Goal: Transaction & Acquisition: Purchase product/service

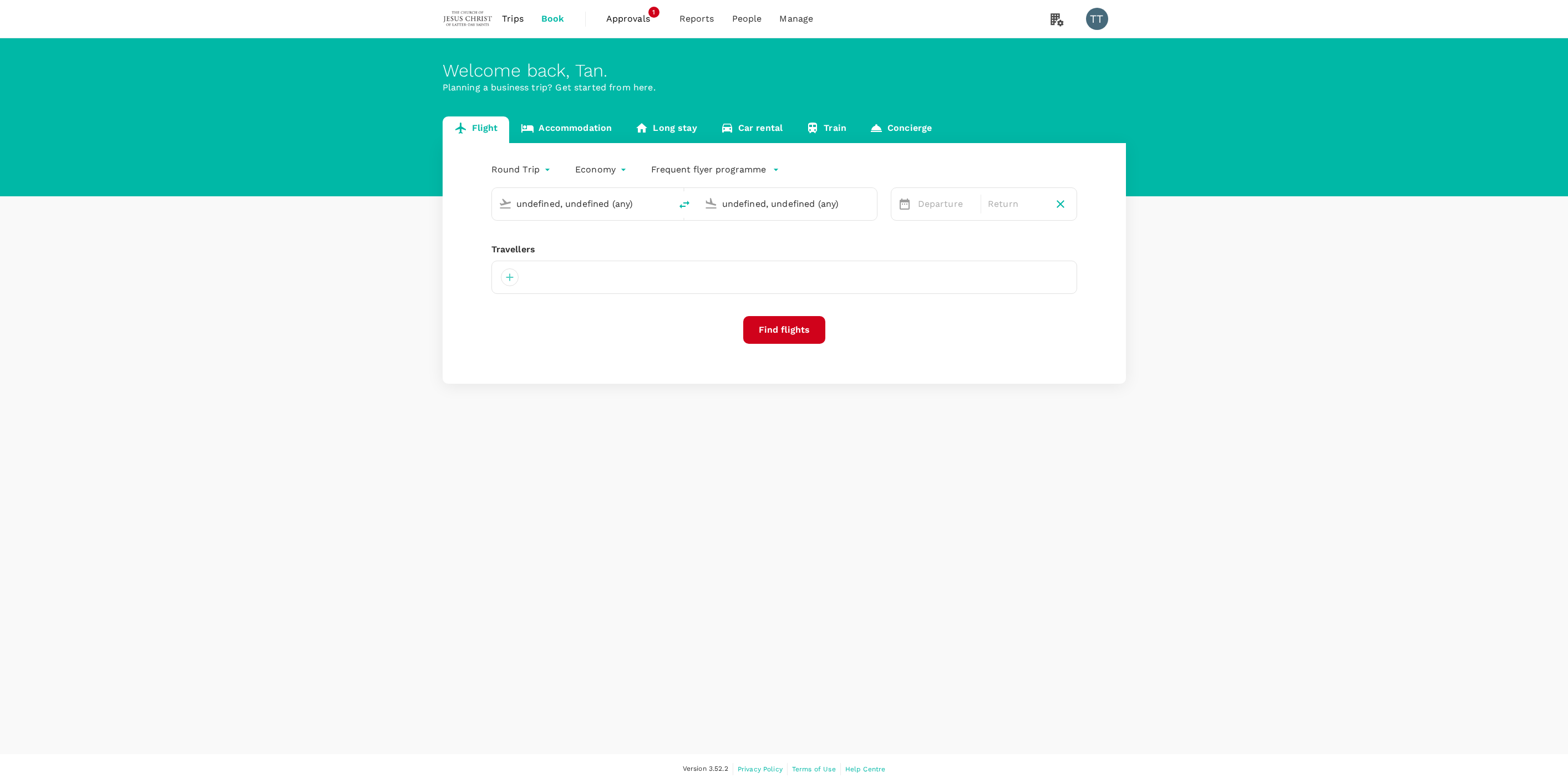
type input "Sibu (SBW)"
type input "Kuala Lumpur Intl ([GEOGRAPHIC_DATA])"
type input "roundtrip"
type input "Sibu (SBW)"
type input "Kuala Lumpur Intl ([GEOGRAPHIC_DATA])"
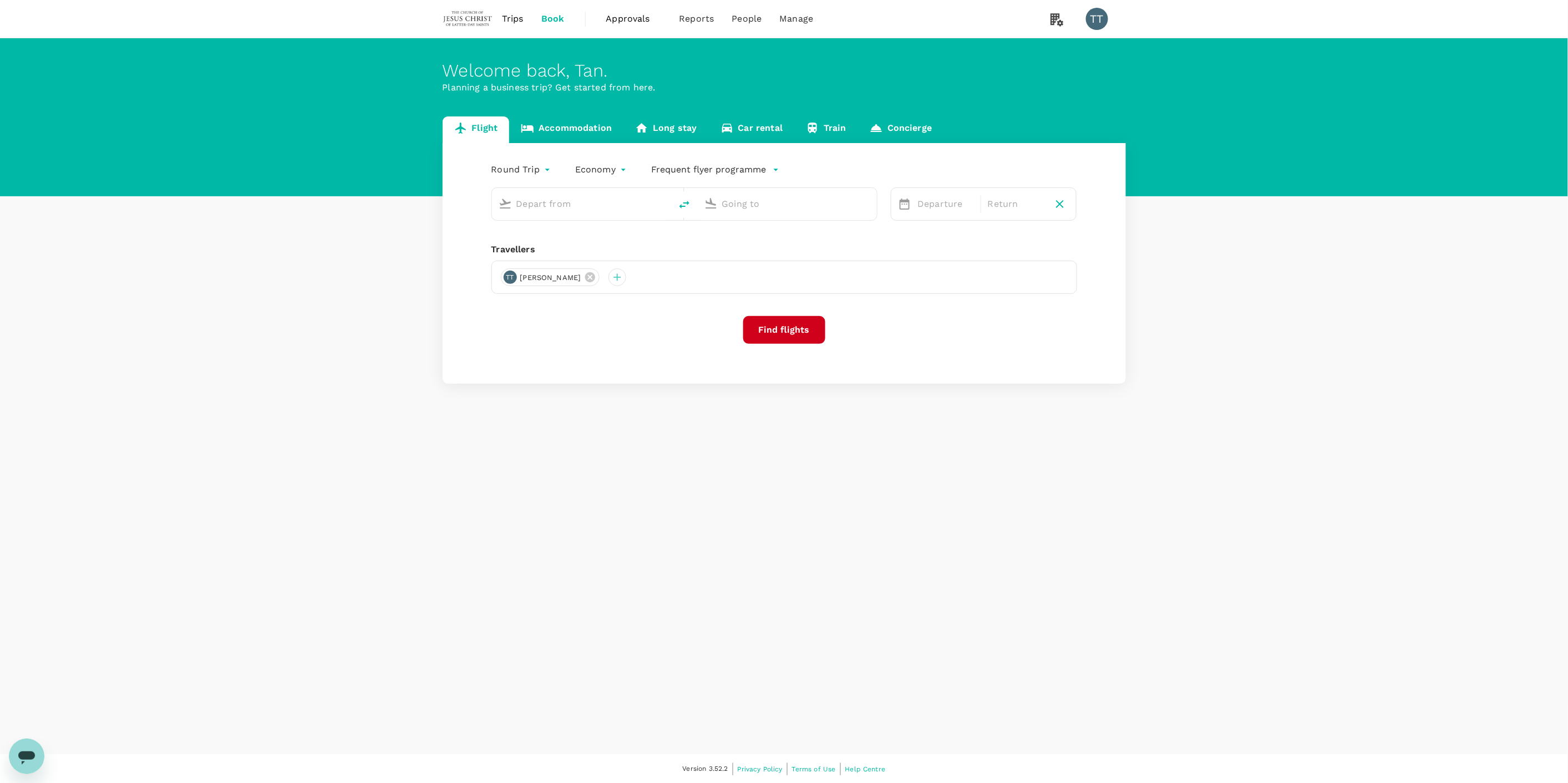
type input "Sibu (SBW)"
type input "Kuala Lumpur Intl ([GEOGRAPHIC_DATA])"
click at [586, 288] on icon at bounding box center [590, 290] width 10 height 10
click at [1142, 553] on div "Welcome back , Tan . Planning a business trip? Get started from here. Flight Ac…" at bounding box center [784, 395] width 1568 height 716
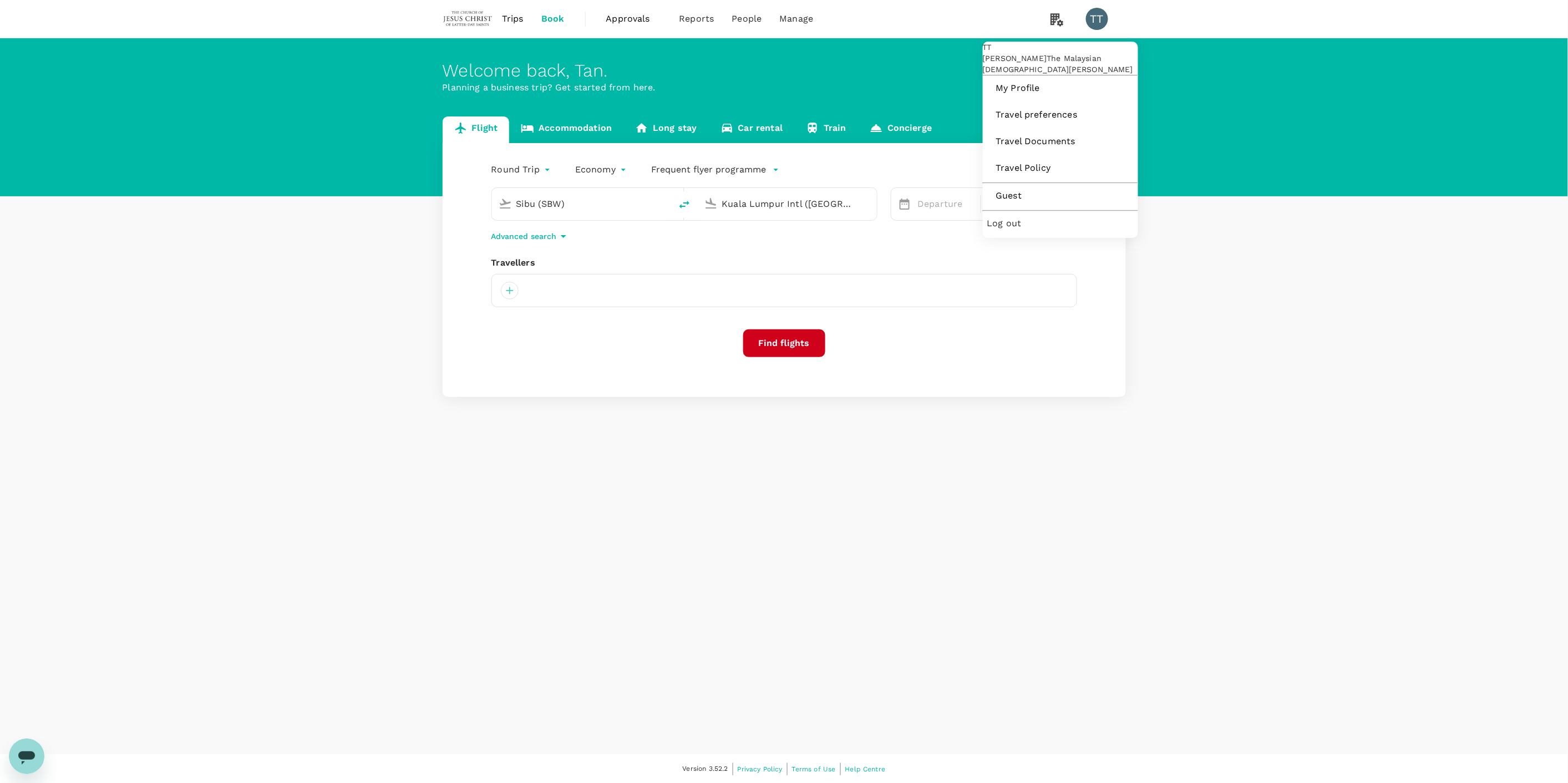
click at [1097, 21] on div "TT" at bounding box center [1097, 19] width 22 height 22
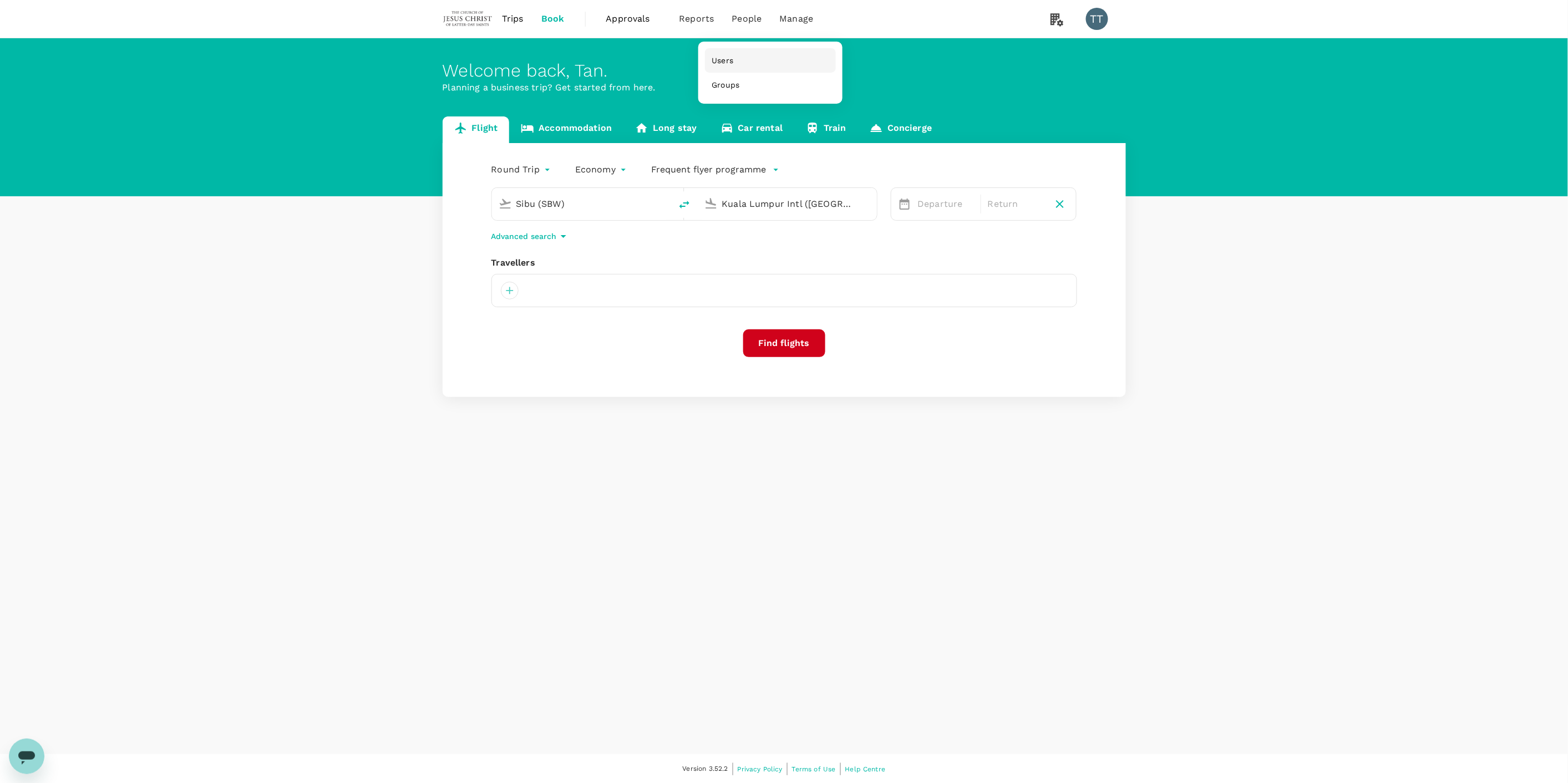
click at [729, 57] on span "Users" at bounding box center [722, 61] width 21 height 11
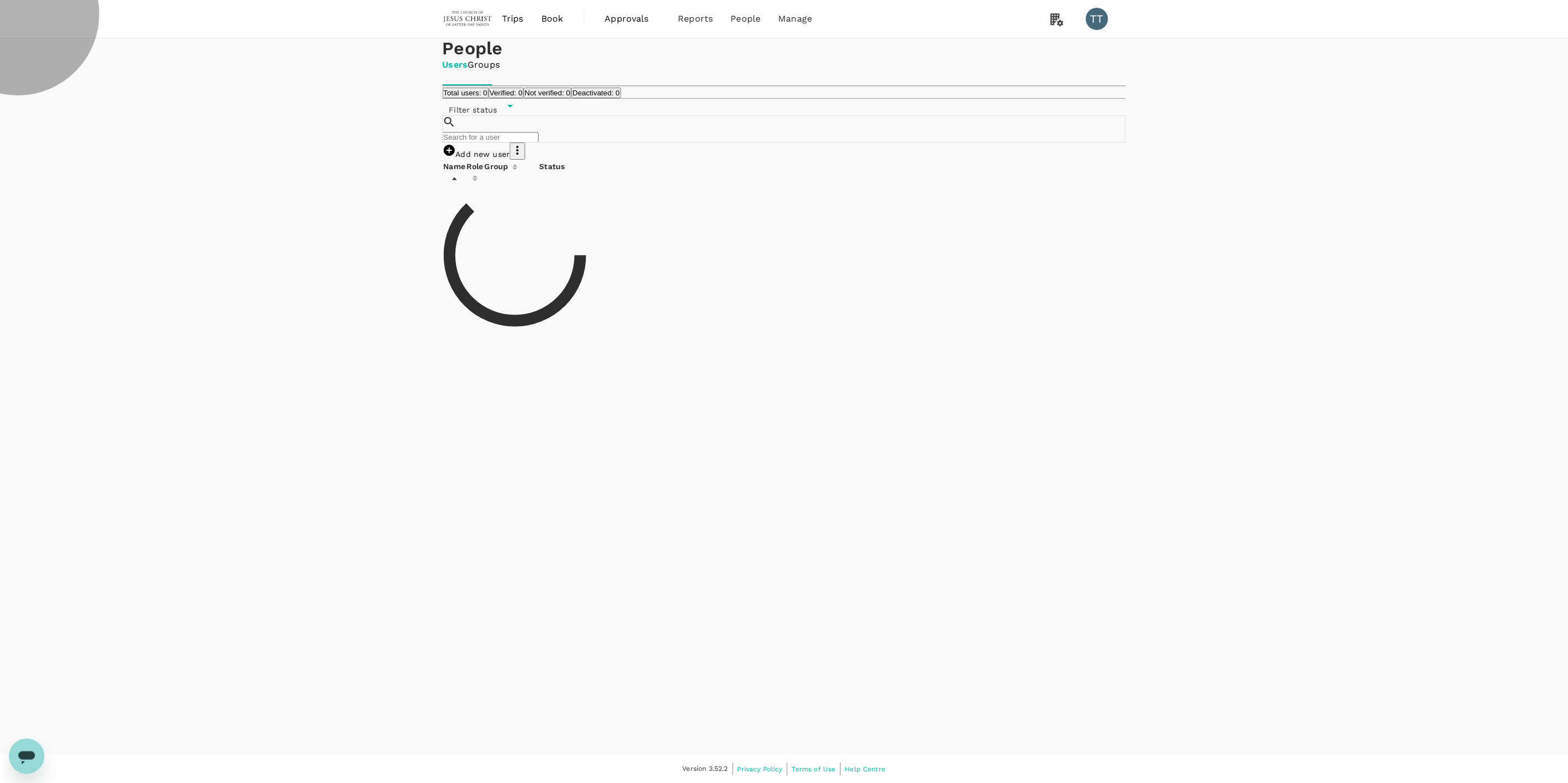
click at [455, 156] on icon at bounding box center [449, 150] width 11 height 11
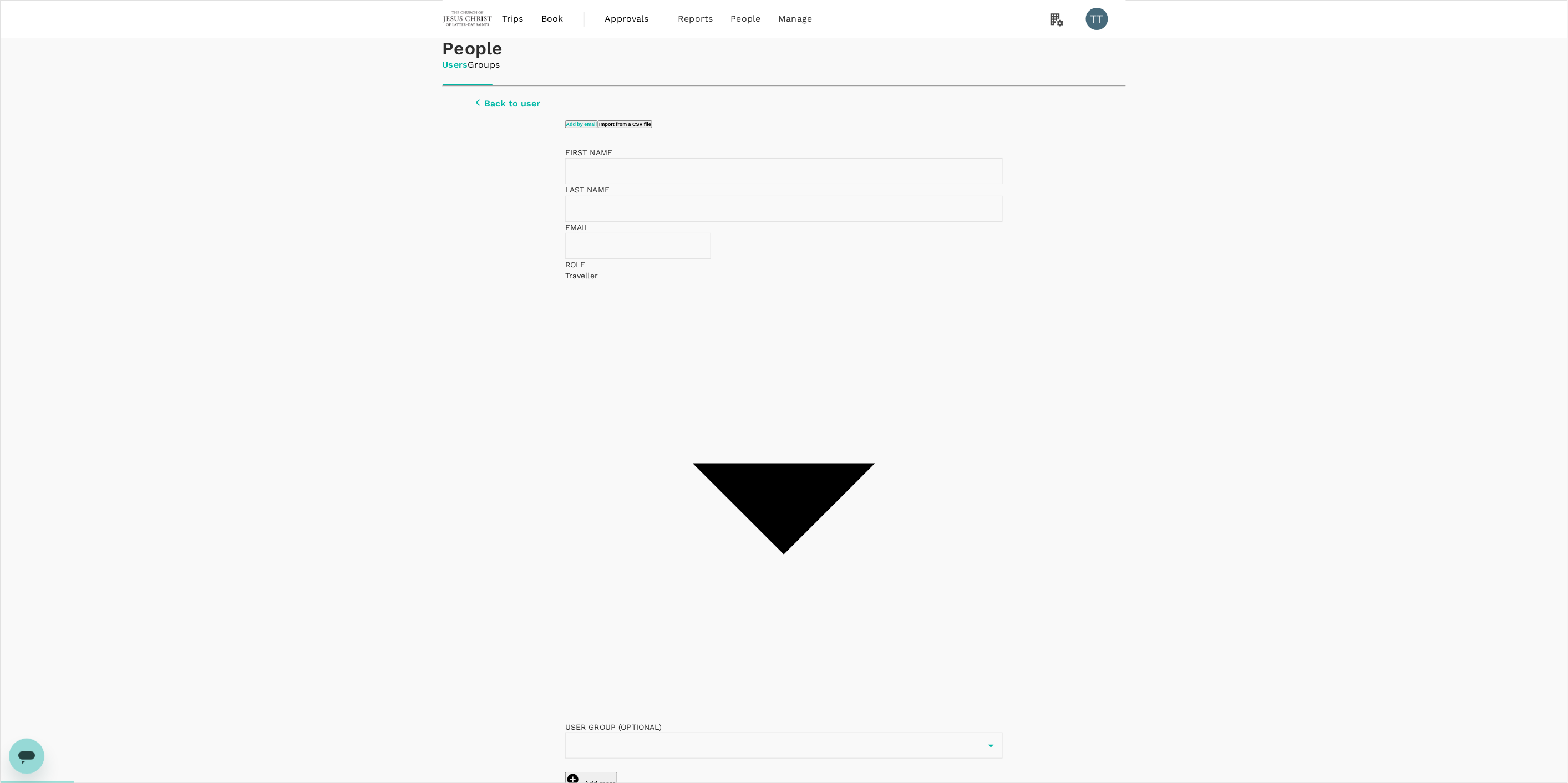
click at [677, 184] on input "text" at bounding box center [792, 171] width 453 height 26
click at [649, 184] on input "text" at bounding box center [792, 171] width 453 height 26
click at [613, 184] on div "FIRST NAME ​" at bounding box center [784, 165] width 438 height 37
click at [623, 184] on input "text" at bounding box center [792, 171] width 453 height 26
type input "[PERSON_NAME] DEEP MERUAN ANAK"
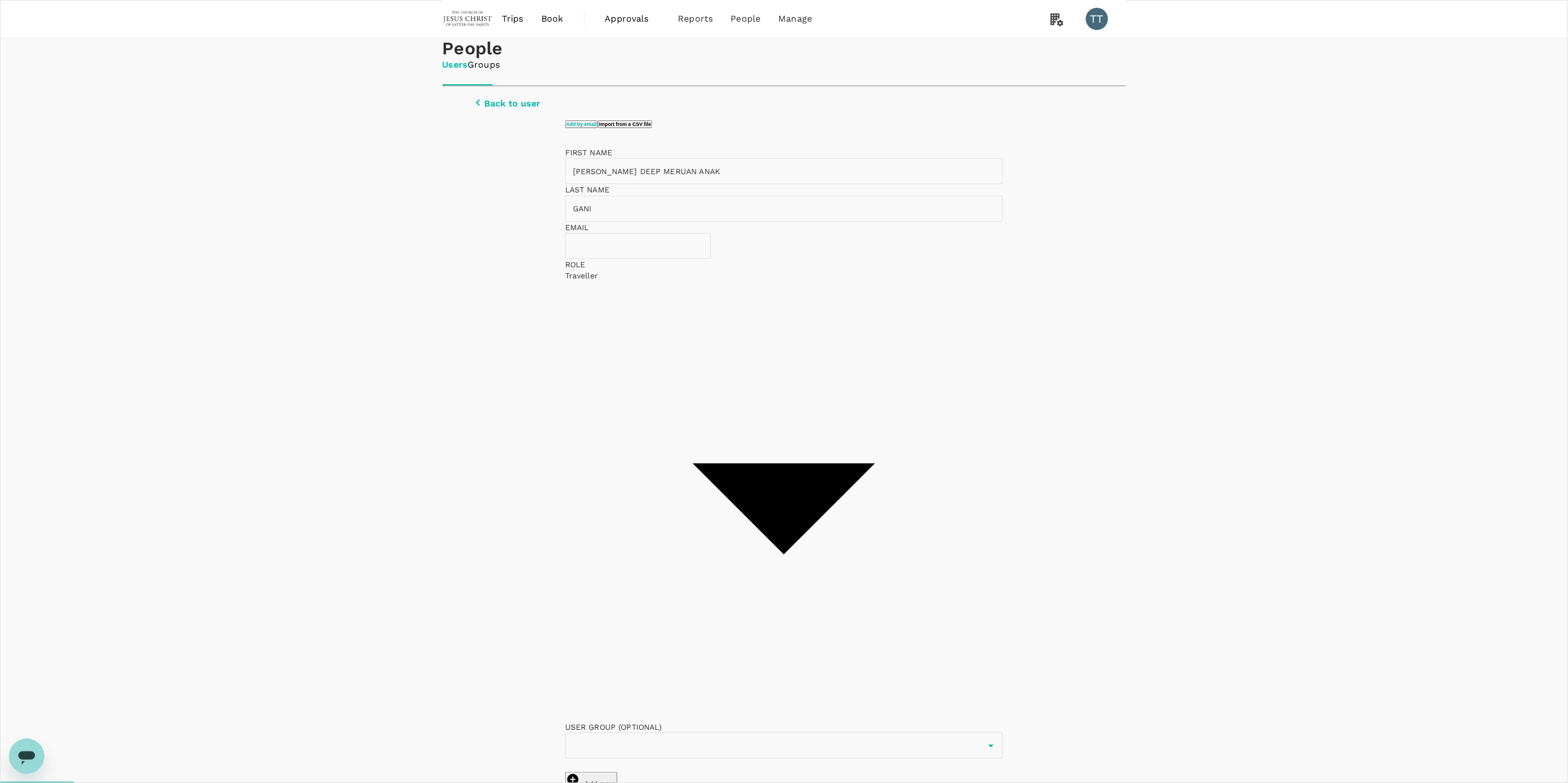
type input "GANI"
click at [609, 259] on input "text" at bounding box center [646, 245] width 162 height 26
click at [635, 258] on input "text" at bounding box center [646, 245] width 162 height 26
paste input "[PERSON_NAME][EMAIL_ADDRESS][DOMAIN_NAME]"
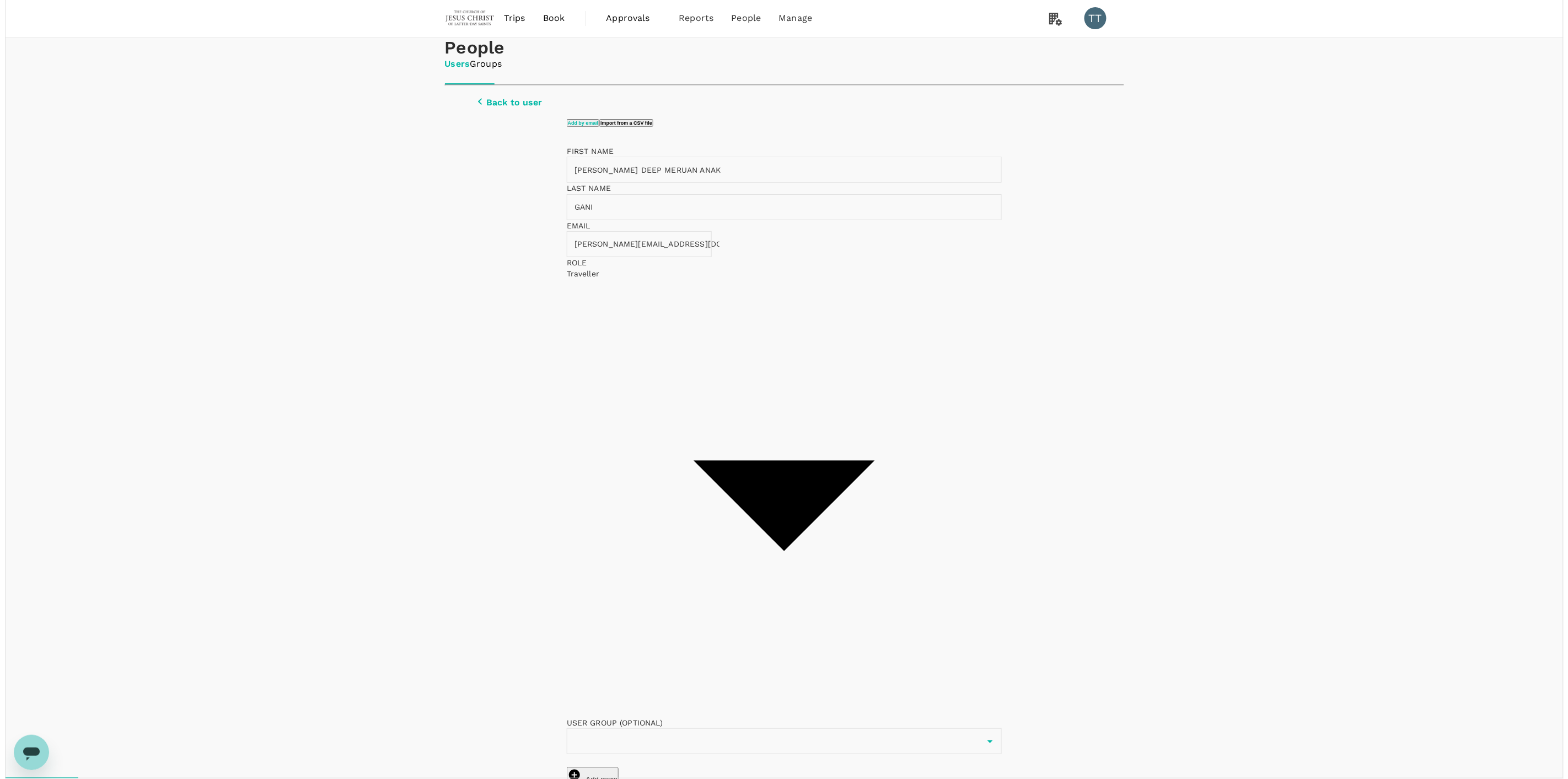
scroll to position [0, 12]
type input "[PERSON_NAME][EMAIL_ADDRESS][DOMAIN_NAME]"
click at [779, 294] on body "Trips Book Approvals 0 Reports People Manage TT People Users Groups Back to use…" at bounding box center [779, 441] width 1559 height 883
click at [965, 372] on div at bounding box center [784, 389] width 1568 height 779
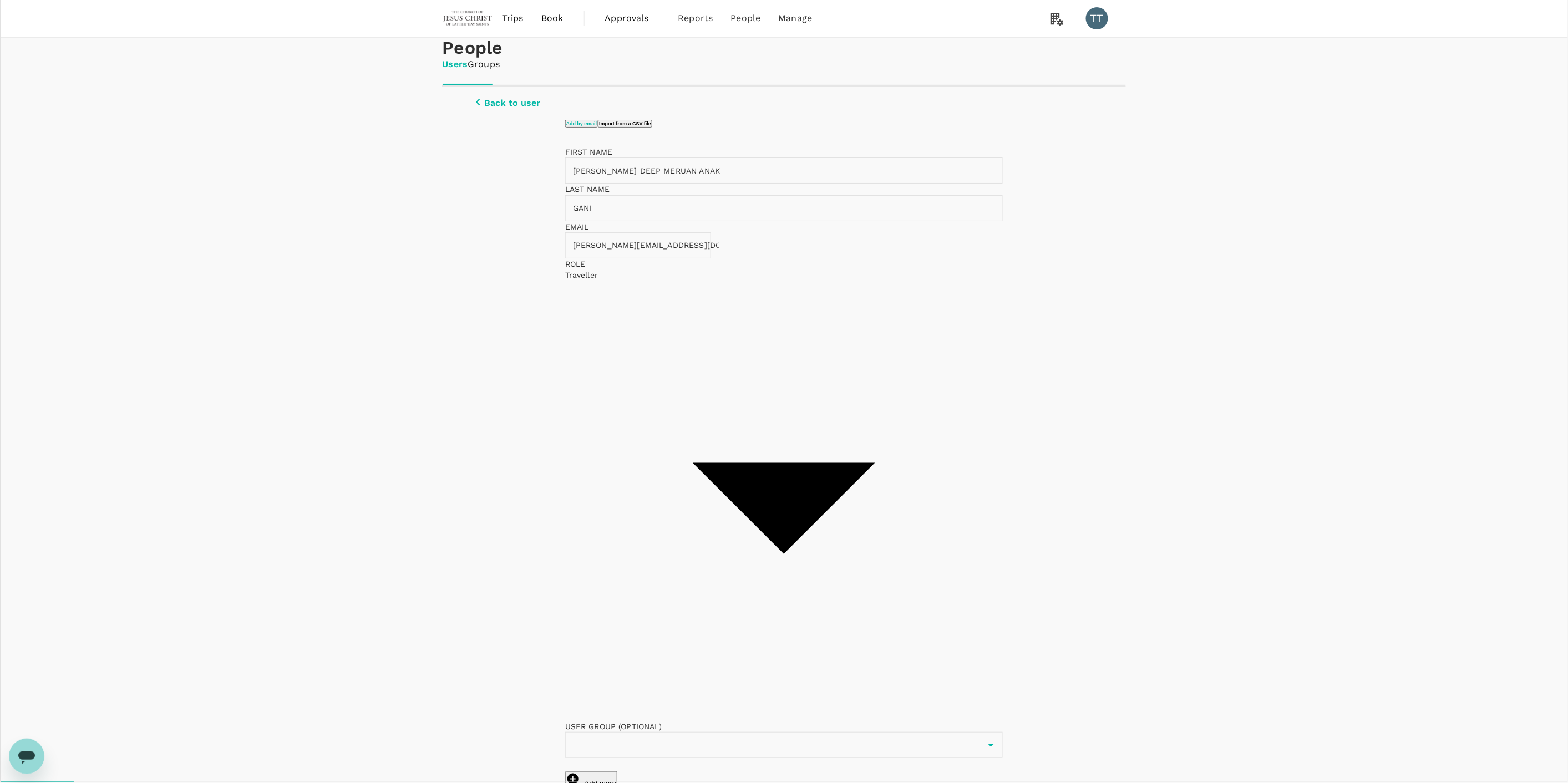
click at [591, 735] on input "text" at bounding box center [580, 745] width 21 height 20
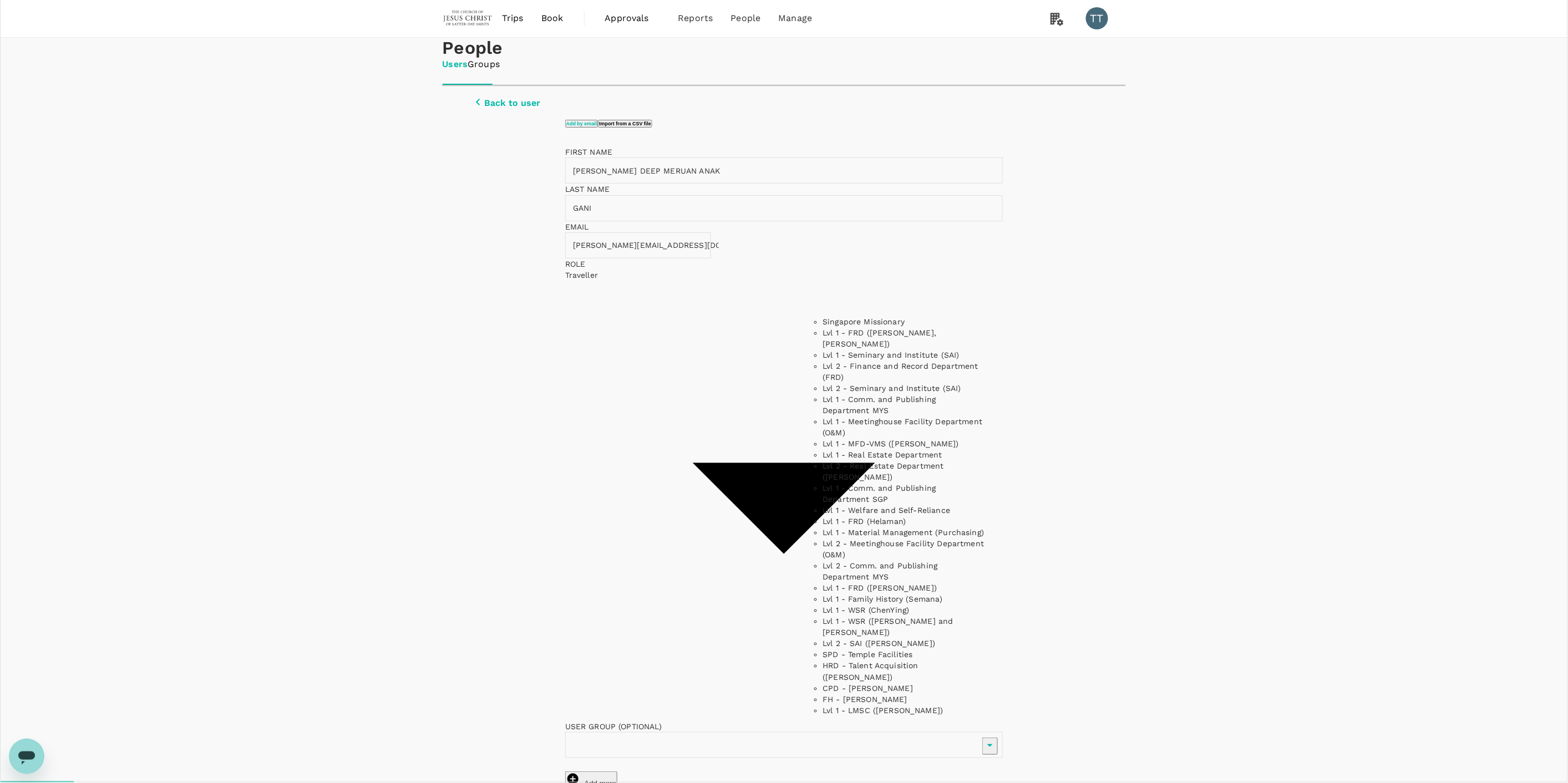
scroll to position [290, 0]
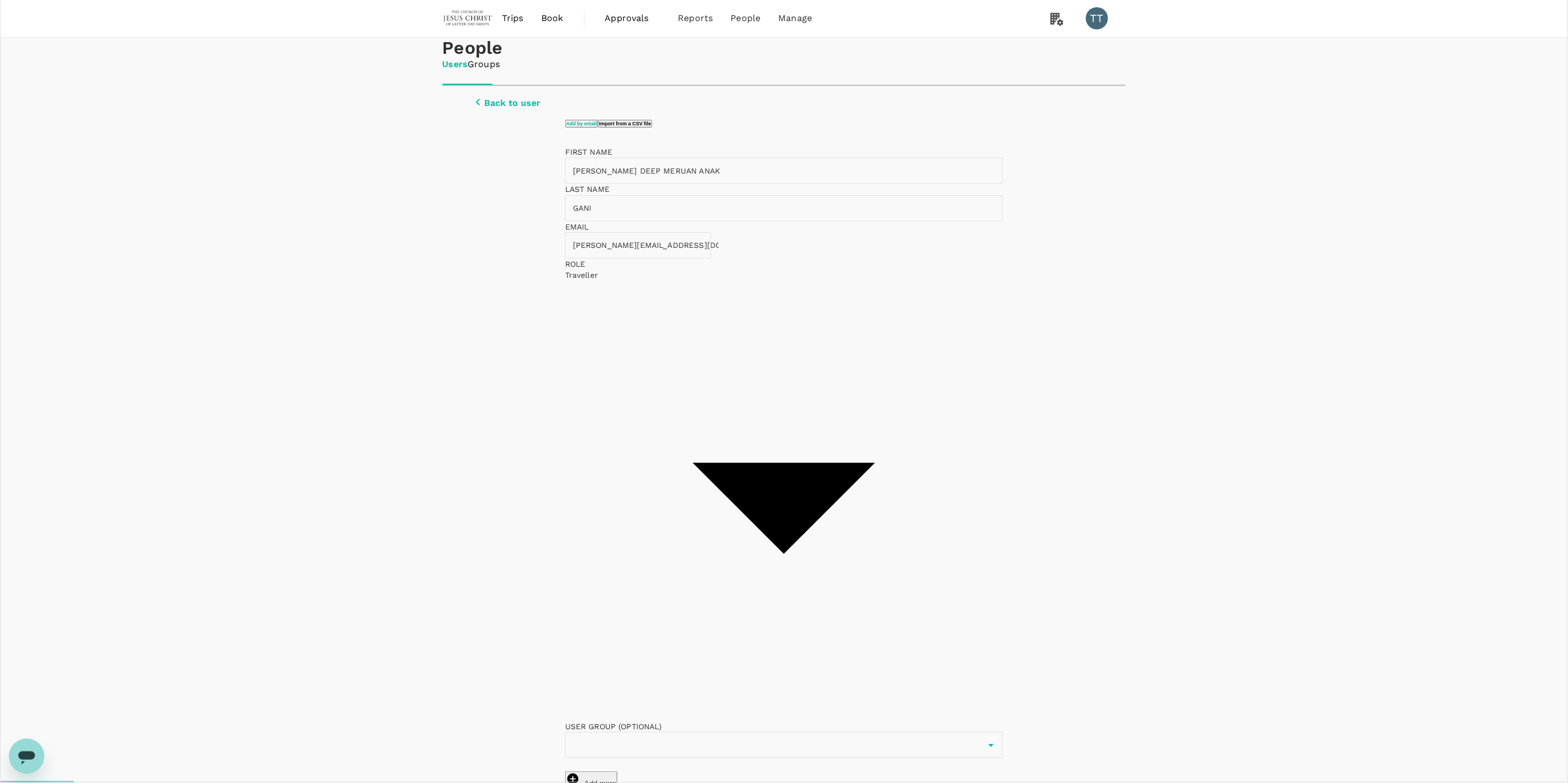
click at [572, 782] on input "checkbox" at bounding box center [569, 798] width 7 height 7
checkbox input "false"
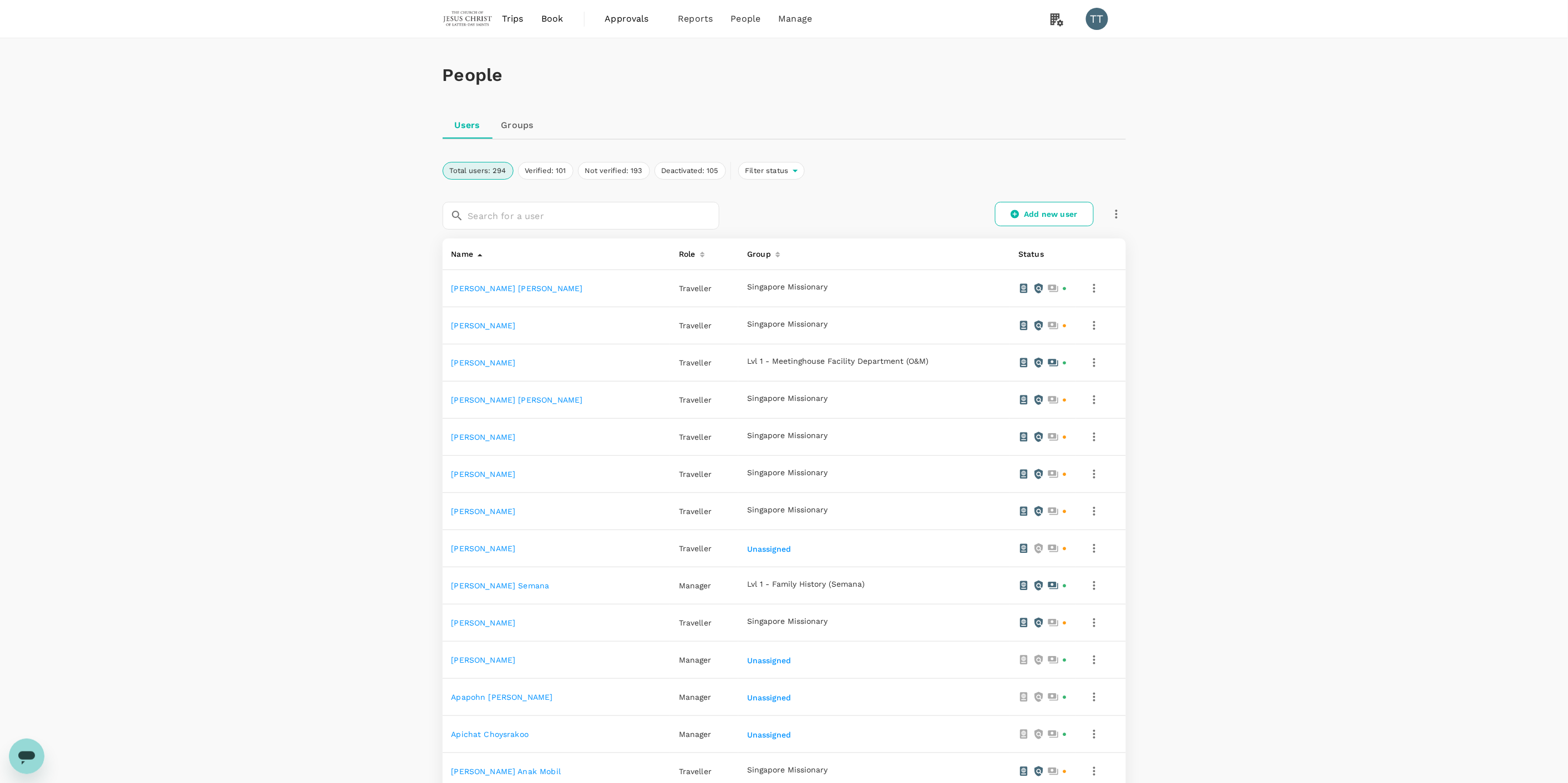
click at [552, 20] on span "Book" at bounding box center [552, 19] width 22 height 13
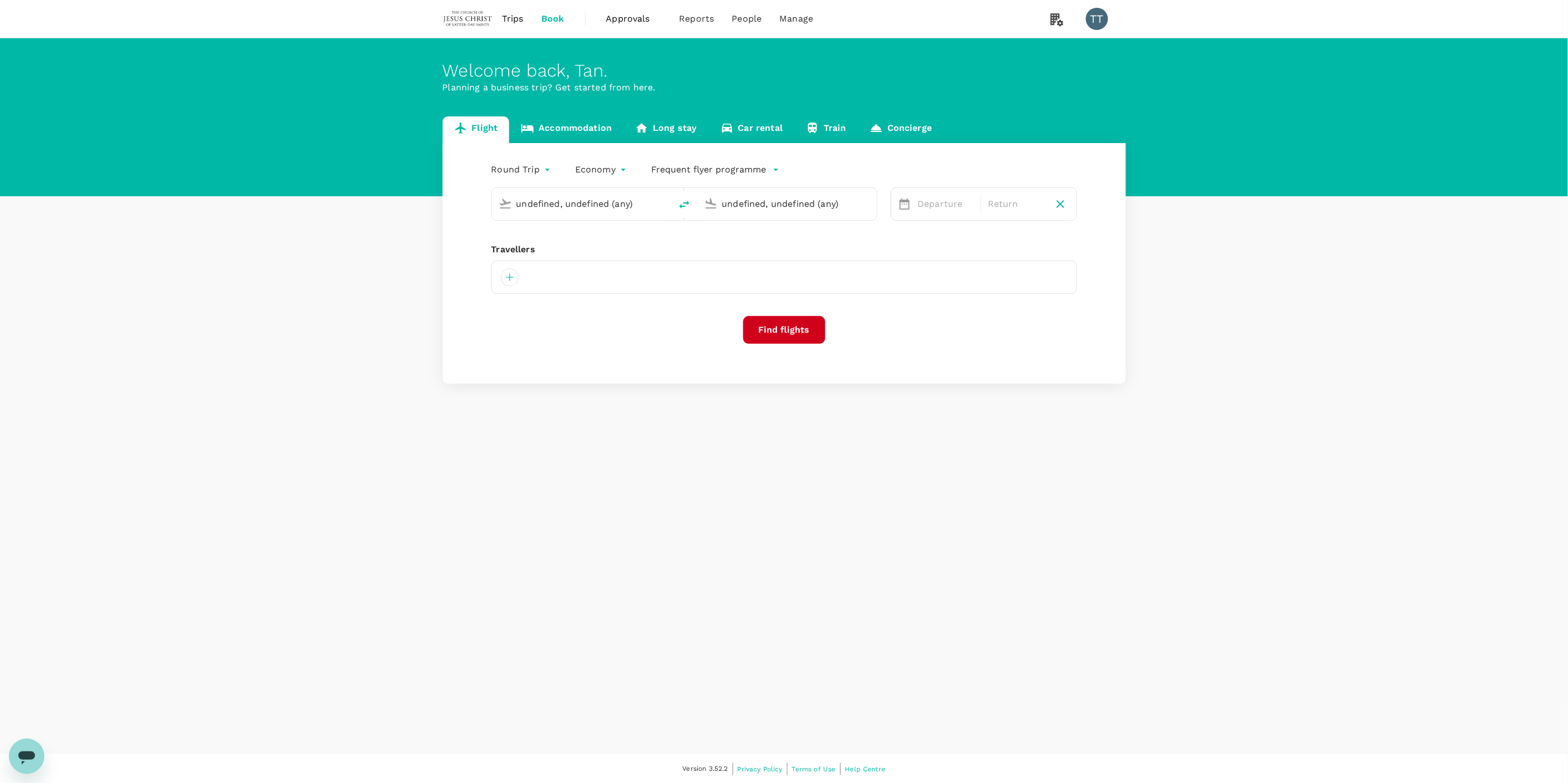
type input "Sibu (SBW)"
type input "Kuala Lumpur Intl ([GEOGRAPHIC_DATA])"
type input "Sibu (SBW)"
type input "Kuala Lumpur Intl ([GEOGRAPHIC_DATA])"
type input "Sibu (SBW)"
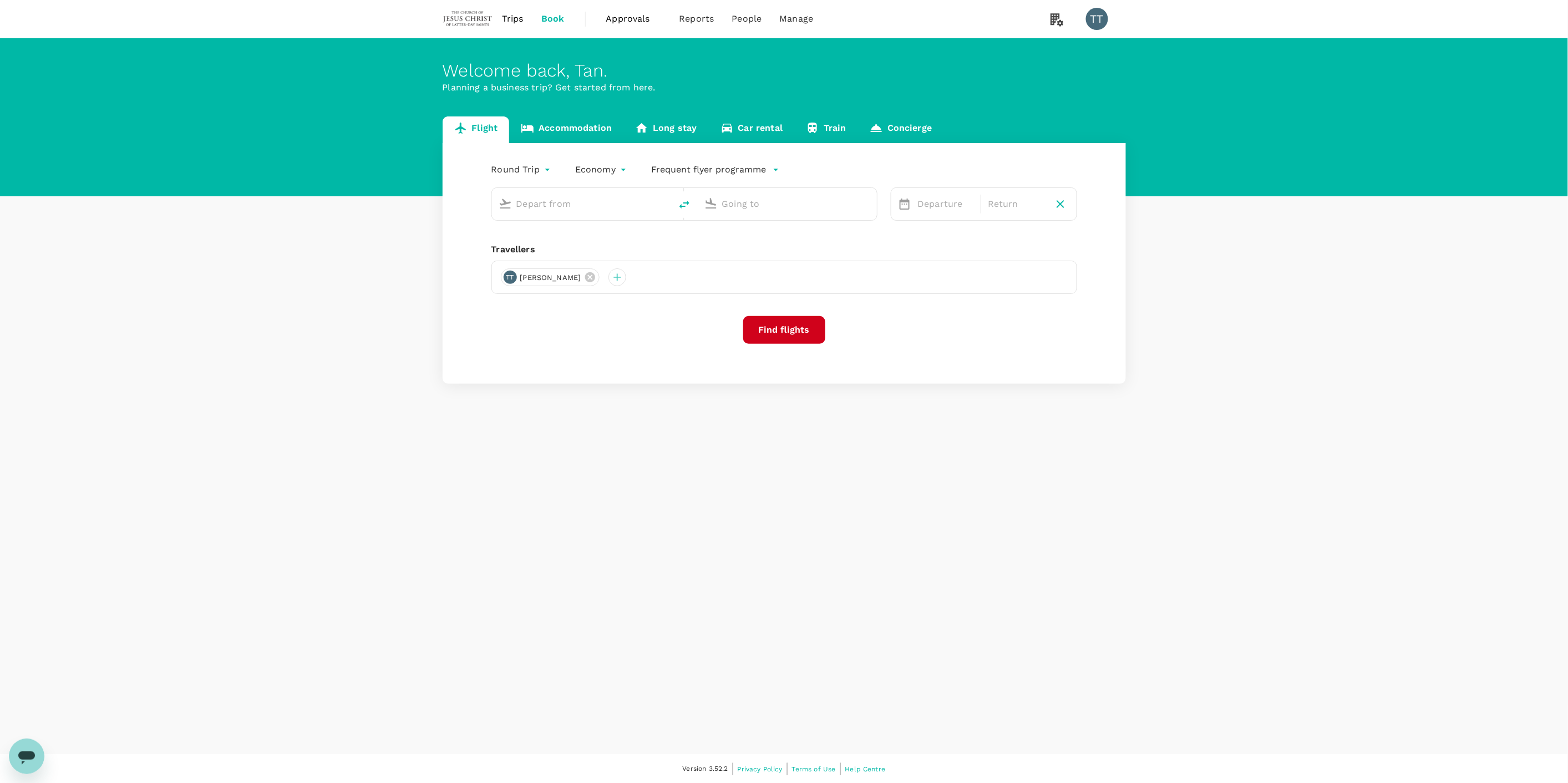
type input "Kuala Lumpur Intl ([GEOGRAPHIC_DATA])"
click at [588, 285] on icon at bounding box center [590, 291] width 12 height 12
click at [507, 280] on div at bounding box center [784, 290] width 585 height 33
click at [516, 287] on div at bounding box center [509, 290] width 18 height 18
click at [533, 320] on input "text" at bounding box center [497, 321] width 157 height 18
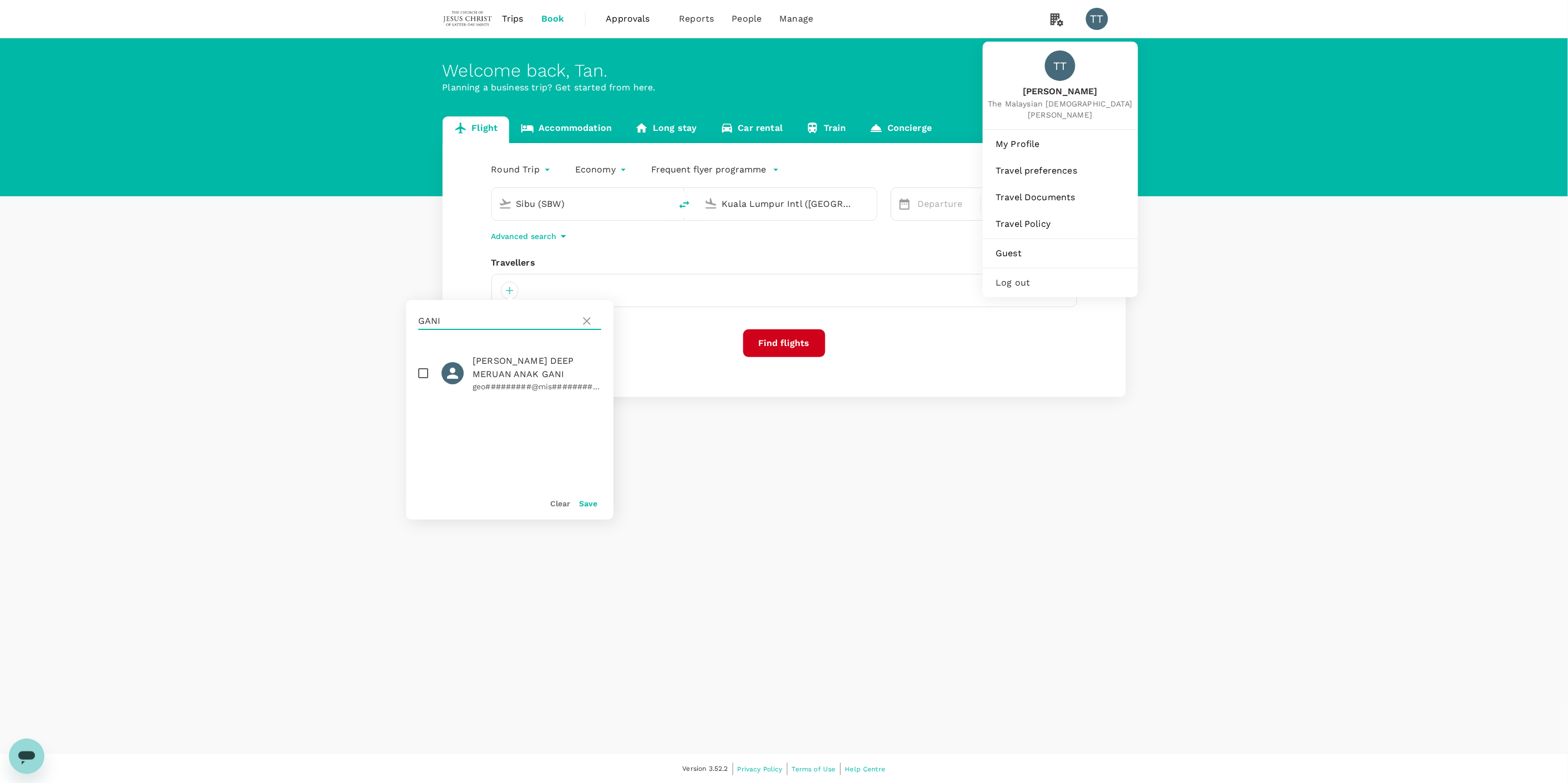
type input "GANI"
drag, startPoint x: 1103, startPoint y: 15, endPoint x: 830, endPoint y: 152, distance: 305.4
click at [832, 154] on div "Round Trip roundtrip Economy economy Frequent flyer programme Sibu (SBW) [GEOGR…" at bounding box center [784, 270] width 683 height 254
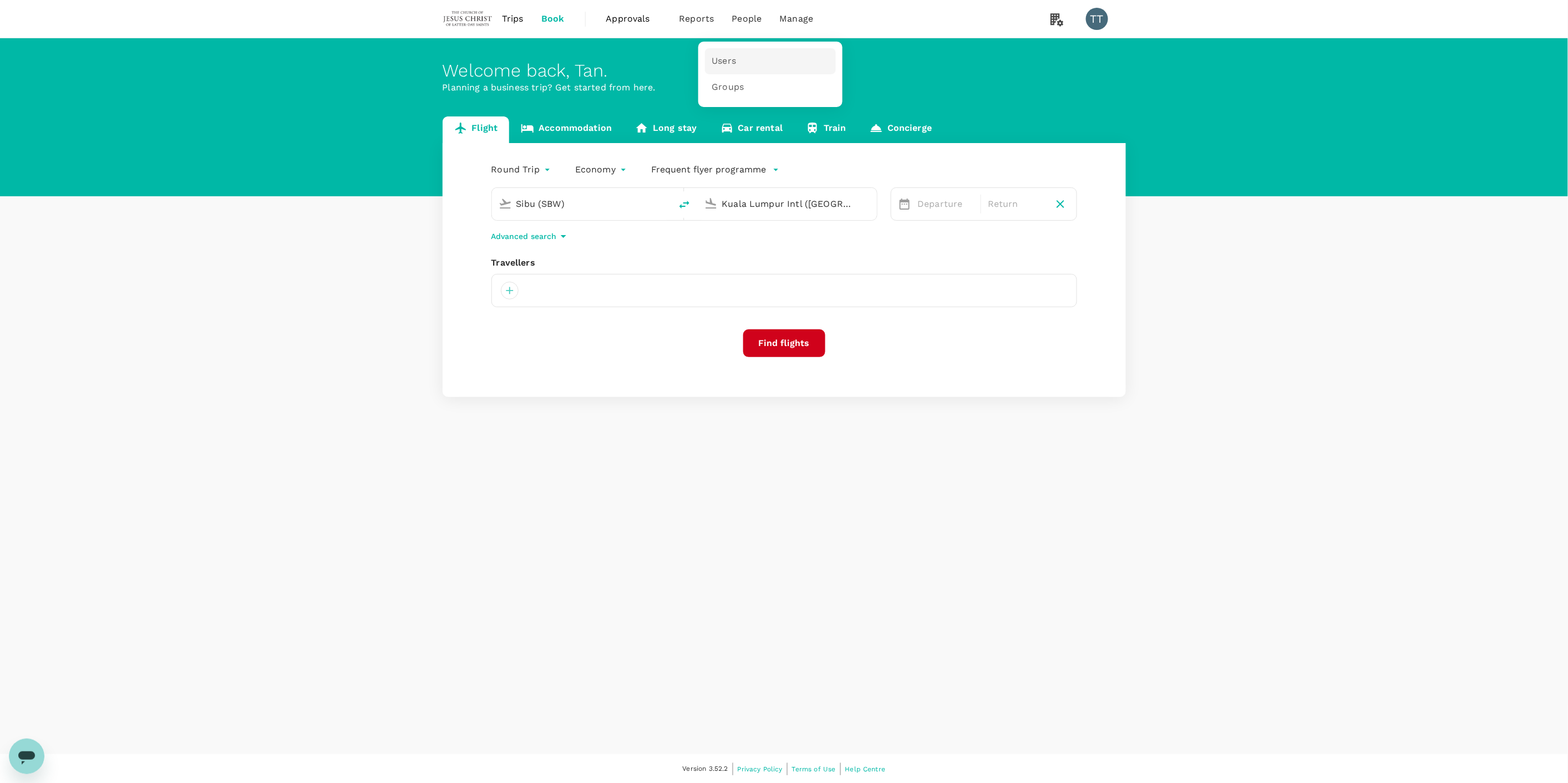
click at [733, 56] on span "Users" at bounding box center [724, 61] width 24 height 13
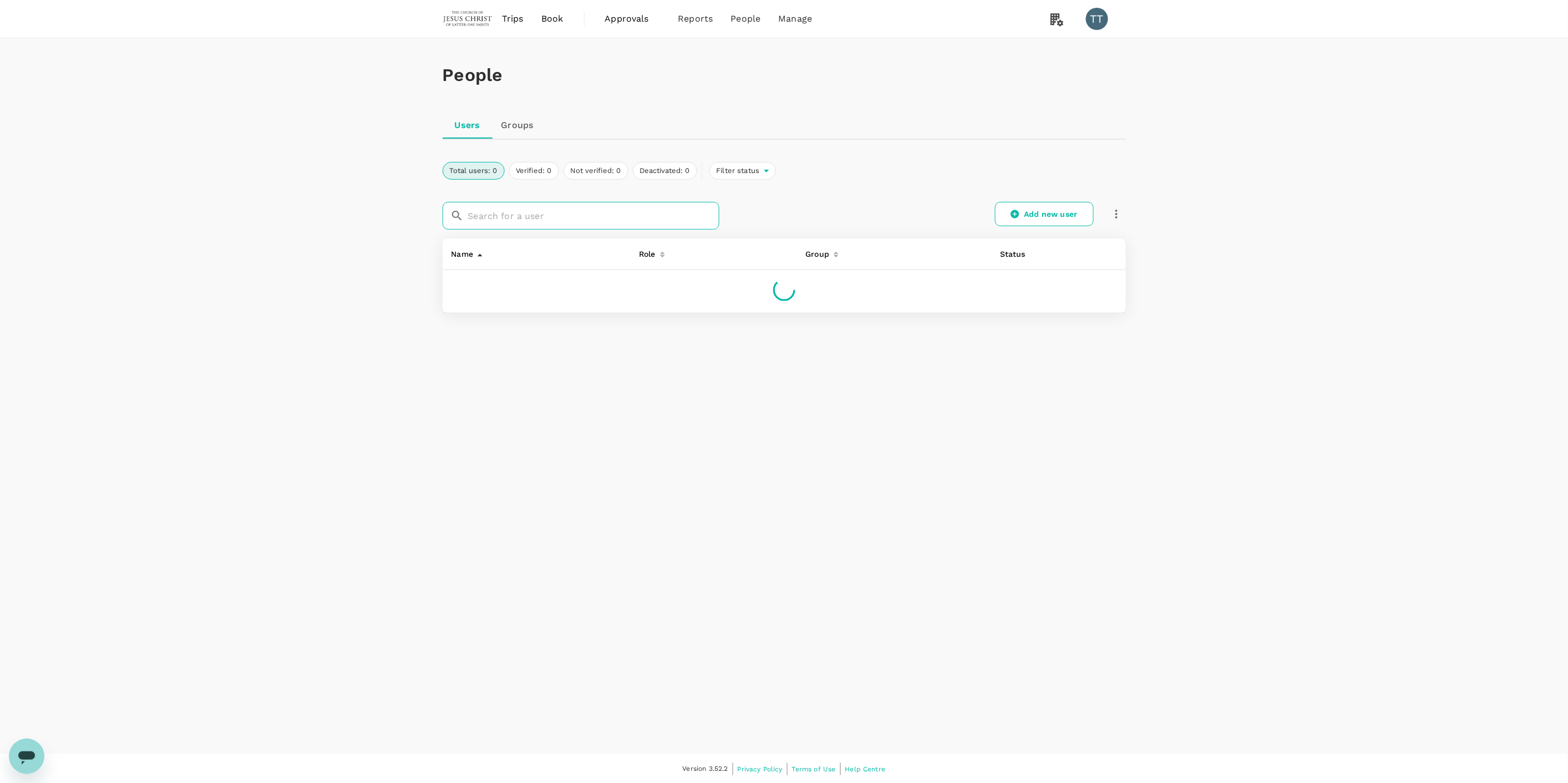
click at [629, 220] on input "text" at bounding box center [593, 215] width 251 height 28
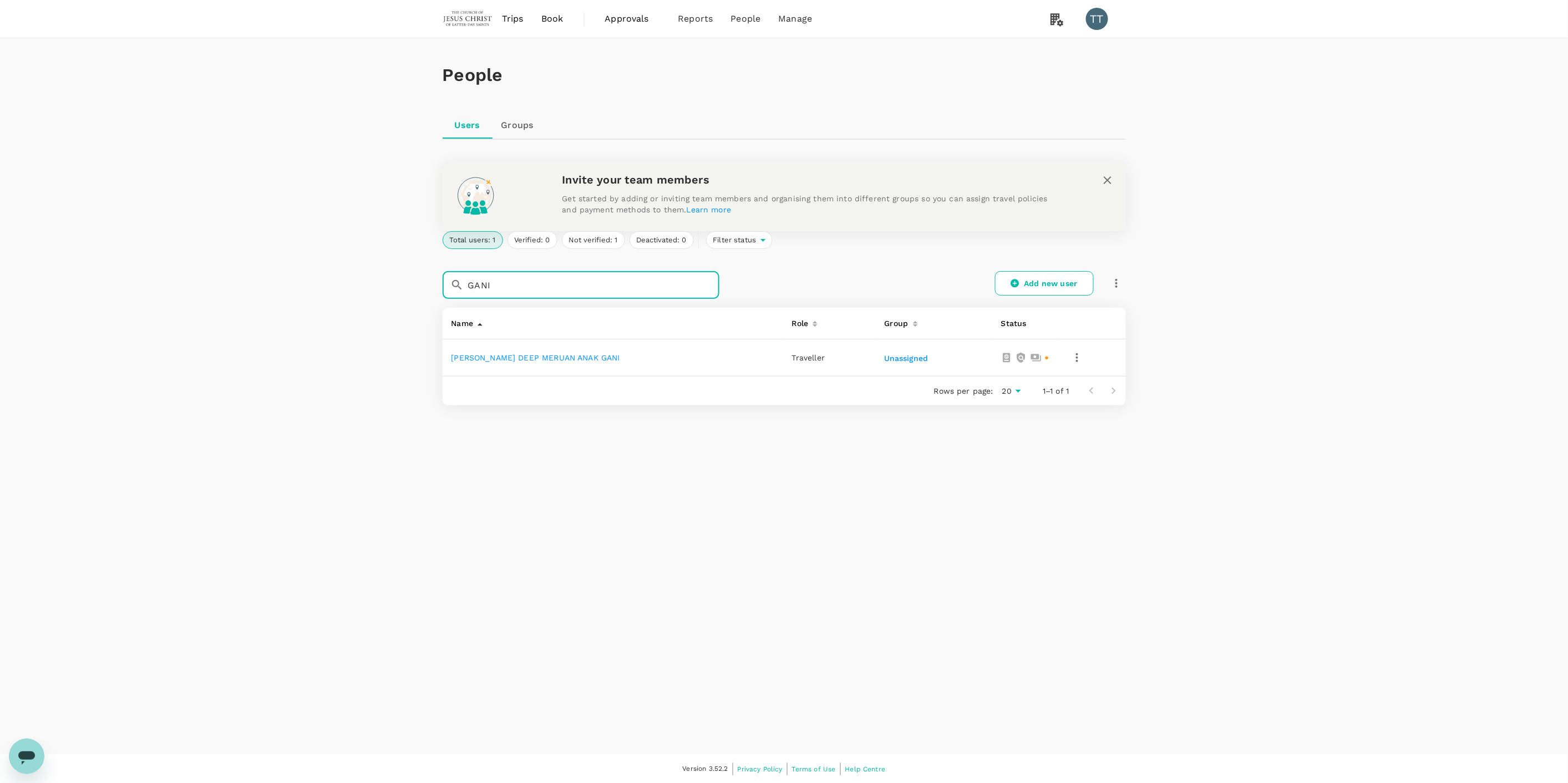
type input "GANI"
click at [1070, 354] on icon "button" at bounding box center [1077, 358] width 13 height 13
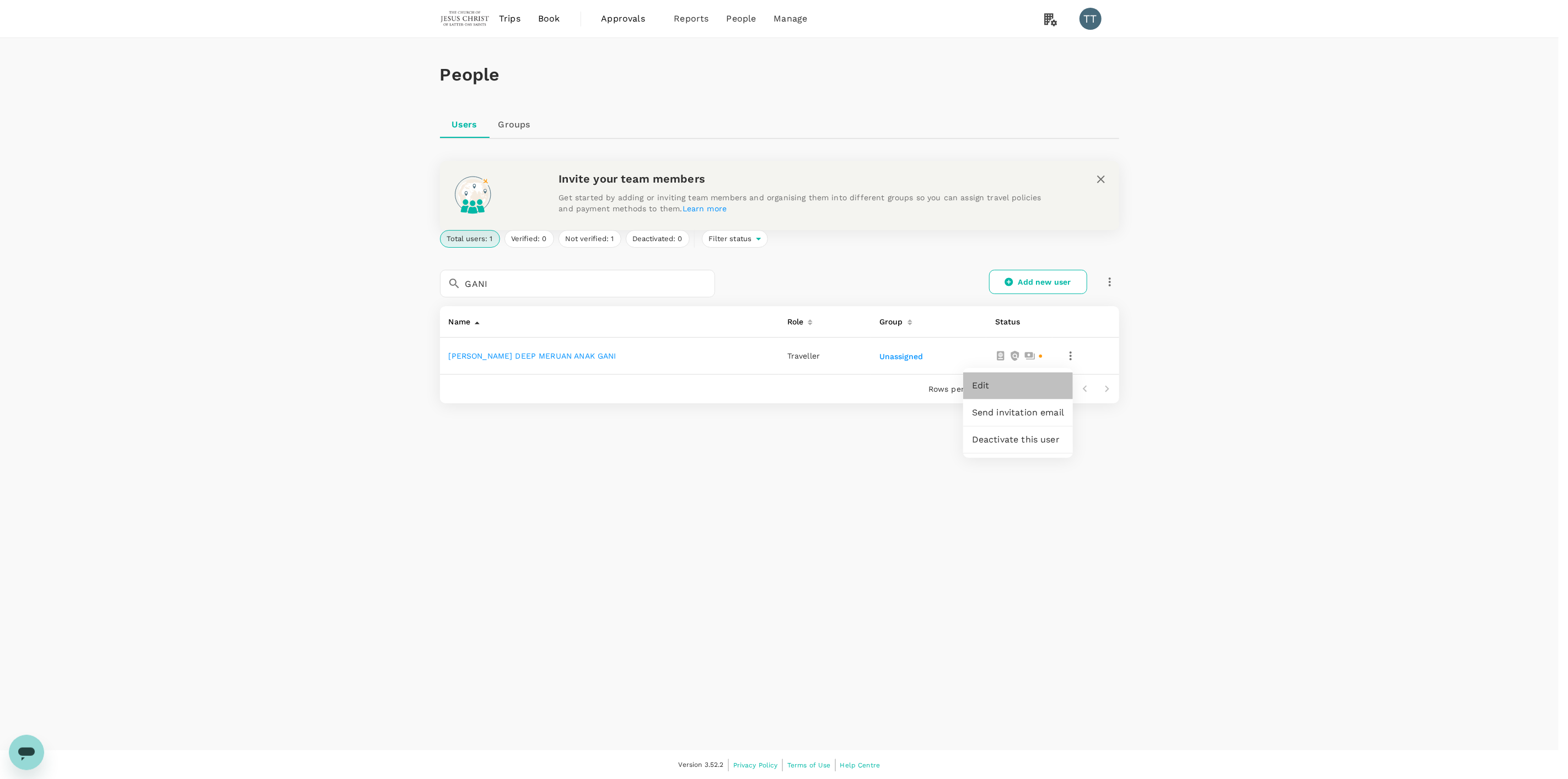
click at [1027, 381] on span "Edit" at bounding box center [1018, 386] width 92 height 13
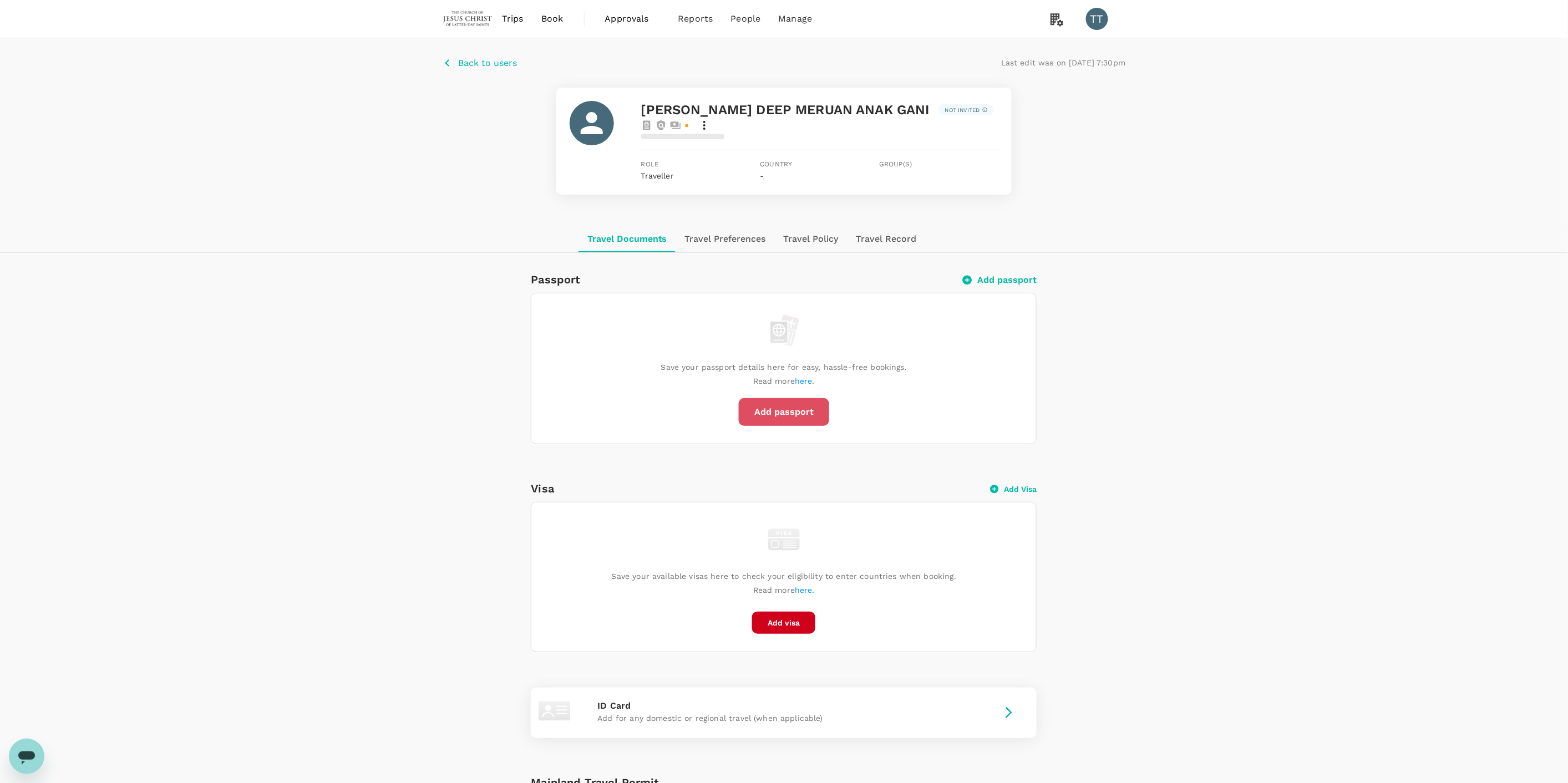
click at [789, 403] on button "Add passport" at bounding box center [784, 411] width 91 height 28
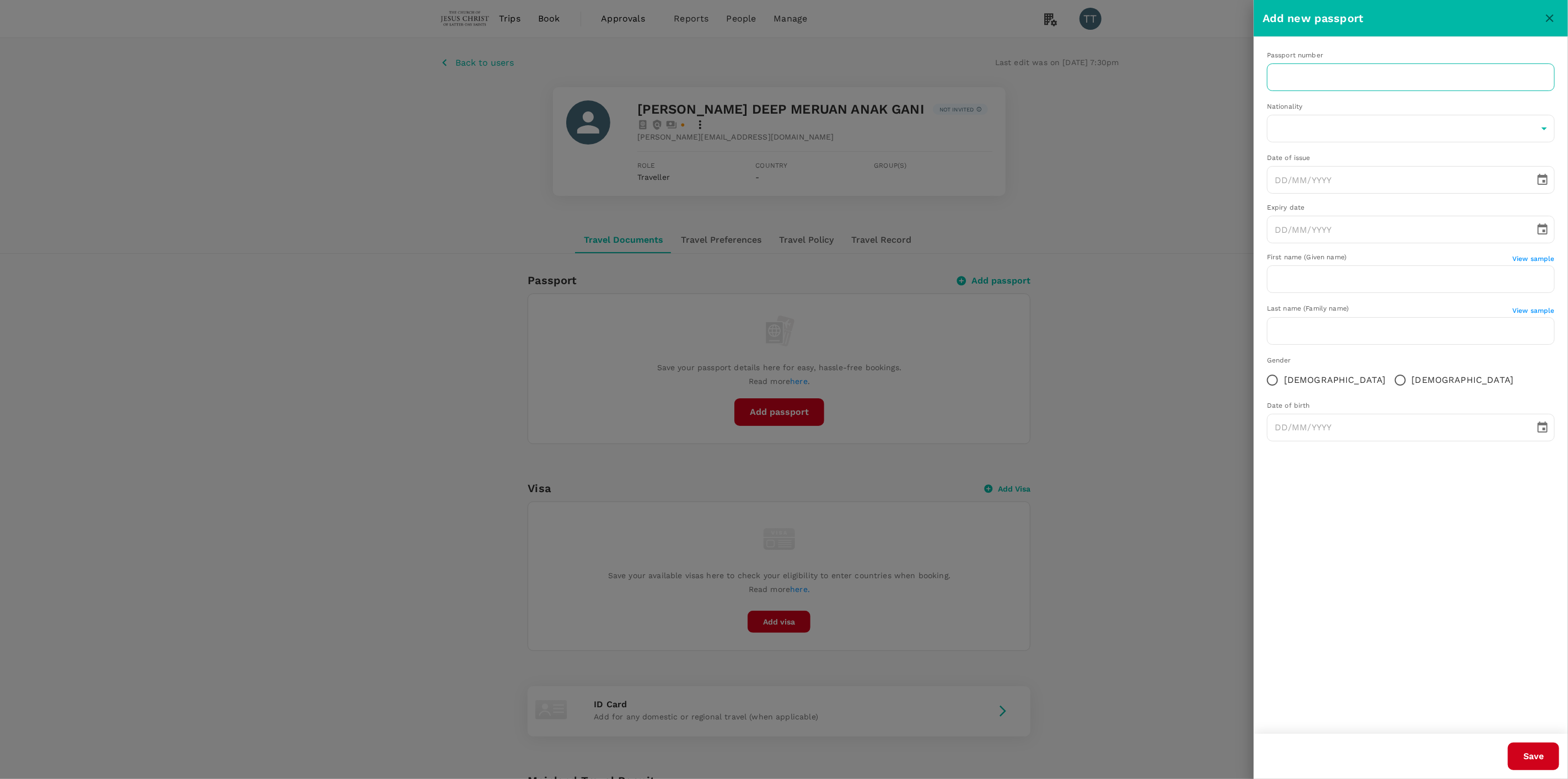
click at [1307, 80] on input "text" at bounding box center [1410, 77] width 288 height 27
type input "K62419751"
click at [1348, 122] on body "Trips Book Approvals 0 Reports People Manage TT Back to users Last edit was on …" at bounding box center [784, 493] width 1568 height 987
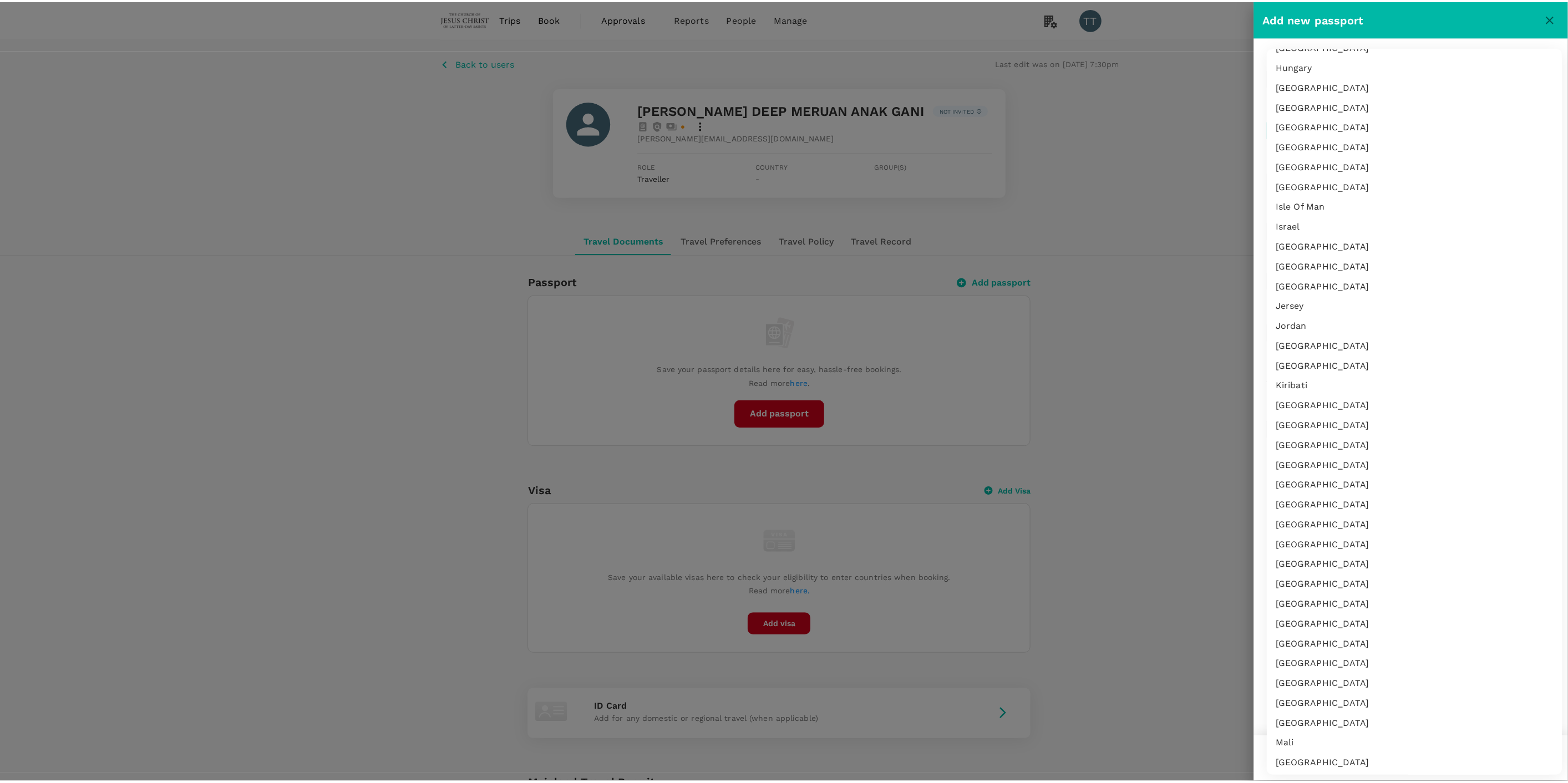
scroll to position [2033, 0]
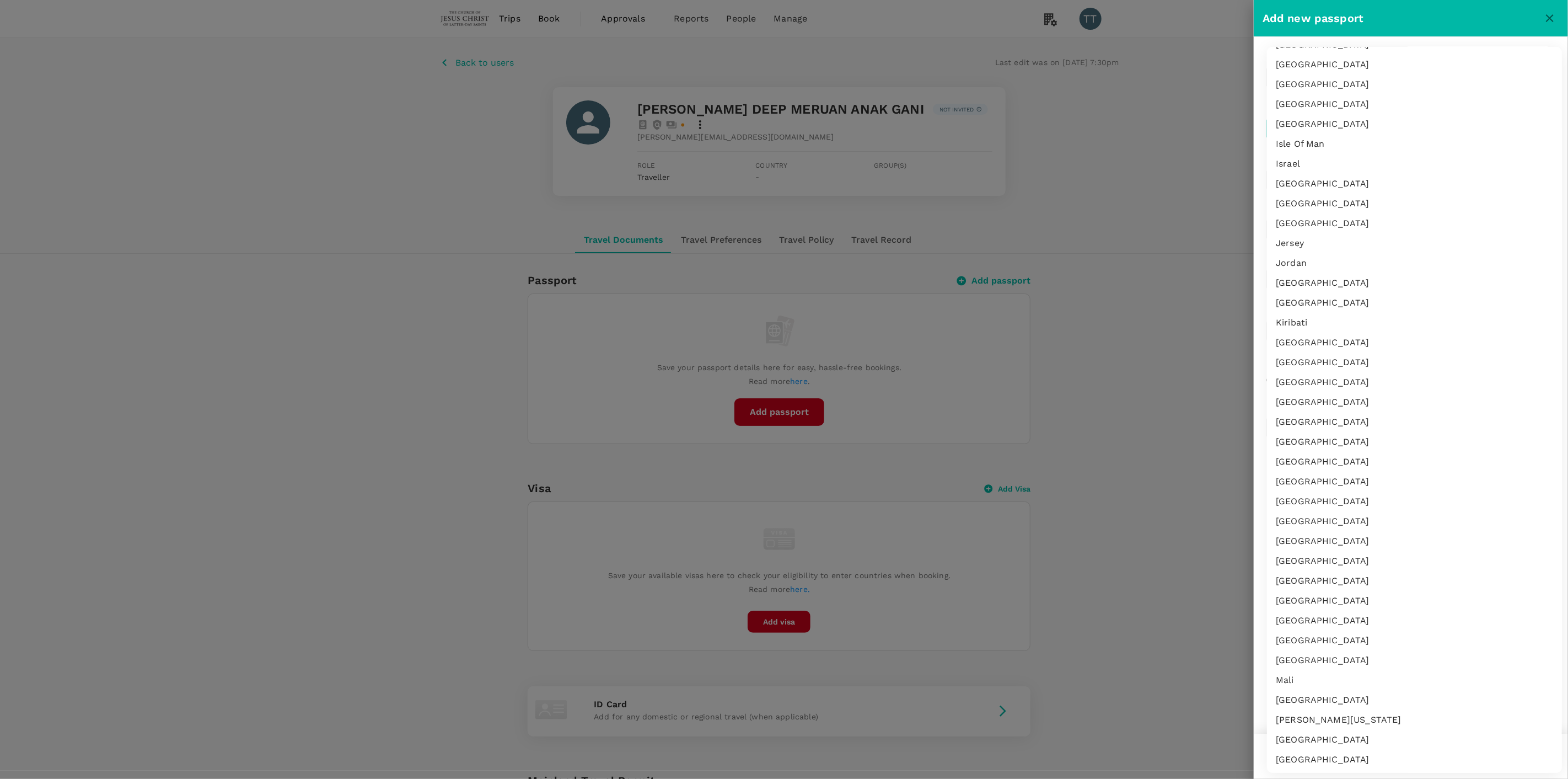
click at [1308, 641] on li "[GEOGRAPHIC_DATA]" at bounding box center [1414, 640] width 295 height 20
type input "MY"
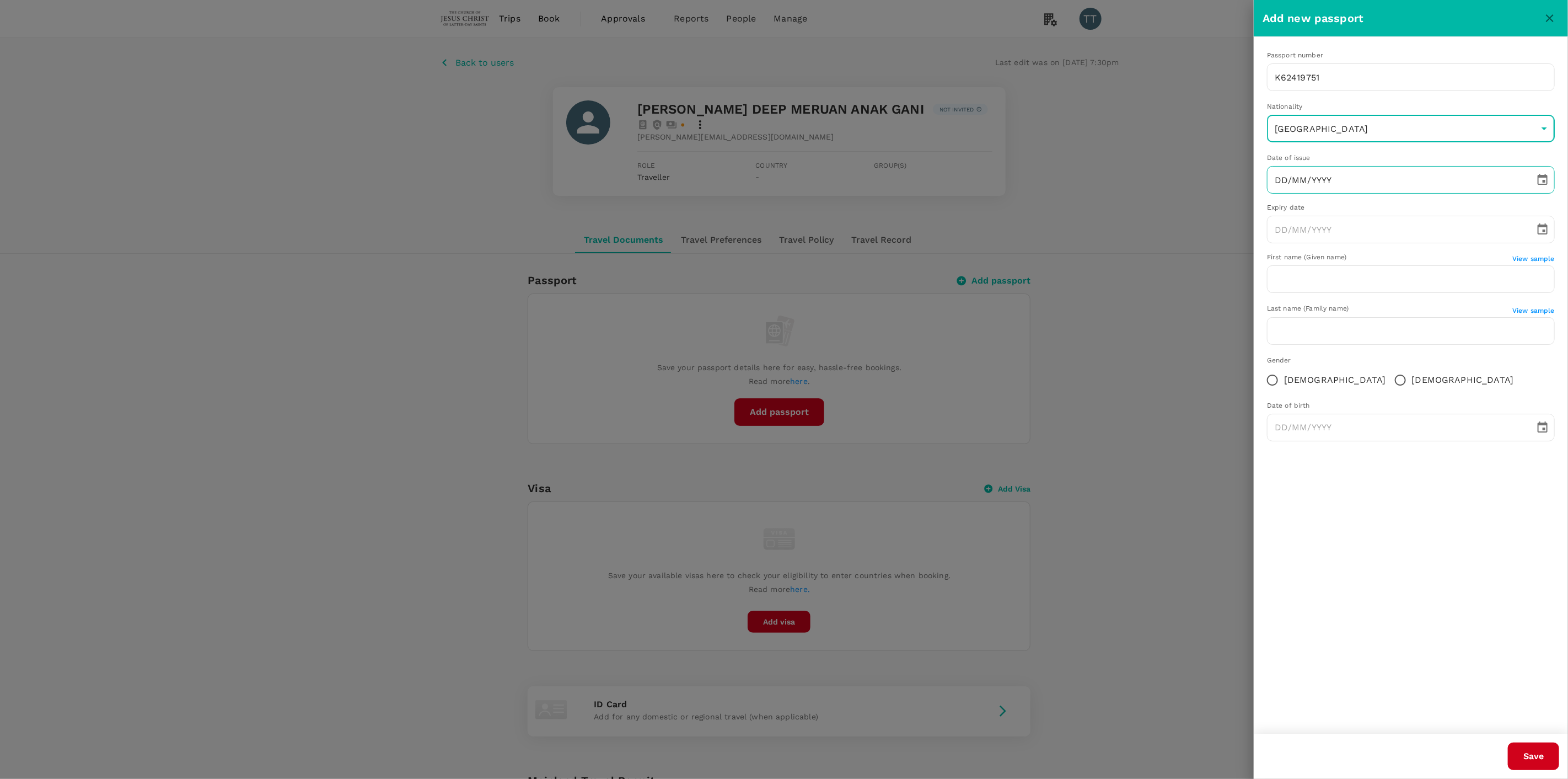
click at [1286, 188] on input "DD/MM/YYYY" at bounding box center [1397, 180] width 261 height 27
type input "[DATE]"
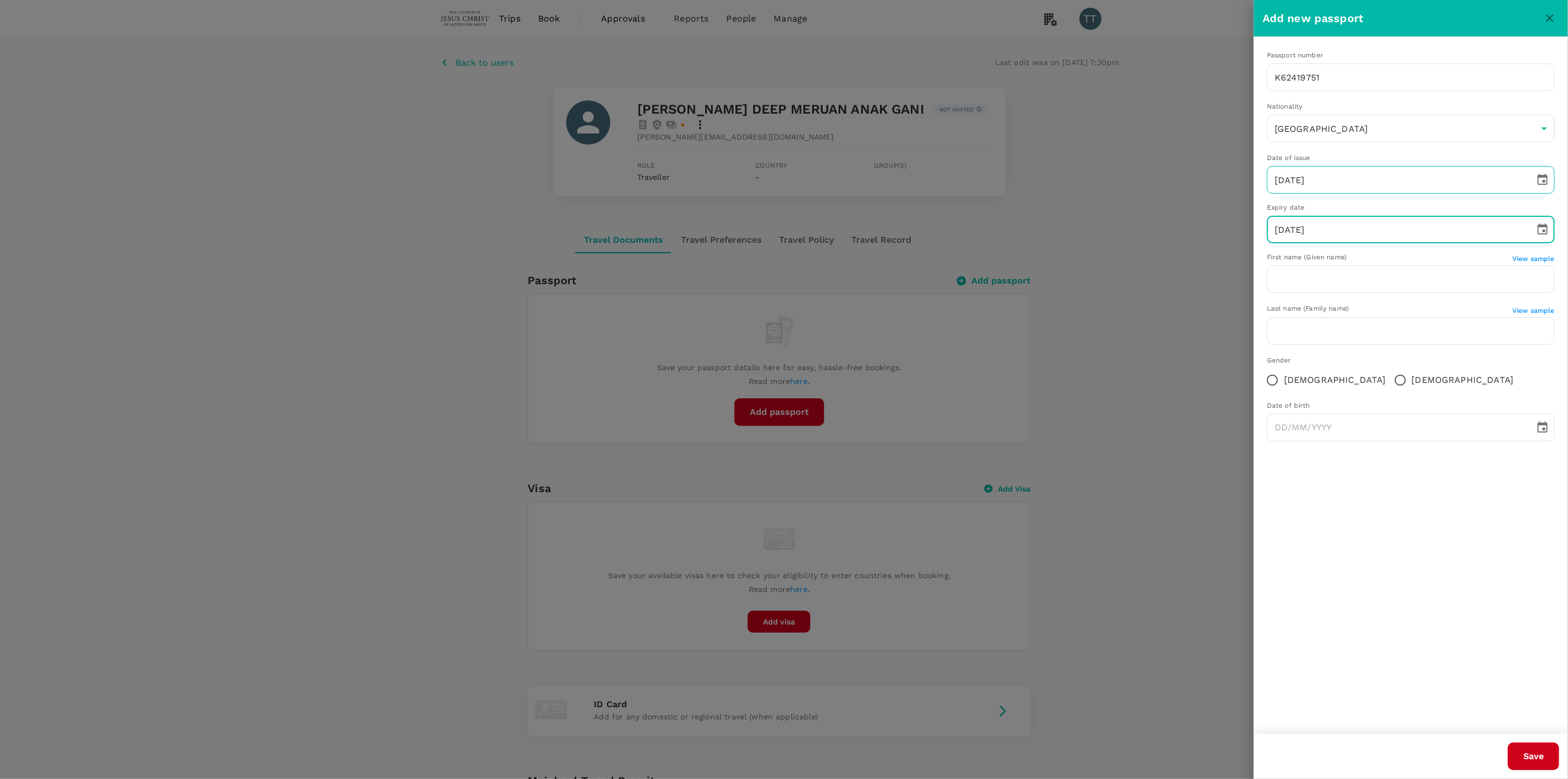
type input "[DATE]"
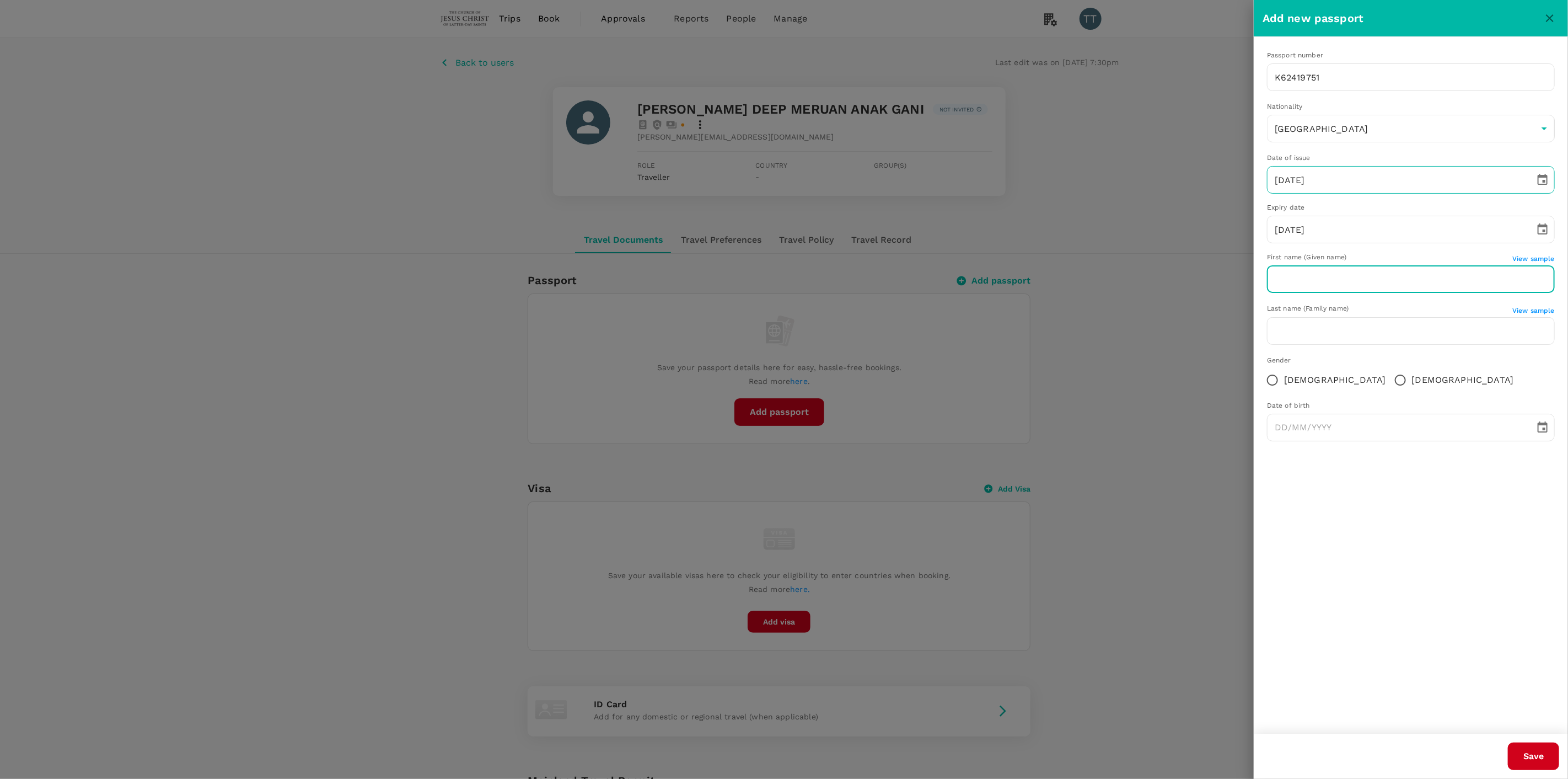
type input "g"
type input "[PERSON_NAME] DEEP MERUAN ANAK"
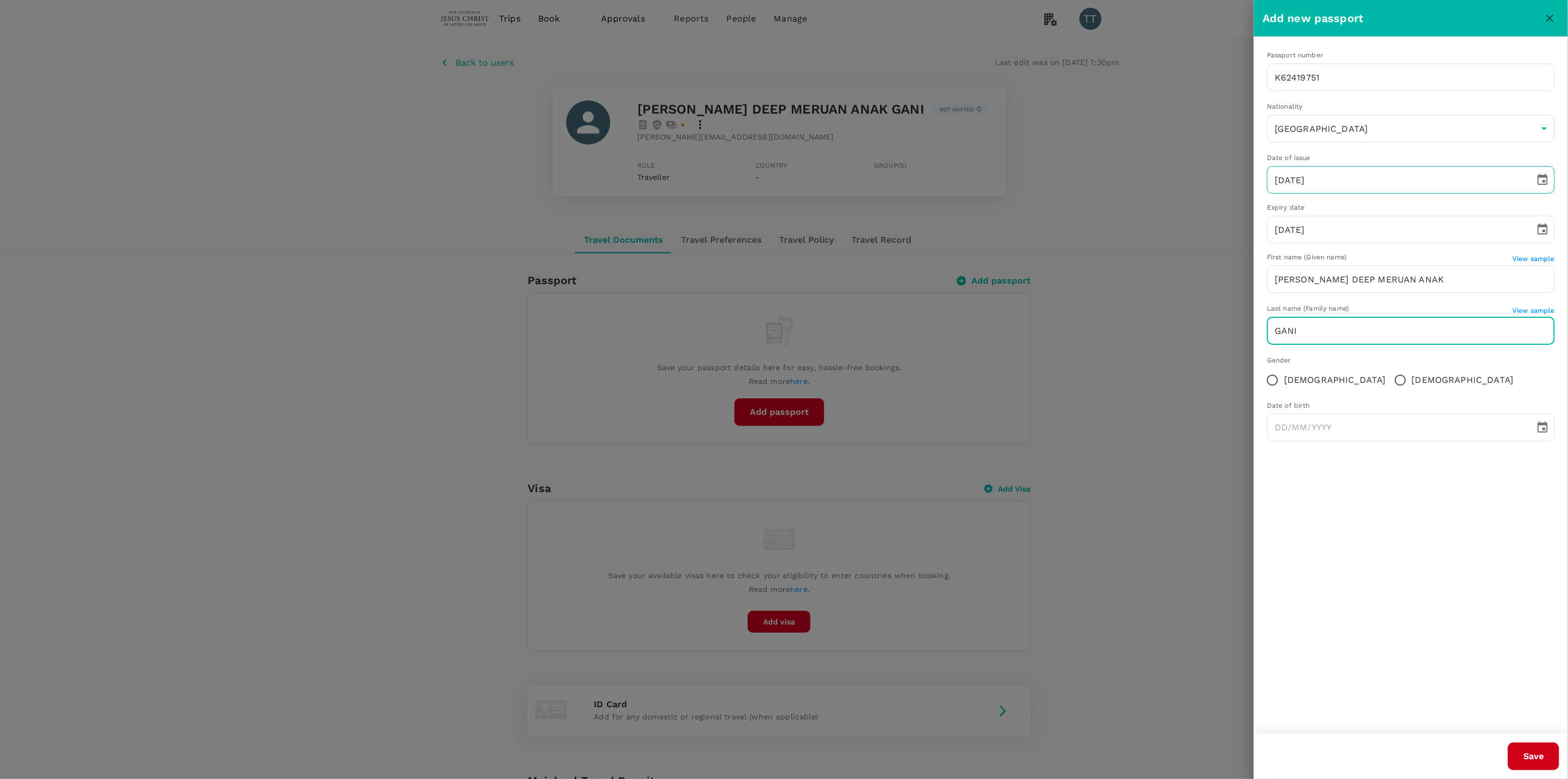
type input "GANI"
type input "DD/MM/YYYY"
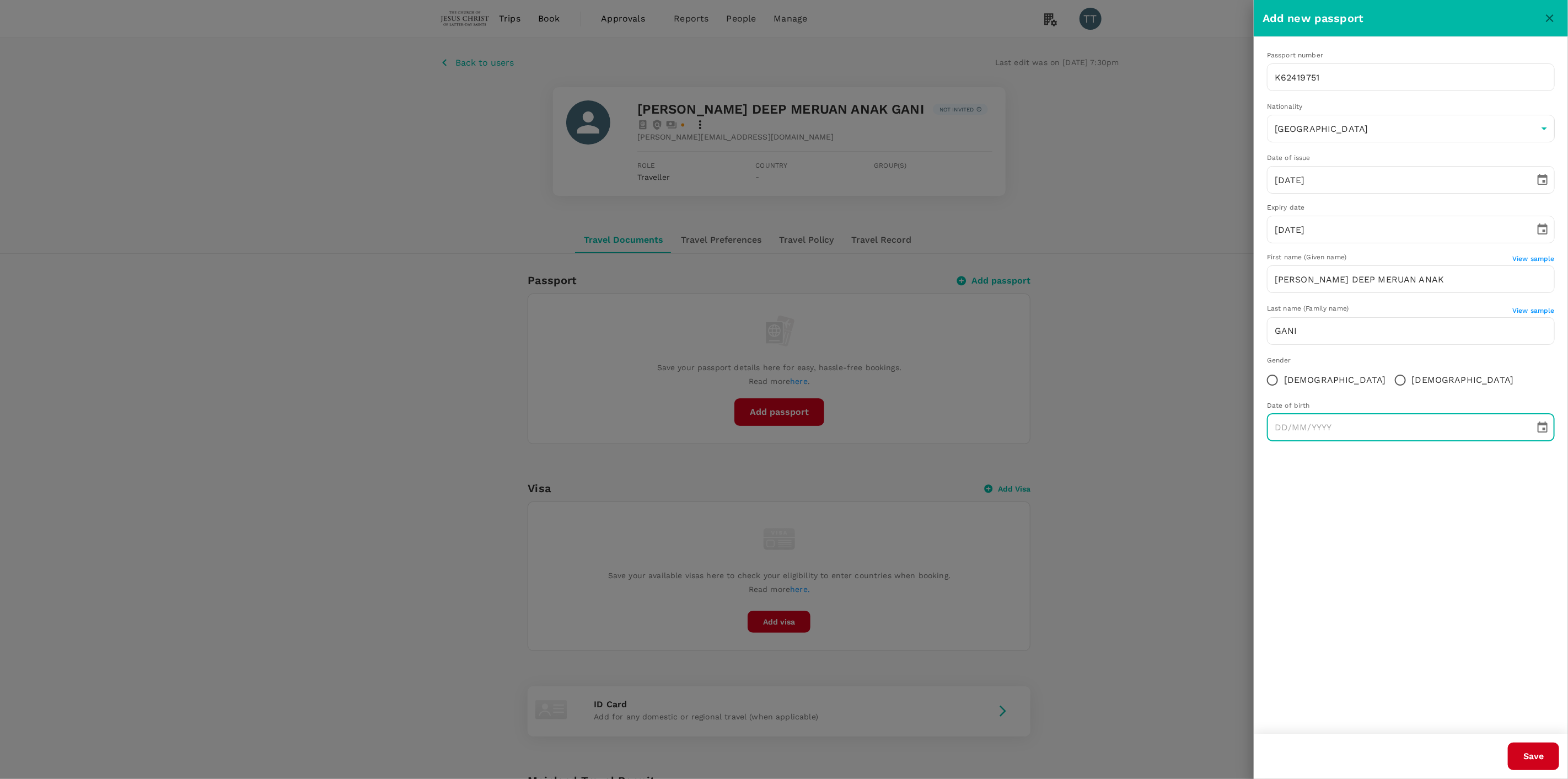
click at [1389, 379] on input "[DEMOGRAPHIC_DATA]" at bounding box center [1401, 380] width 23 height 23
radio input "true"
click at [1284, 431] on input "DD/MM/YYYY" at bounding box center [1397, 427] width 261 height 27
type input "[DATE]"
click at [1407, 556] on div "Passport number [PASSPORT] ​ Nationality [DEMOGRAPHIC_DATA] MY ​ Date of issue …" at bounding box center [1411, 386] width 314 height 697
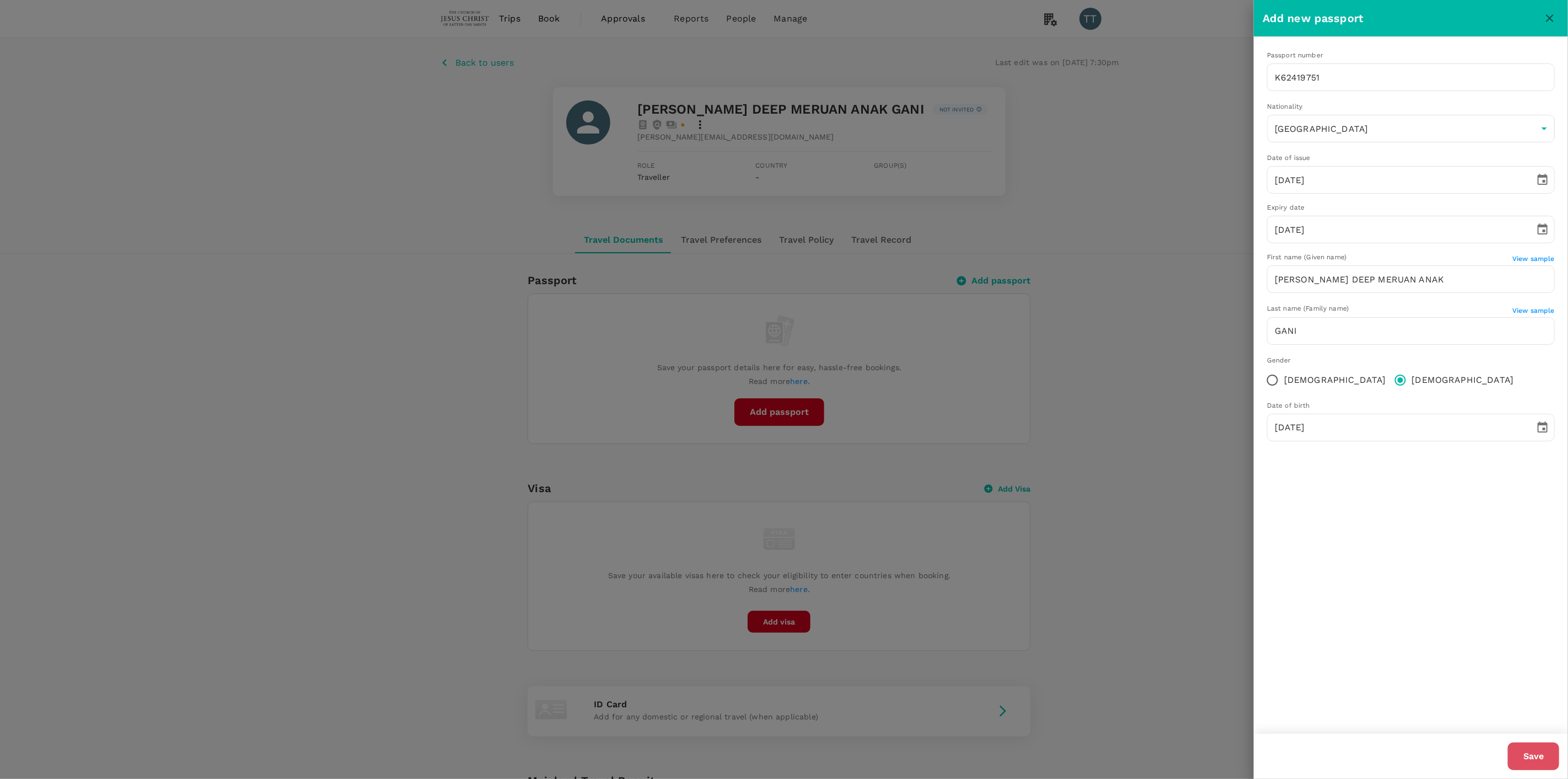
click at [1533, 749] on button "Save" at bounding box center [1533, 756] width 51 height 27
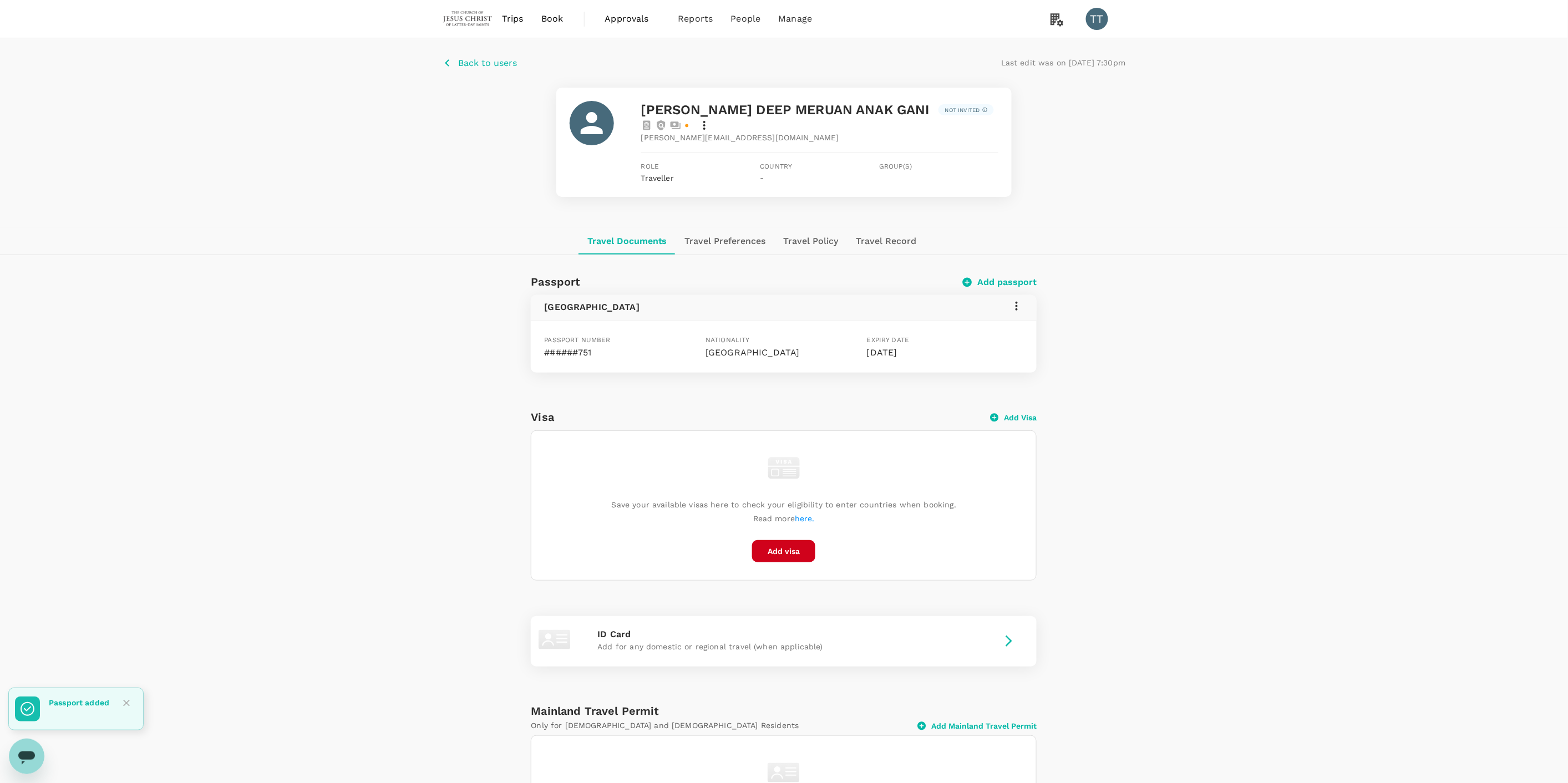
click at [546, 19] on span "Book" at bounding box center [552, 19] width 22 height 13
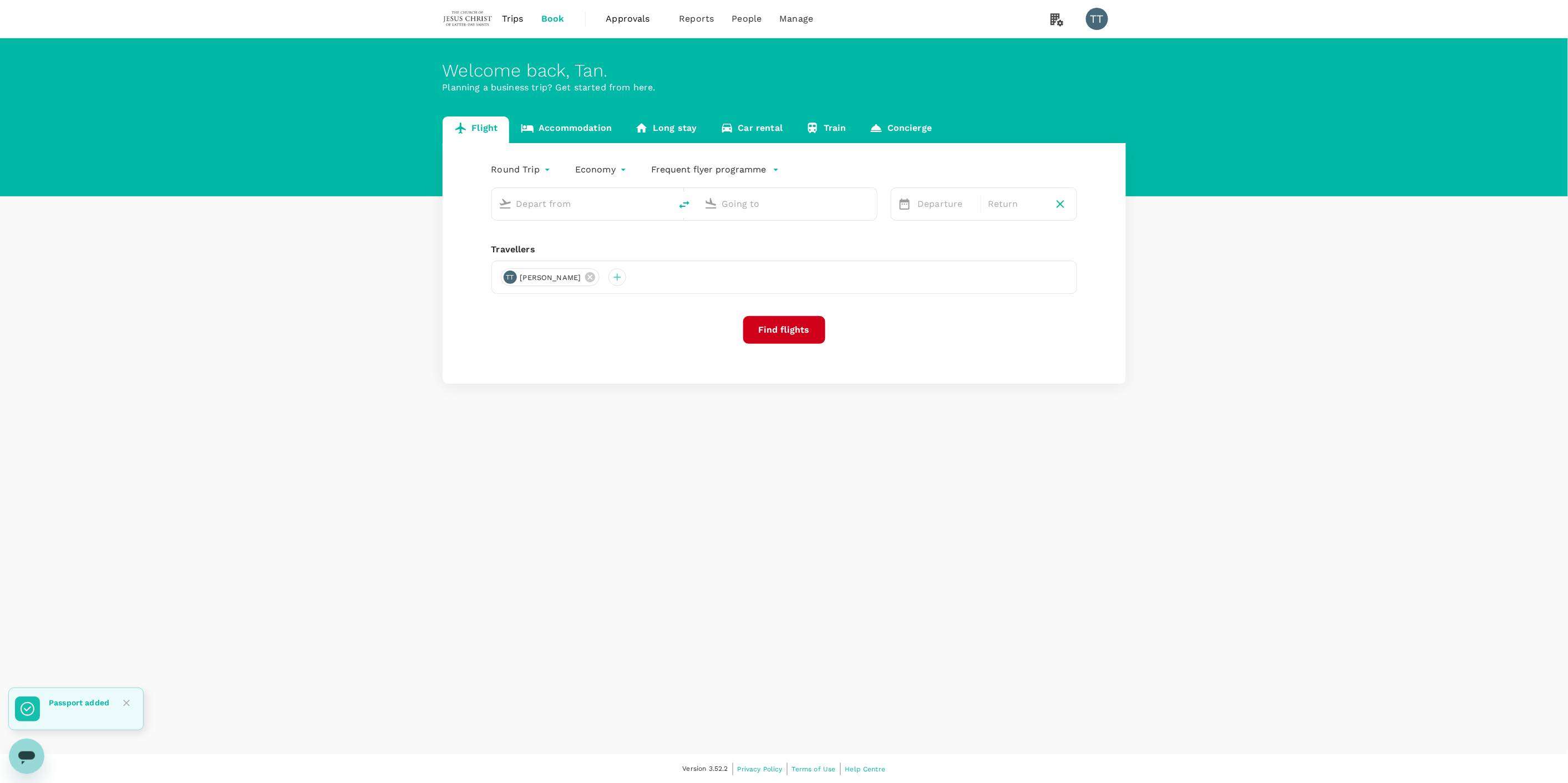
type input "Sibu (SBW)"
type input "Kuala Lumpur Intl ([GEOGRAPHIC_DATA])"
type input "Sibu (SBW)"
type input "Kuala Lumpur Intl ([GEOGRAPHIC_DATA])"
click at [585, 286] on icon at bounding box center [590, 290] width 10 height 10
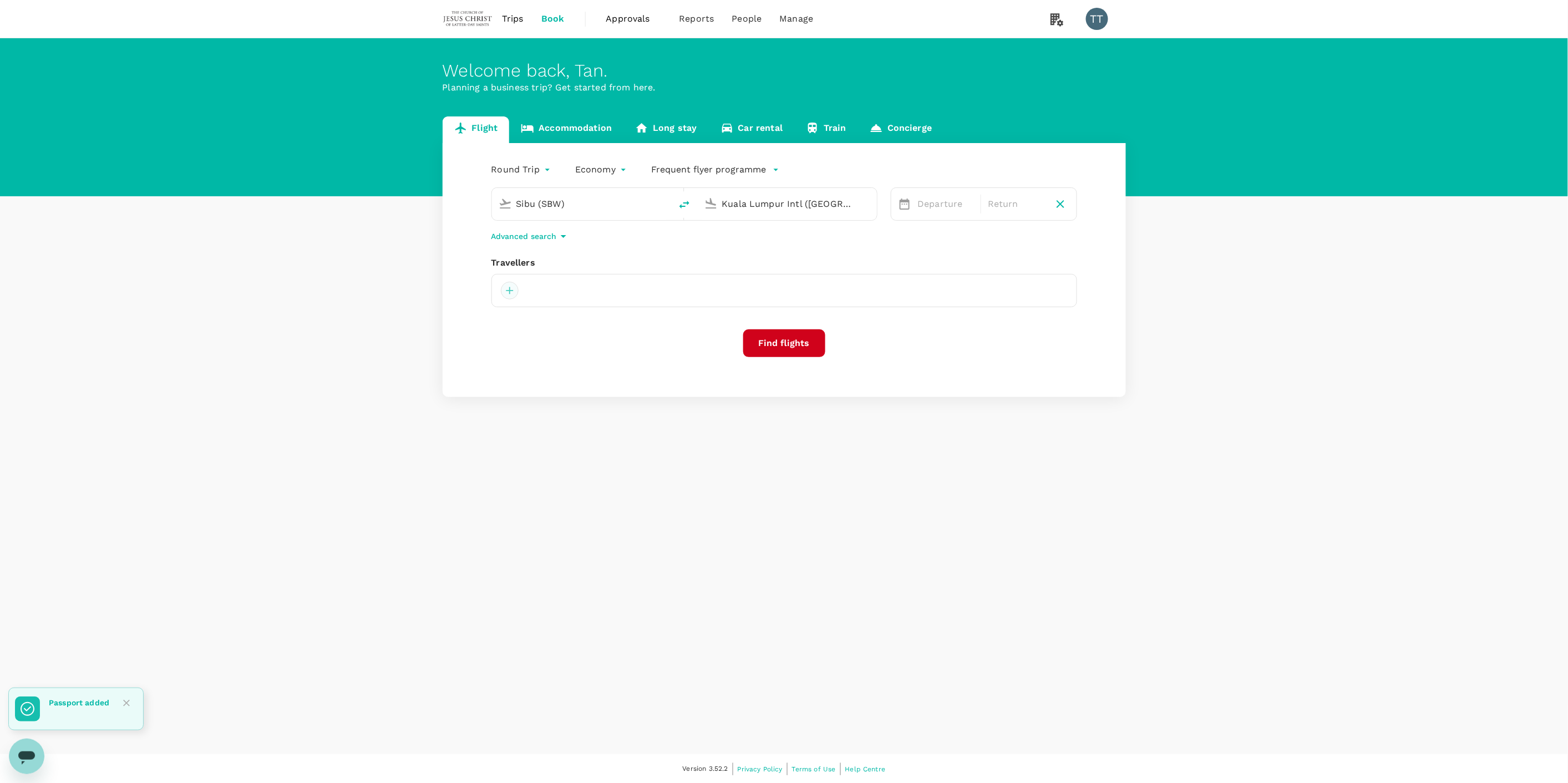
click at [512, 291] on div at bounding box center [509, 290] width 18 height 18
click at [519, 310] on div at bounding box center [509, 321] width 208 height 42
click at [517, 318] on input "text" at bounding box center [497, 321] width 157 height 18
type input "Gani"
click at [426, 383] on input "checkbox" at bounding box center [423, 373] width 23 height 23
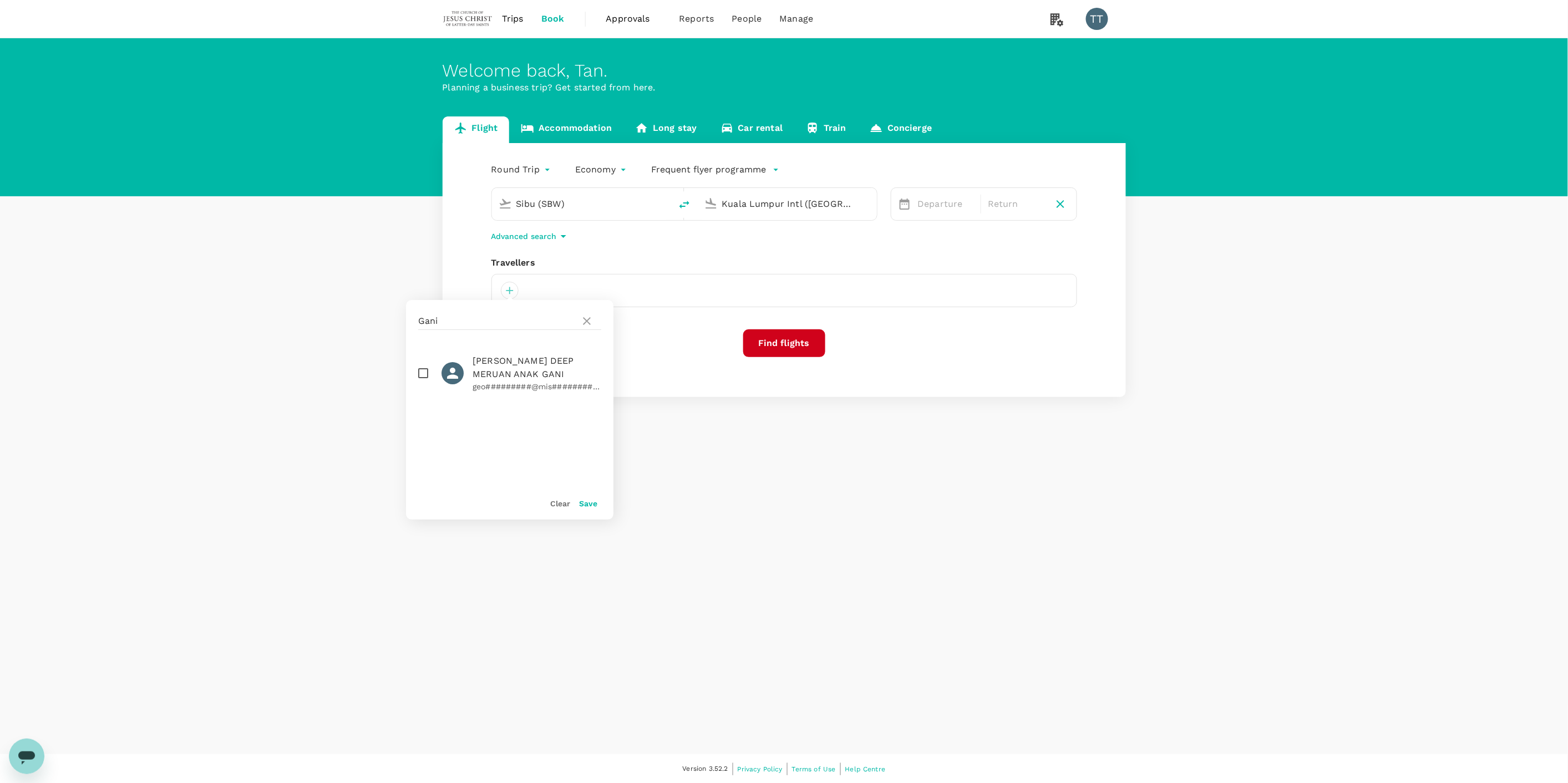
checkbox input "true"
click at [584, 500] on button "Save" at bounding box center [588, 503] width 18 height 9
click at [786, 347] on button "Find flights" at bounding box center [784, 343] width 82 height 28
click at [910, 209] on icon at bounding box center [904, 204] width 13 height 13
click at [927, 208] on p "Departure" at bounding box center [946, 204] width 56 height 13
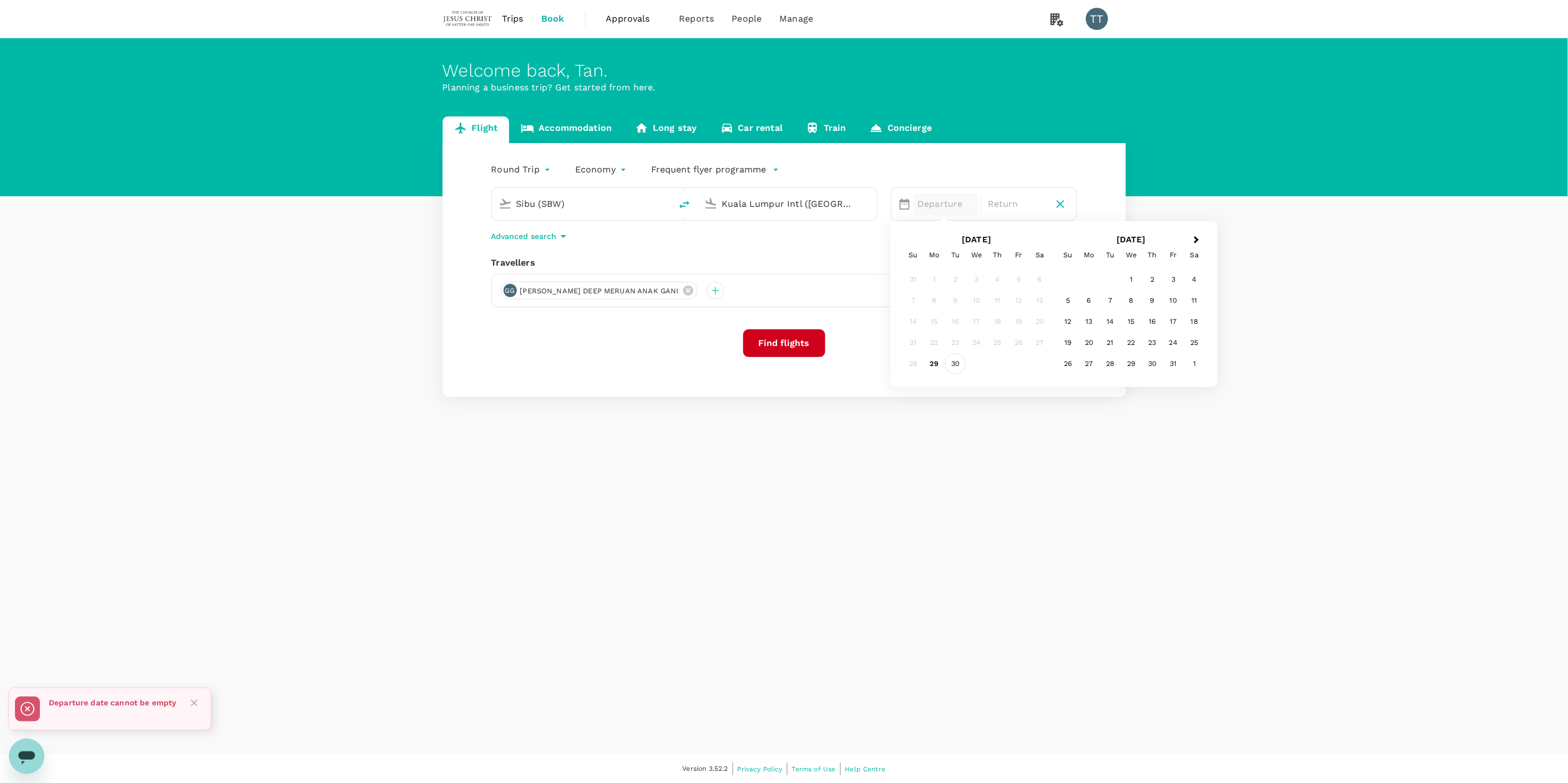
click at [947, 365] on div "30" at bounding box center [955, 364] width 21 height 21
click at [1133, 272] on div "1" at bounding box center [1131, 279] width 21 height 21
click at [818, 324] on div "Round Trip roundtrip Economy economy Frequent flyer programme Sibu (SBW) [GEOGR…" at bounding box center [784, 270] width 683 height 254
click at [810, 335] on button "Find flights" at bounding box center [784, 343] width 82 height 28
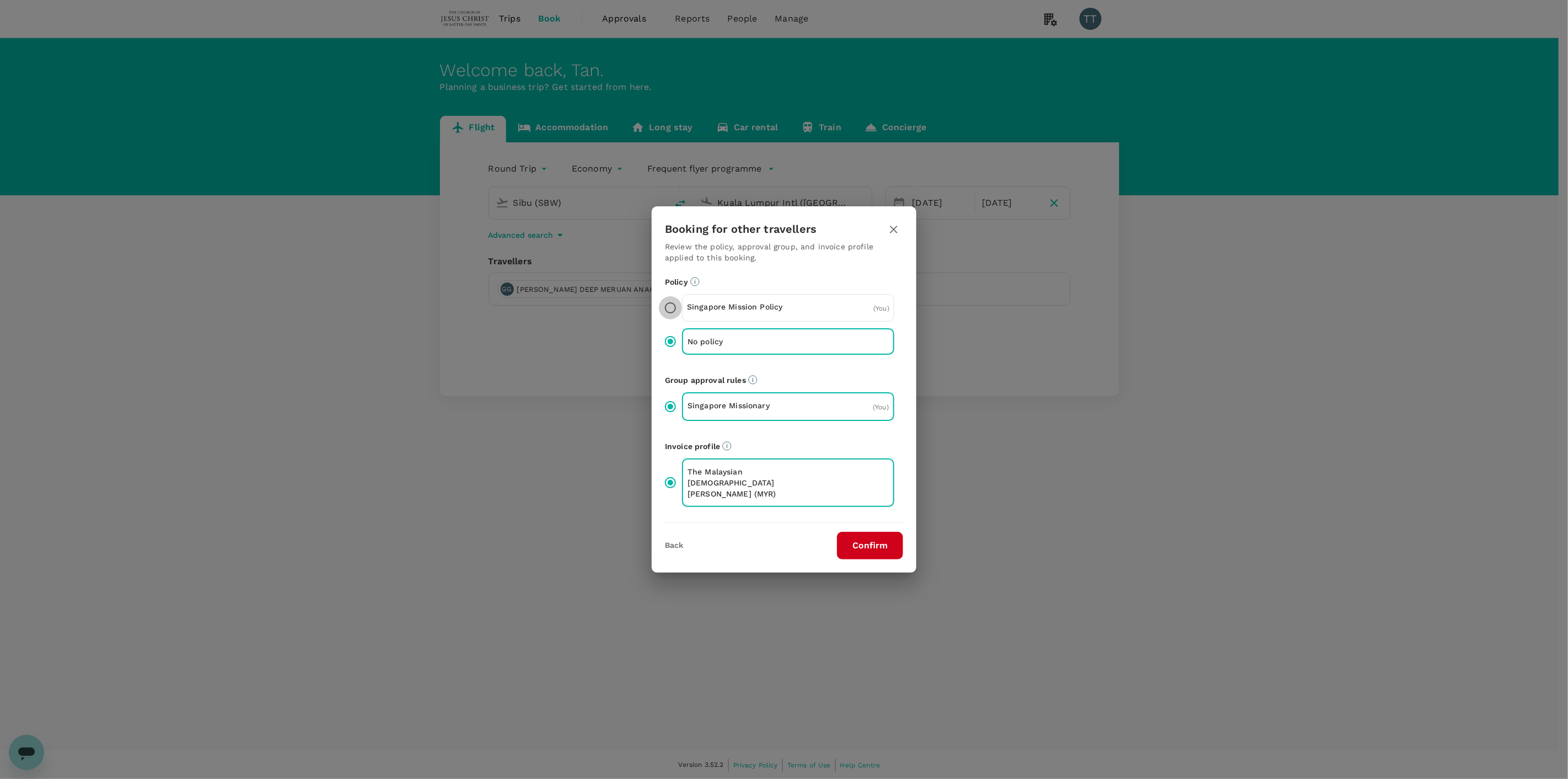
click at [664, 307] on input "Singapore Mission Policy ( You )" at bounding box center [670, 308] width 23 height 23
click at [871, 543] on button "Confirm" at bounding box center [870, 545] width 66 height 27
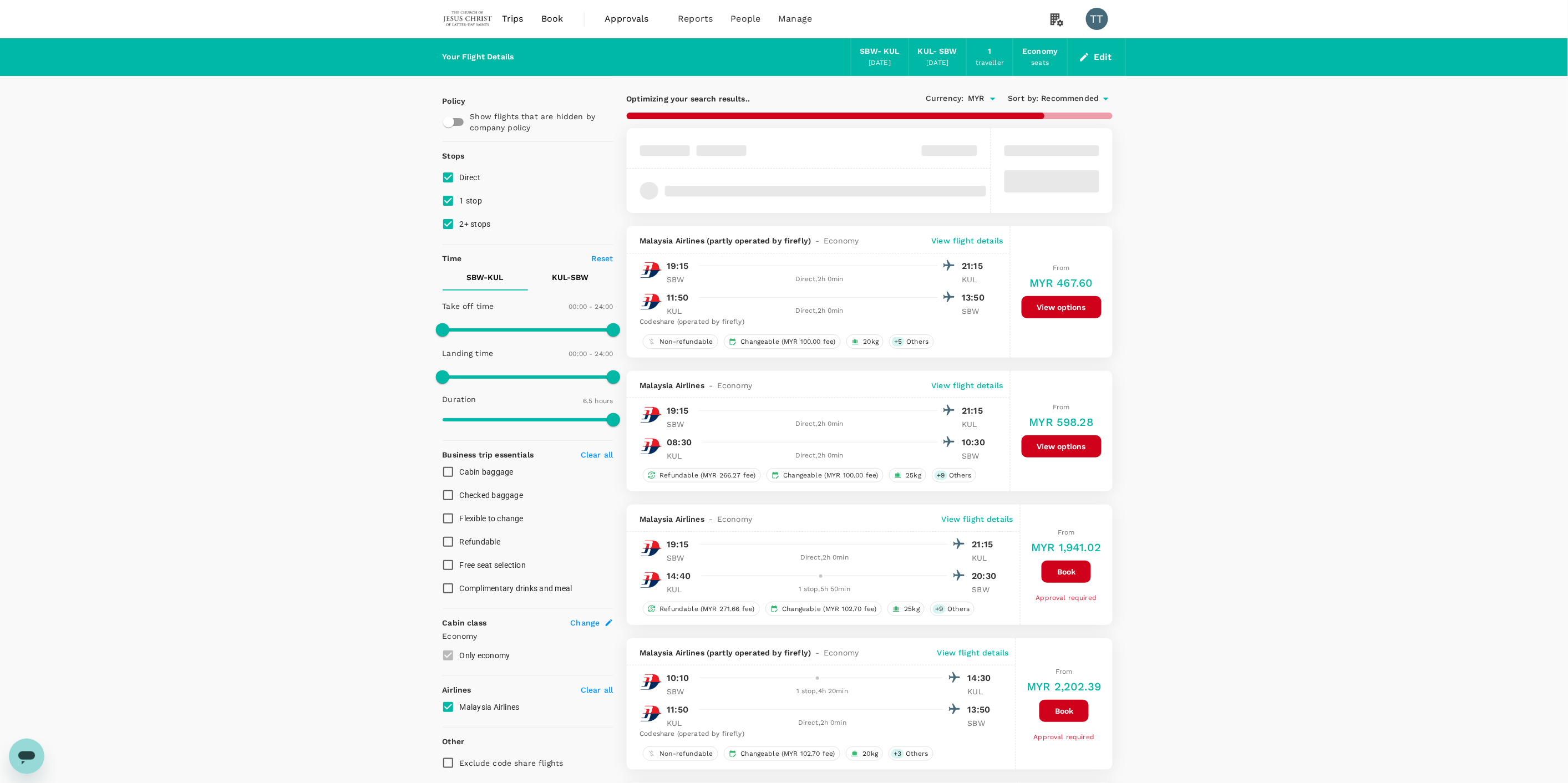
click at [447, 201] on input "1 stop" at bounding box center [448, 201] width 23 height 23
checkbox input "false"
click at [447, 223] on input "2+ stops" at bounding box center [448, 224] width 23 height 23
checkbox input "false"
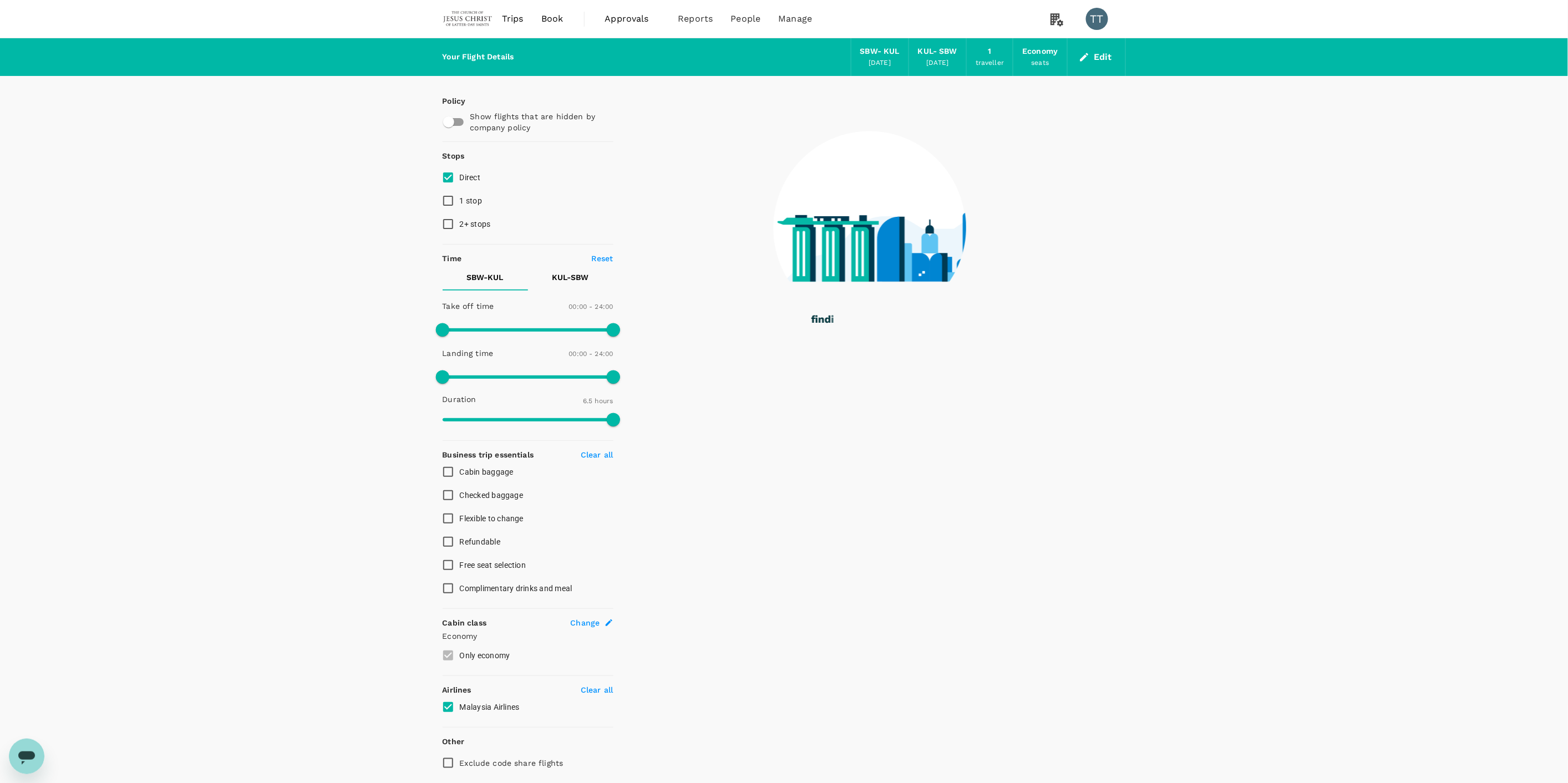
type input "875"
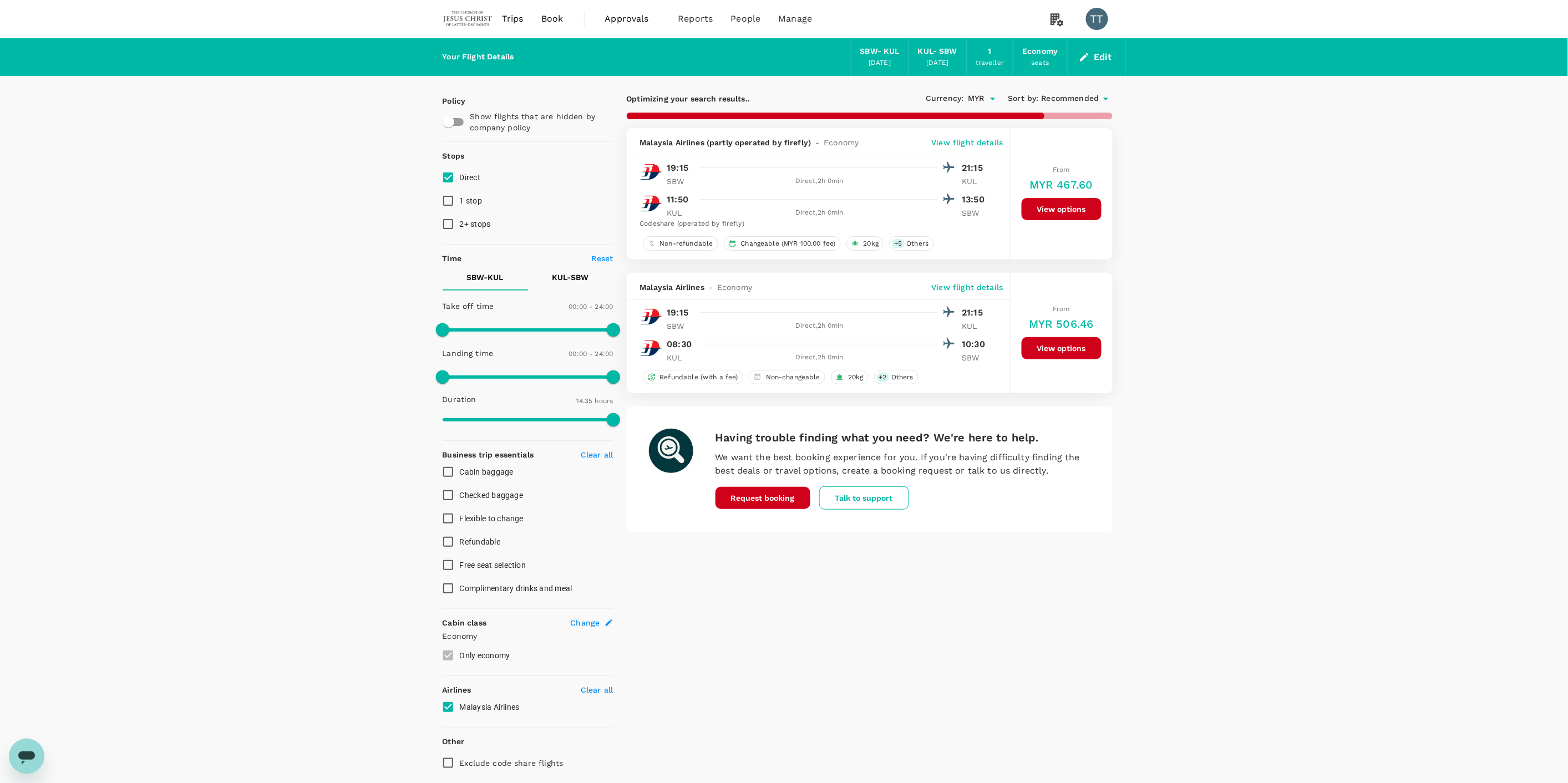
click at [564, 285] on button "KUL - SBW" at bounding box center [570, 277] width 85 height 26
type input "570"
checkbox input "false"
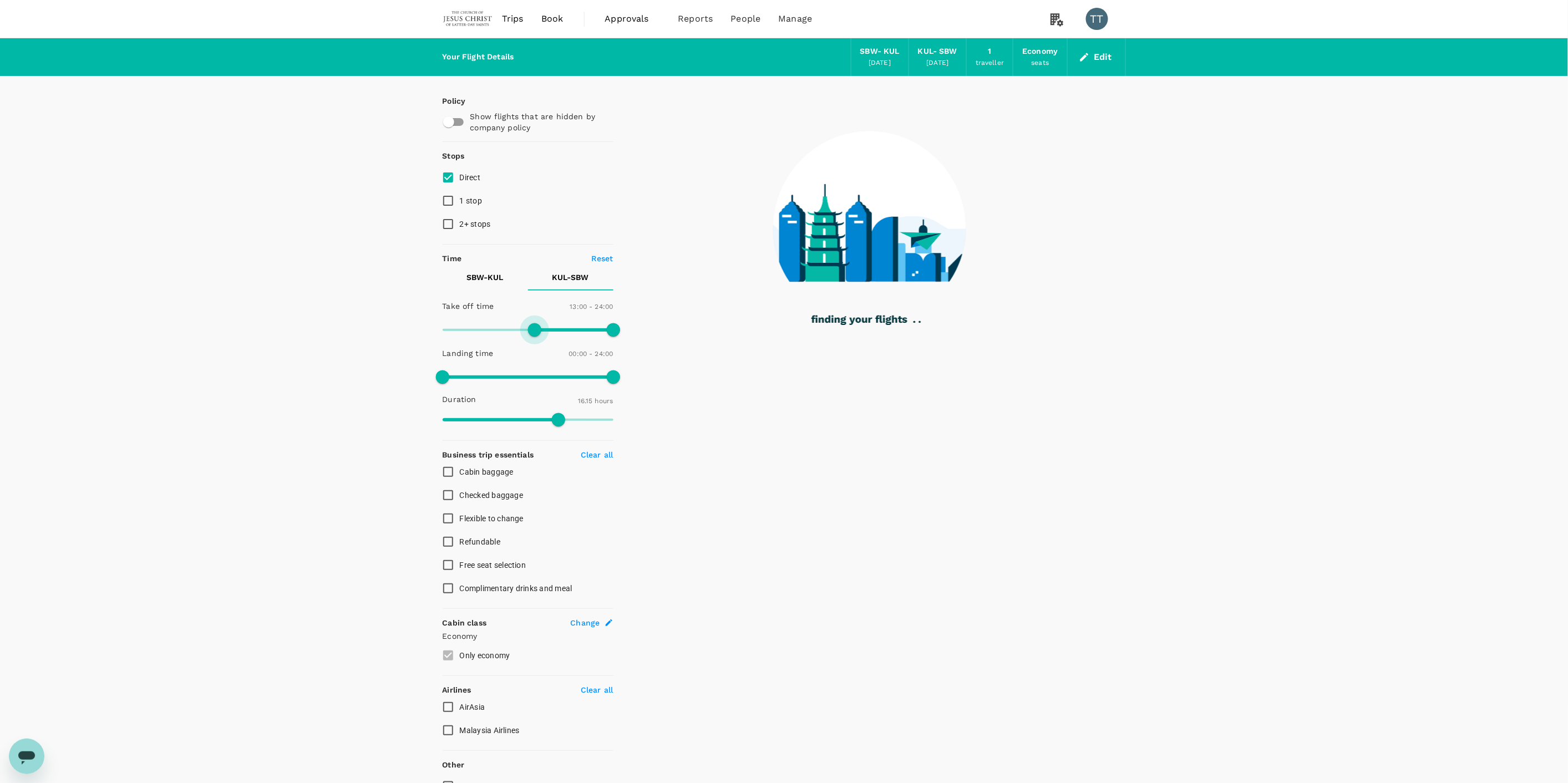
type input "810"
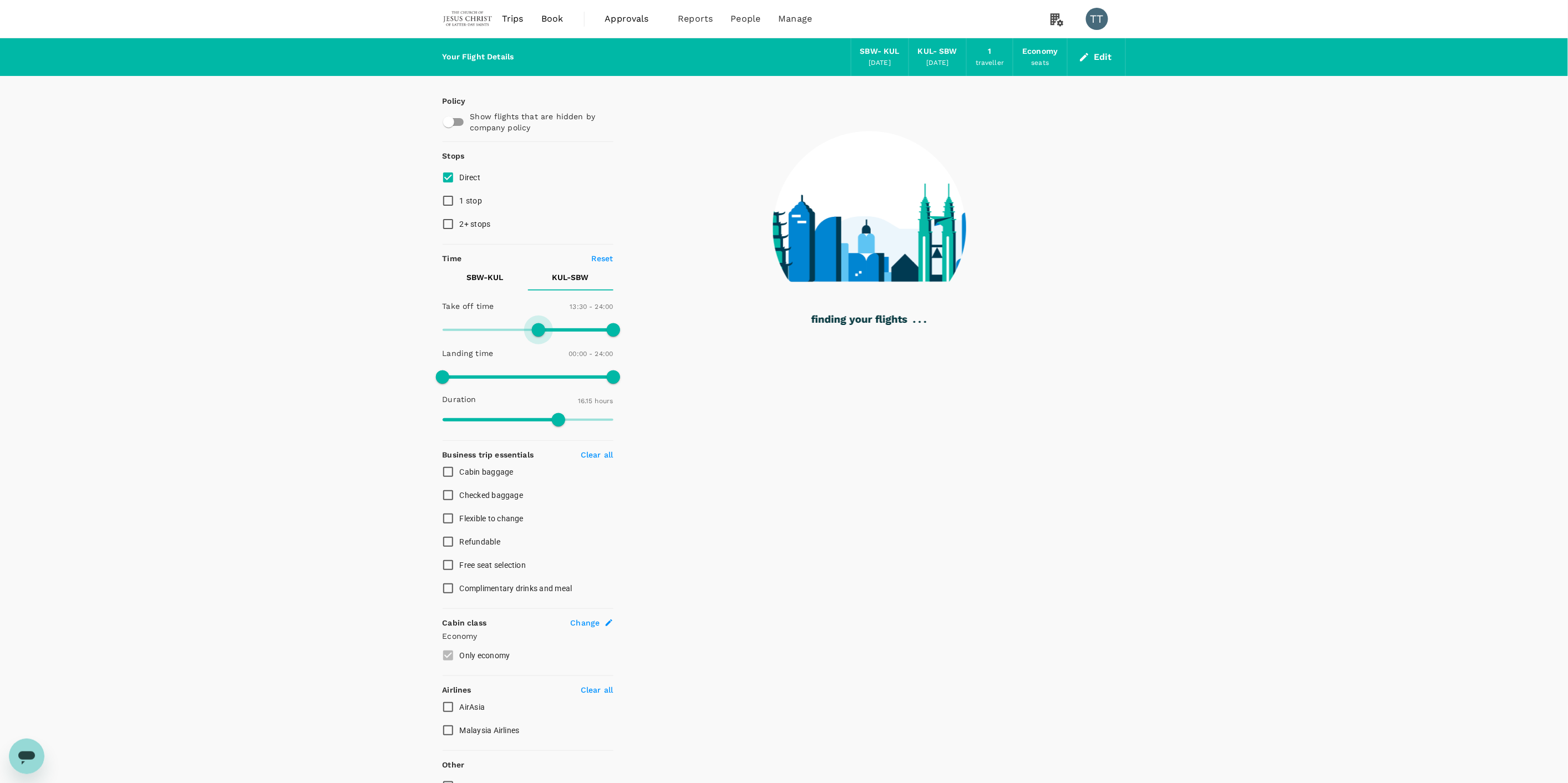
drag, startPoint x: 438, startPoint y: 328, endPoint x: 538, endPoint y: 329, distance: 100.0
click at [538, 329] on span at bounding box center [539, 330] width 13 height 13
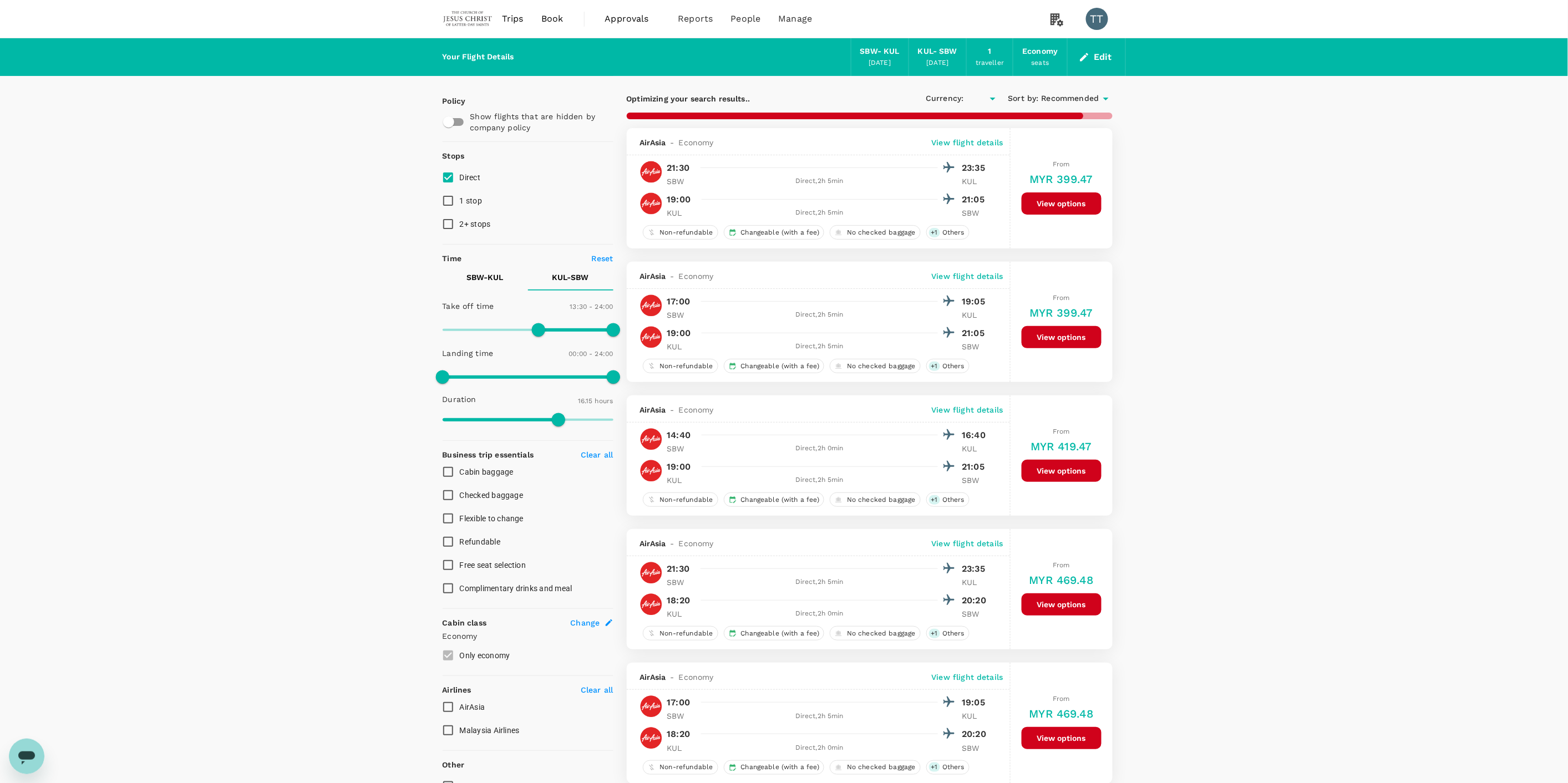
type input "MYR"
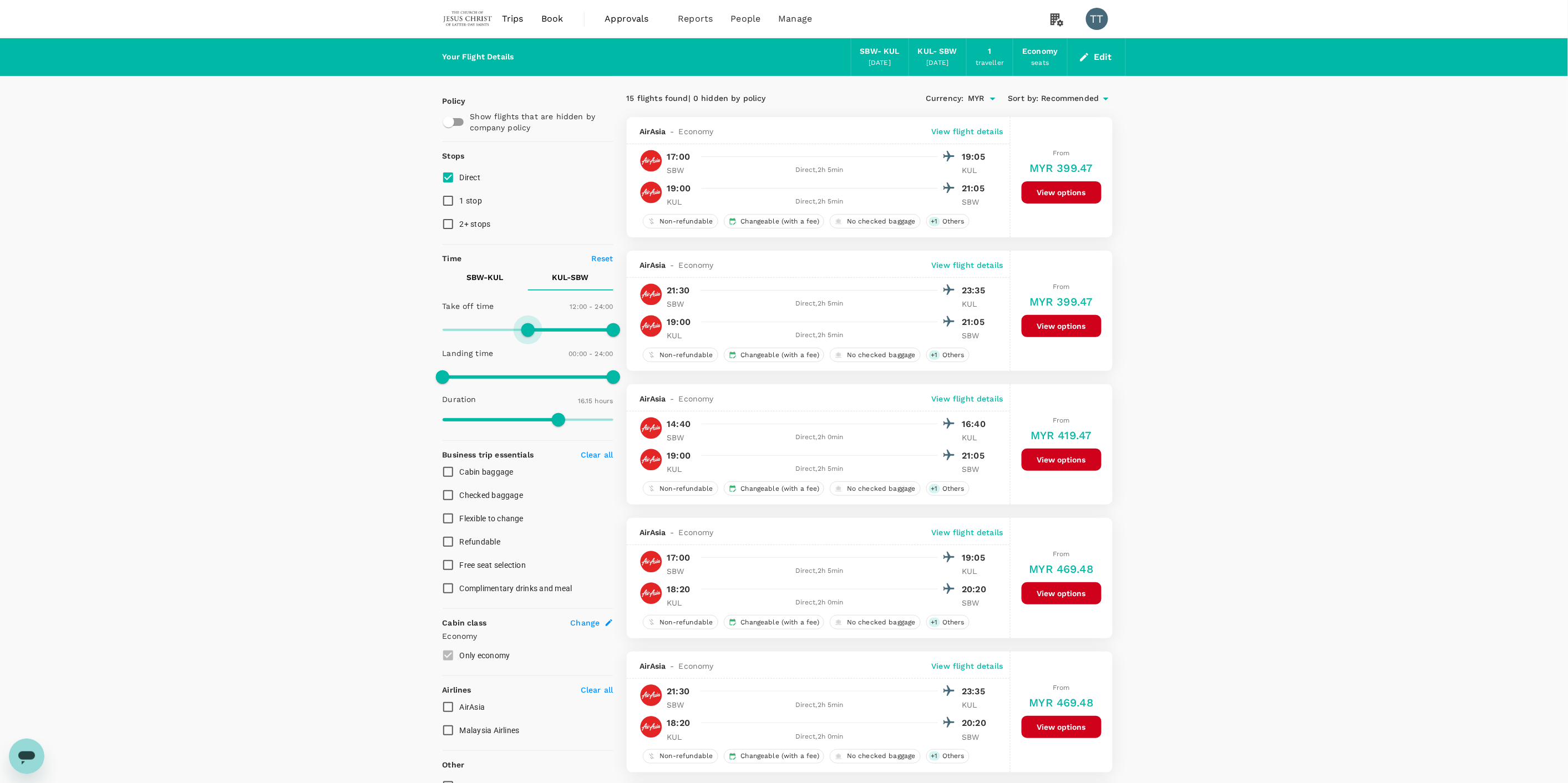
type input "690"
drag, startPoint x: 540, startPoint y: 329, endPoint x: 526, endPoint y: 332, distance: 14.3
click at [526, 332] on span at bounding box center [528, 330] width 13 height 13
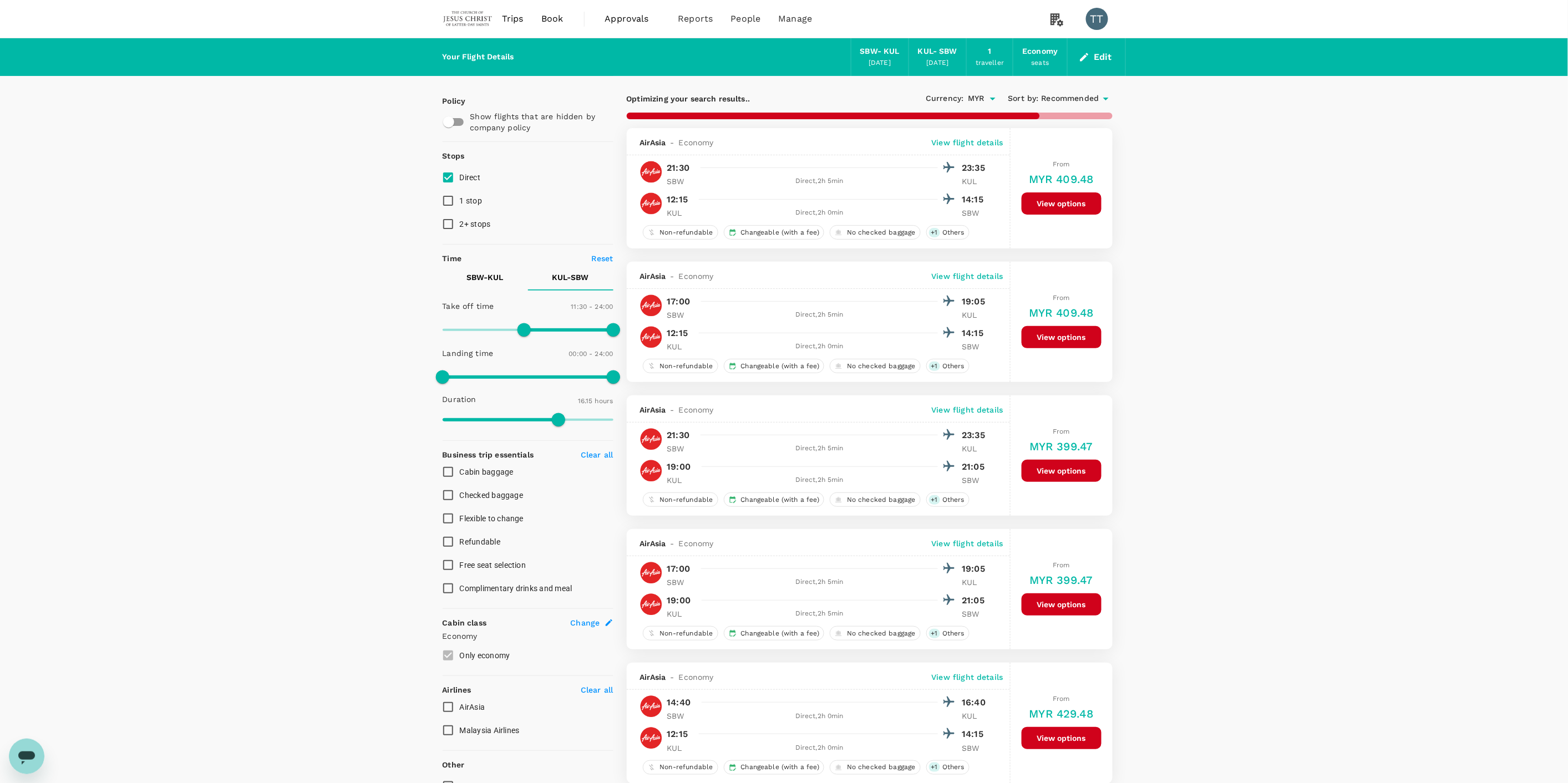
click at [487, 282] on p "SBW - KUL" at bounding box center [486, 277] width 37 height 11
drag, startPoint x: 450, startPoint y: 334, endPoint x: 556, endPoint y: 332, distance: 106.0
click at [556, 332] on span at bounding box center [557, 330] width 13 height 13
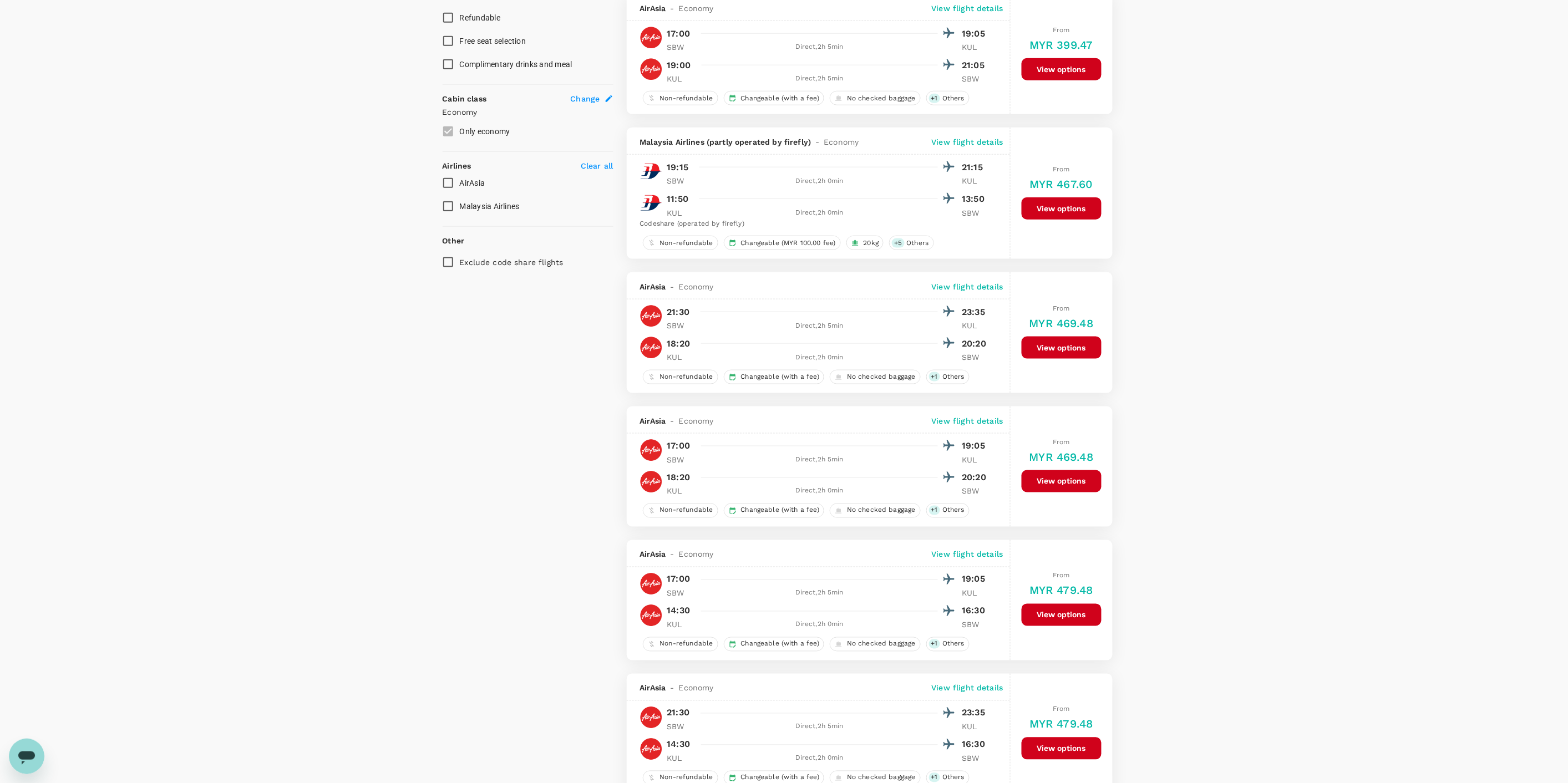
scroll to position [555, 0]
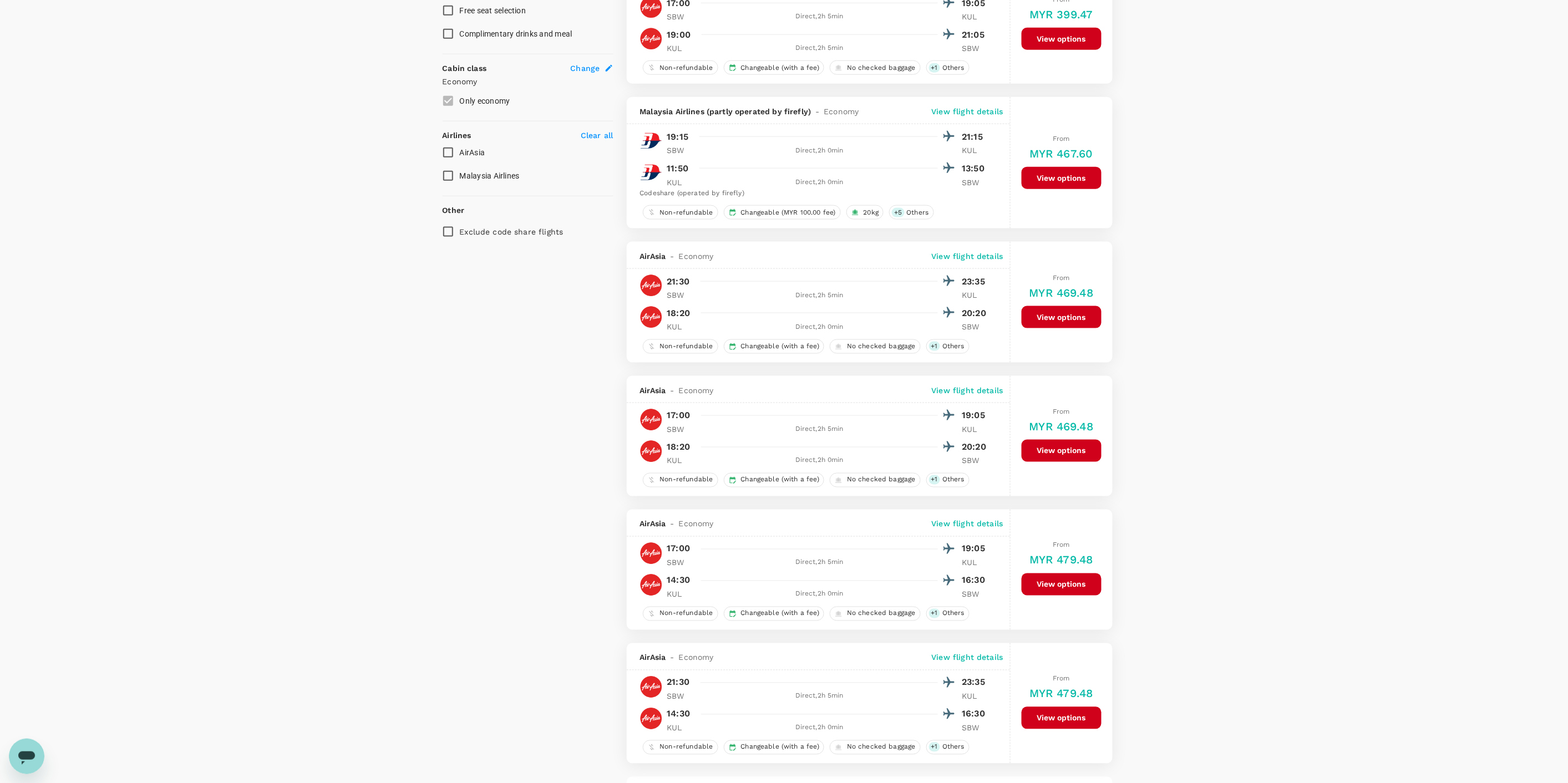
click at [1041, 583] on button "View options" at bounding box center [1061, 585] width 80 height 22
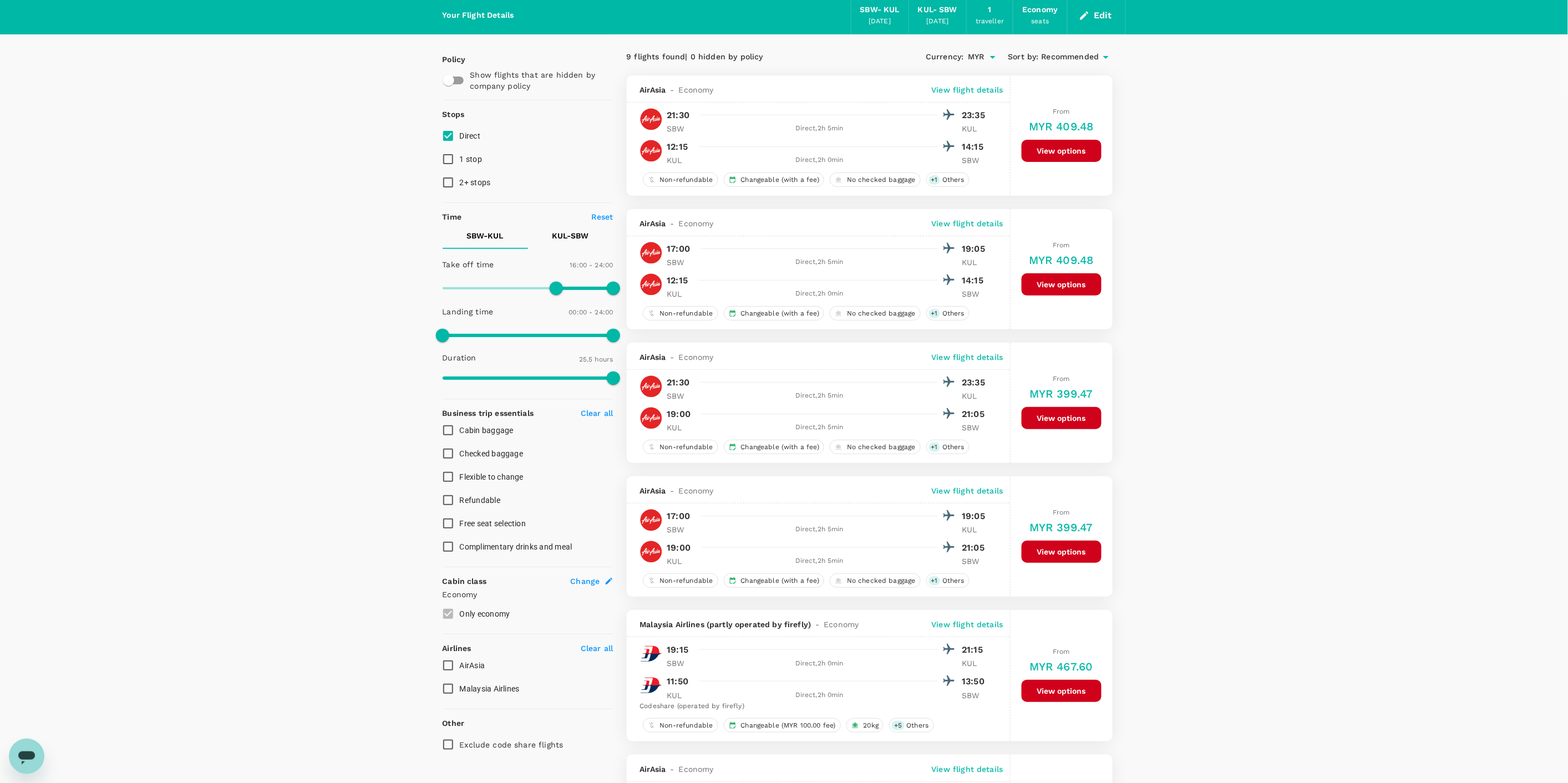
scroll to position [0, 0]
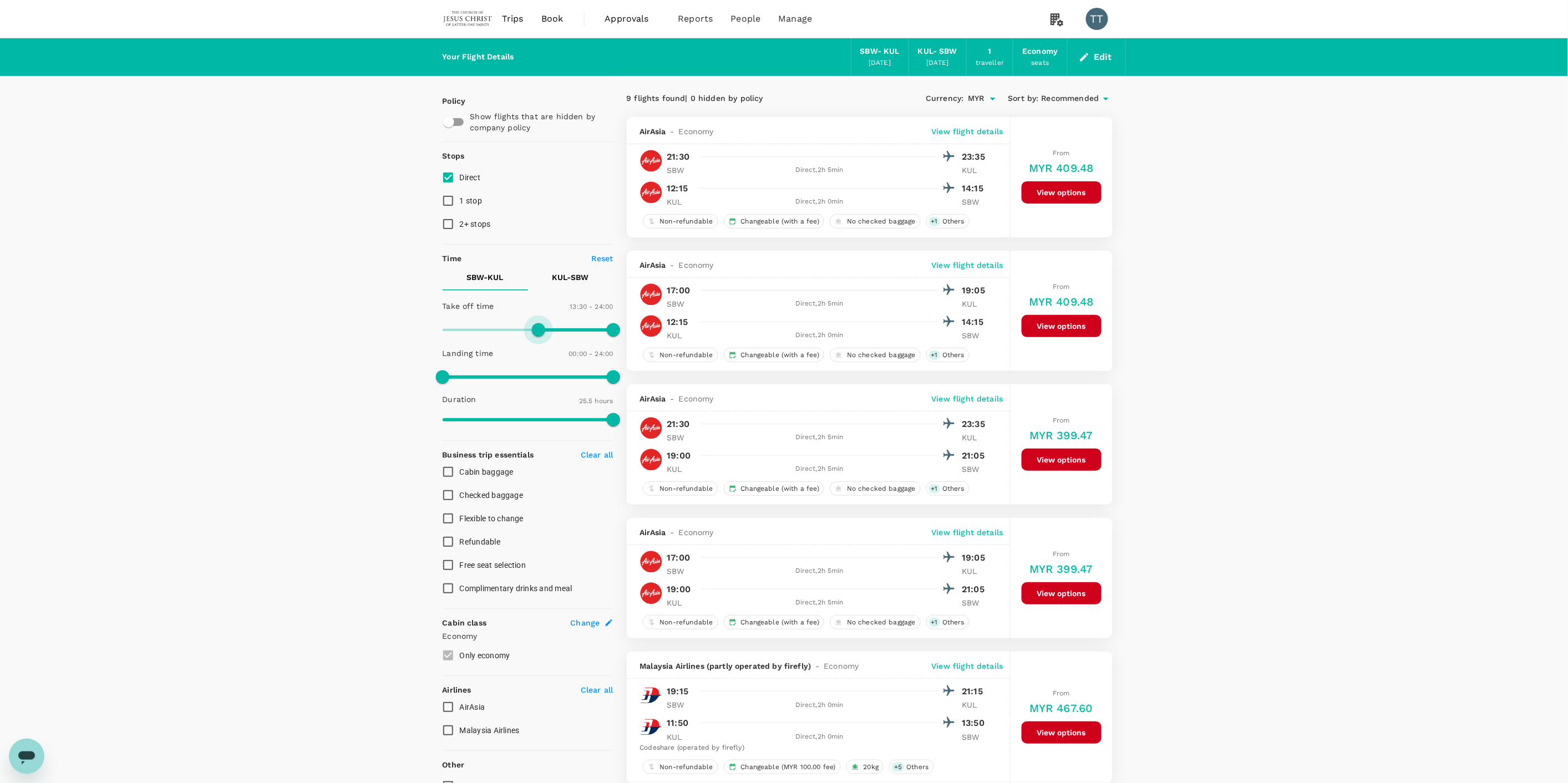
drag, startPoint x: 560, startPoint y: 328, endPoint x: 526, endPoint y: 330, distance: 34.1
click at [532, 330] on span at bounding box center [539, 330] width 13 height 13
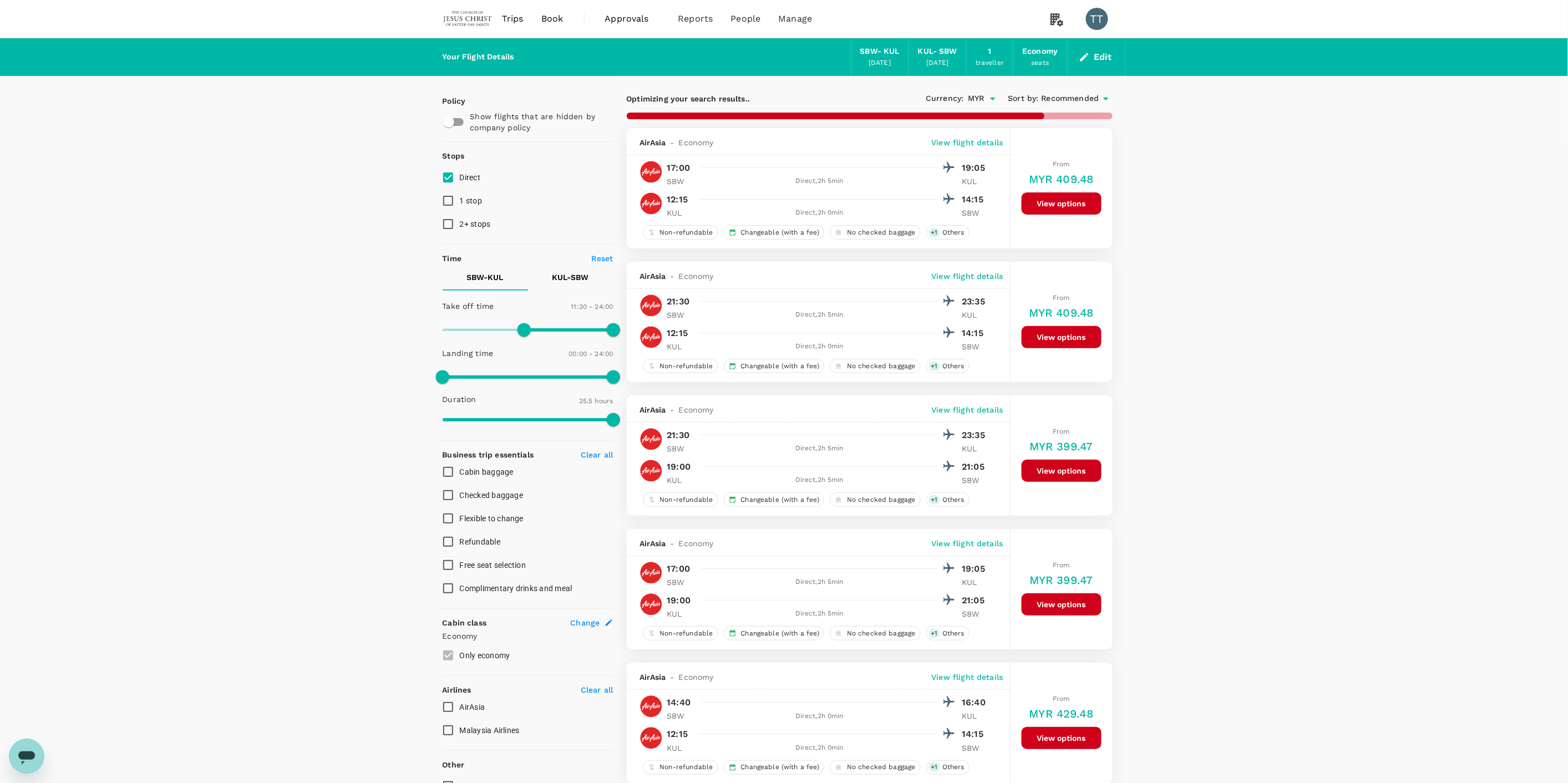
click at [1045, 96] on span "Recommended" at bounding box center [1070, 99] width 58 height 12
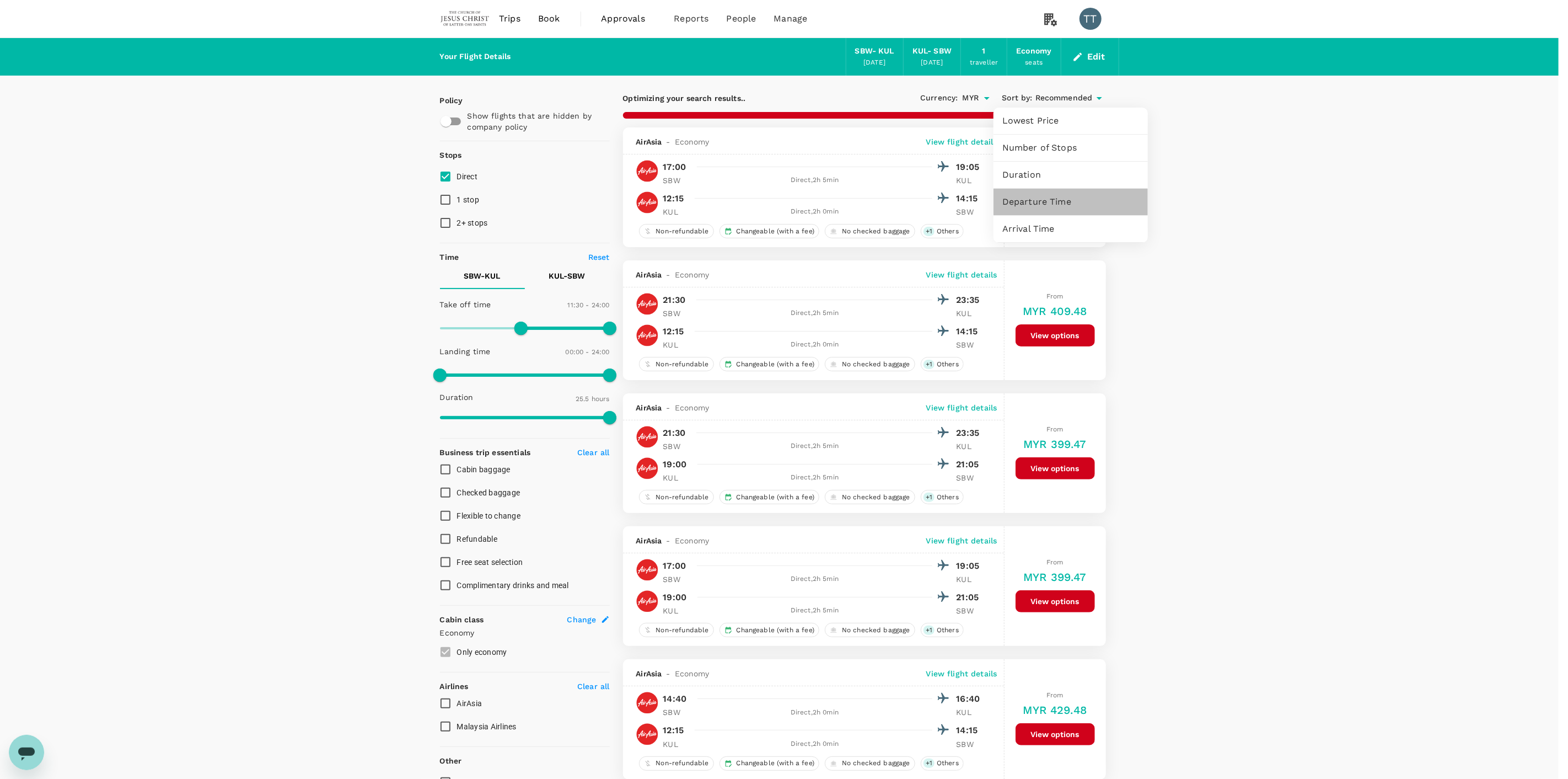
click at [1038, 196] on span "Departure Time" at bounding box center [1071, 202] width 137 height 13
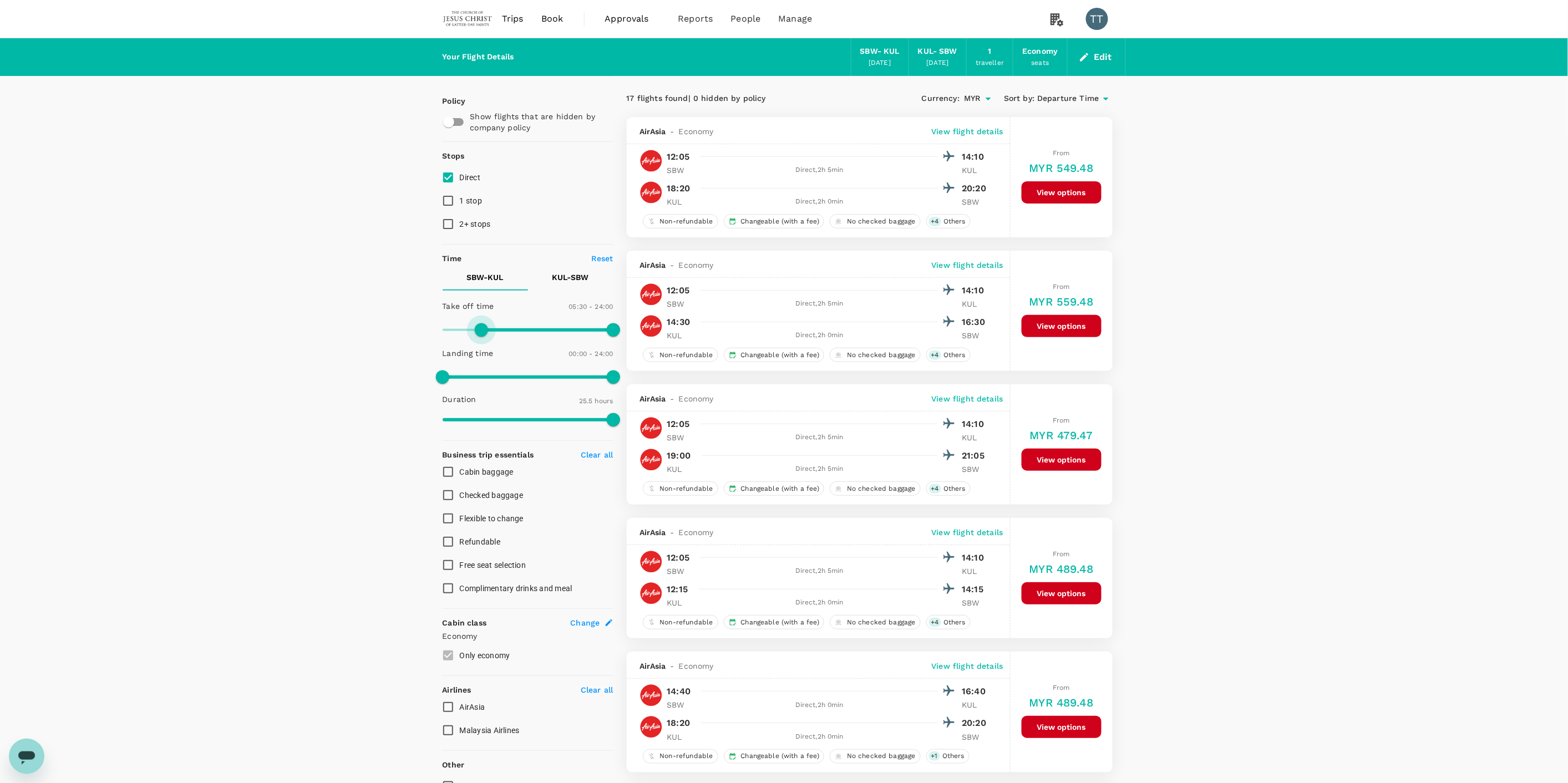
drag, startPoint x: 526, startPoint y: 329, endPoint x: 483, endPoint y: 331, distance: 43.0
click at [483, 331] on span at bounding box center [481, 330] width 13 height 13
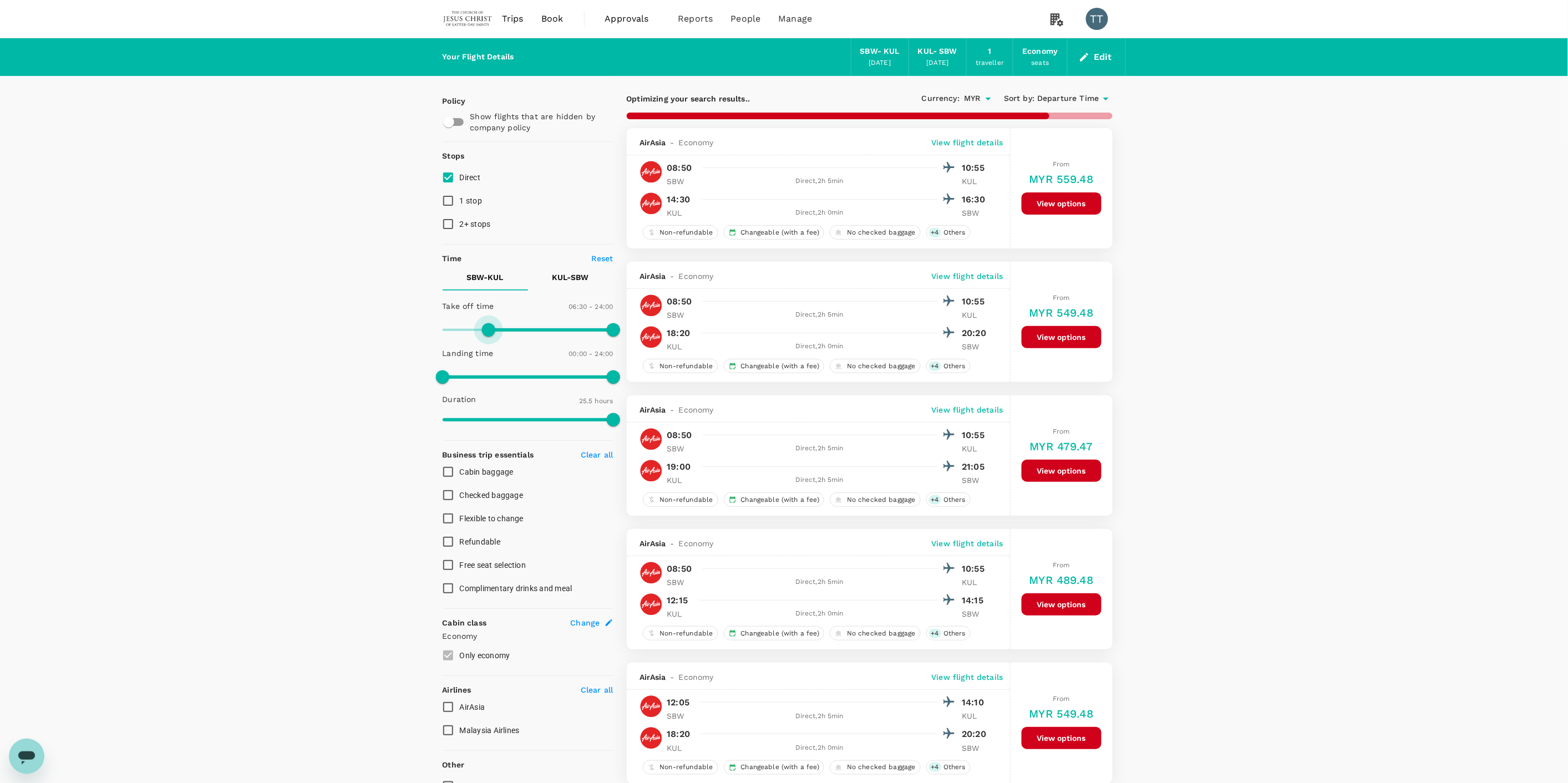
type input "540"
drag, startPoint x: 488, startPoint y: 331, endPoint x: 507, endPoint y: 331, distance: 19.0
click at [495, 331] on span at bounding box center [489, 330] width 13 height 13
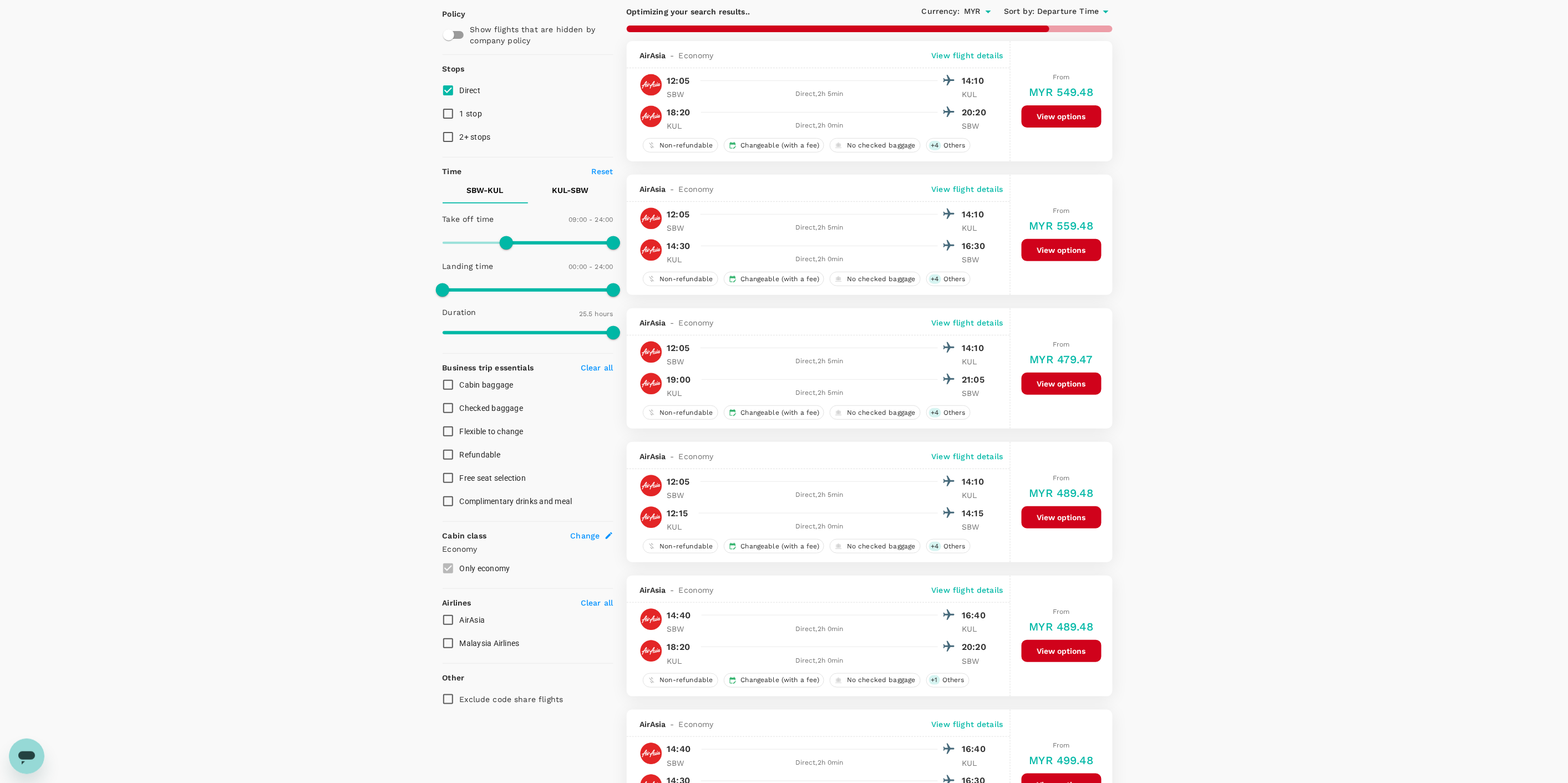
scroll to position [123, 0]
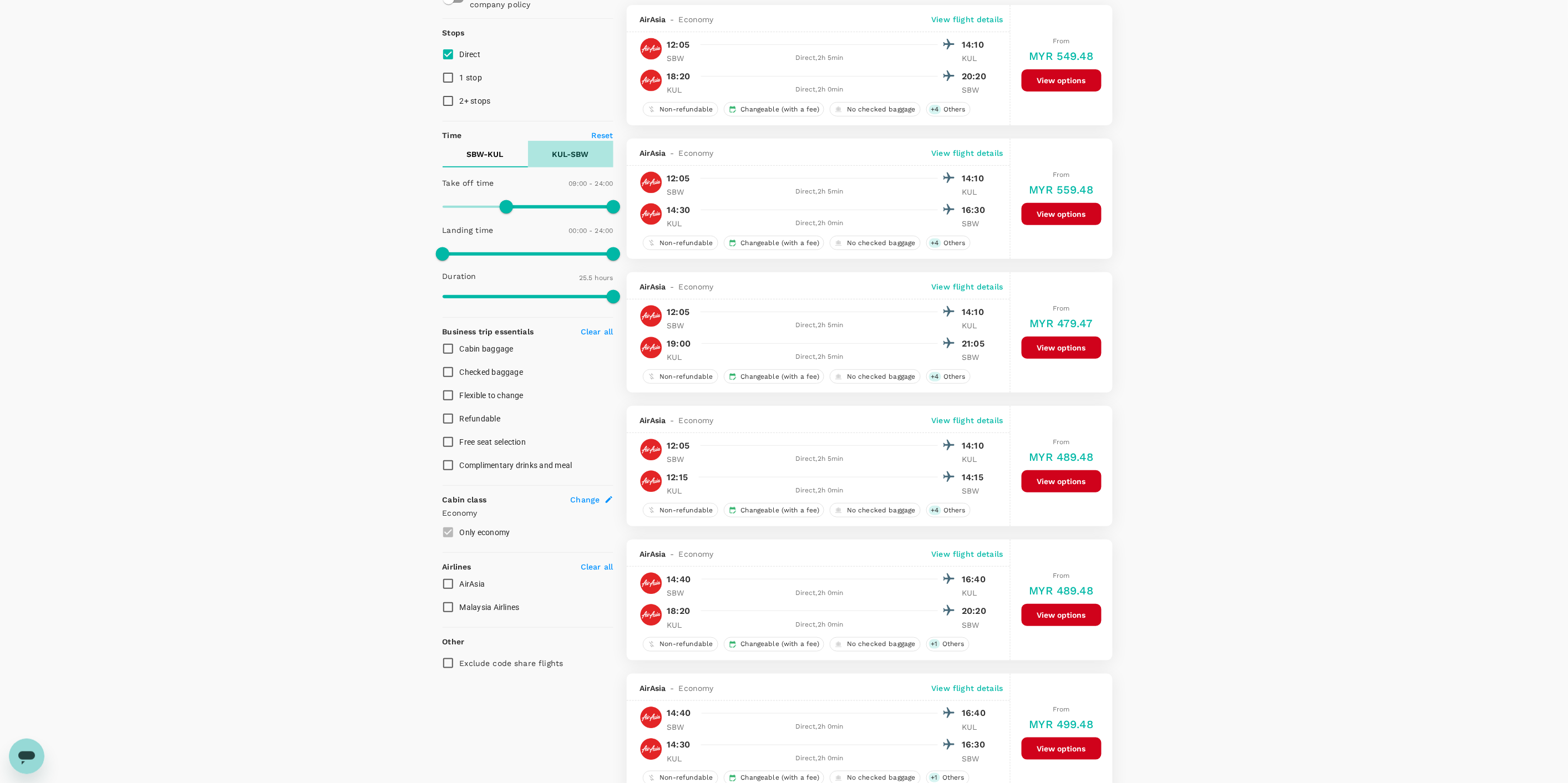
click at [566, 162] on button "KUL - SBW" at bounding box center [570, 154] width 85 height 26
drag, startPoint x: 522, startPoint y: 205, endPoint x: 534, endPoint y: 205, distance: 12.0
click at [534, 205] on span at bounding box center [535, 207] width 13 height 13
type input "750"
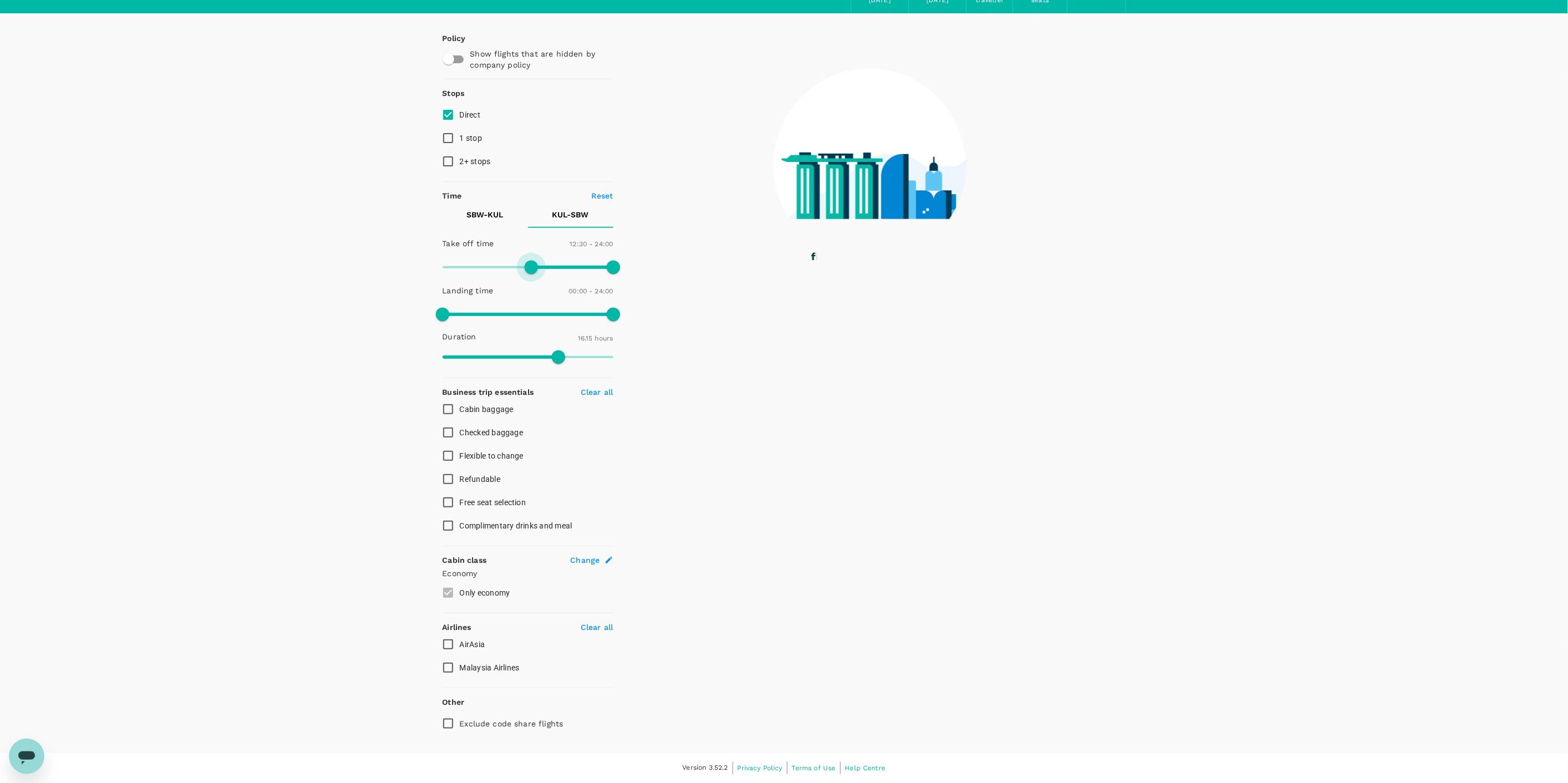
click at [530, 205] on div "Policy Show flights that are hidden by company policy Stops Direct 1 stop 2+ st…" at bounding box center [528, 384] width 171 height 703
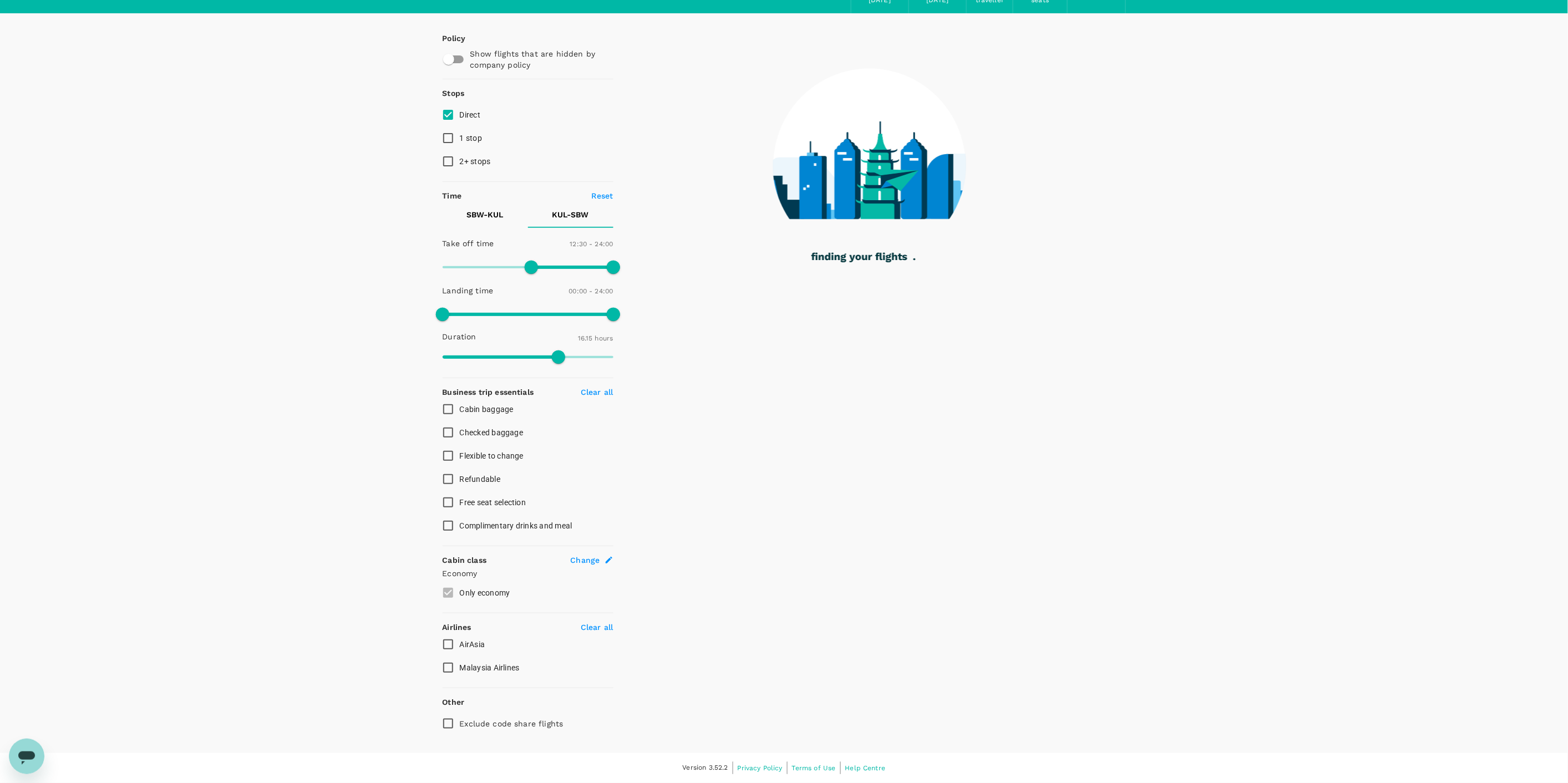
scroll to position [123, 0]
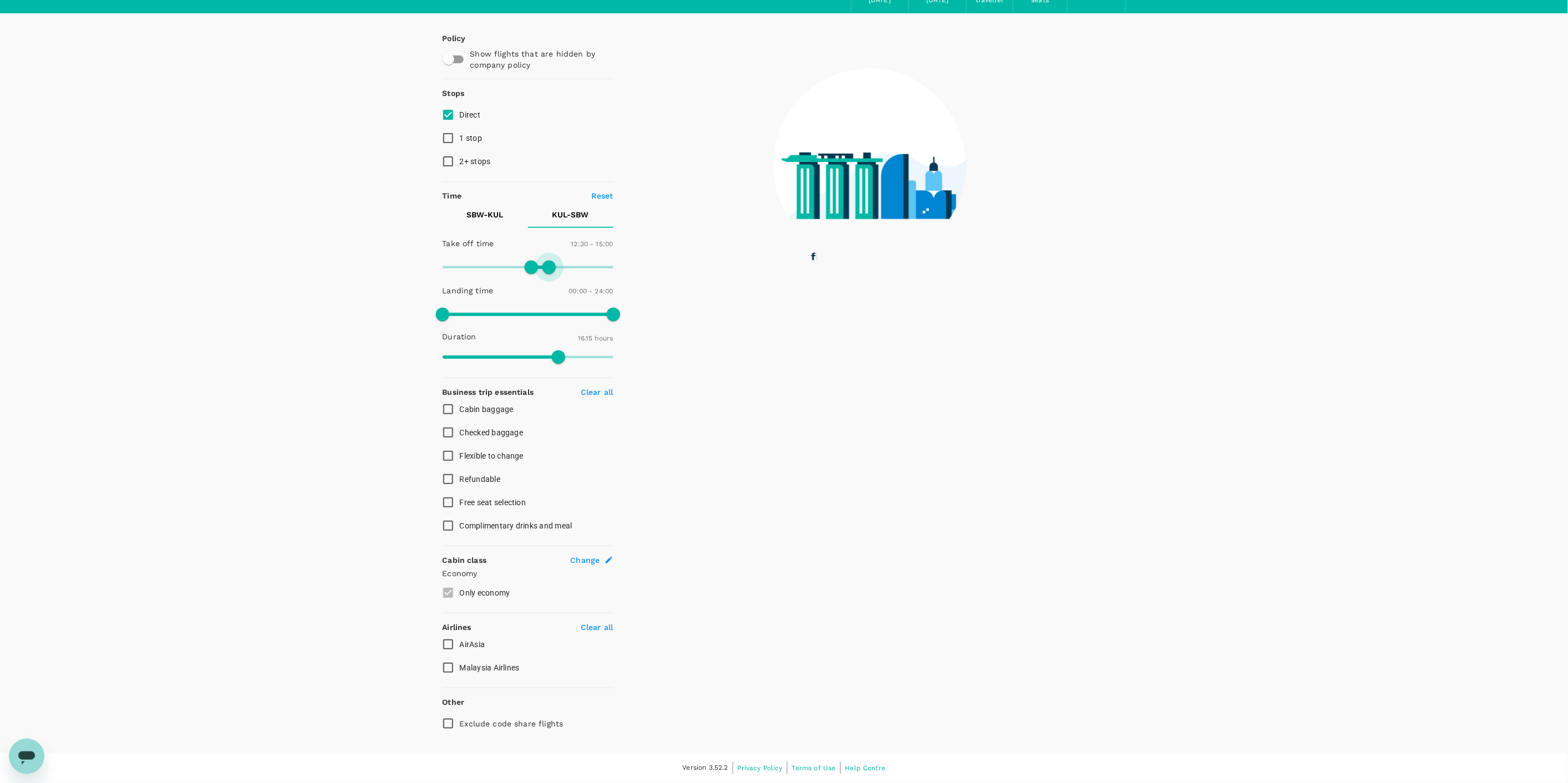
type input "930"
drag, startPoint x: 609, startPoint y: 203, endPoint x: 552, endPoint y: 219, distance: 59.2
click at [552, 219] on div "Policy Show flights that are hidden by company policy Stops Direct 1 stop 2+ st…" at bounding box center [528, 384] width 171 height 703
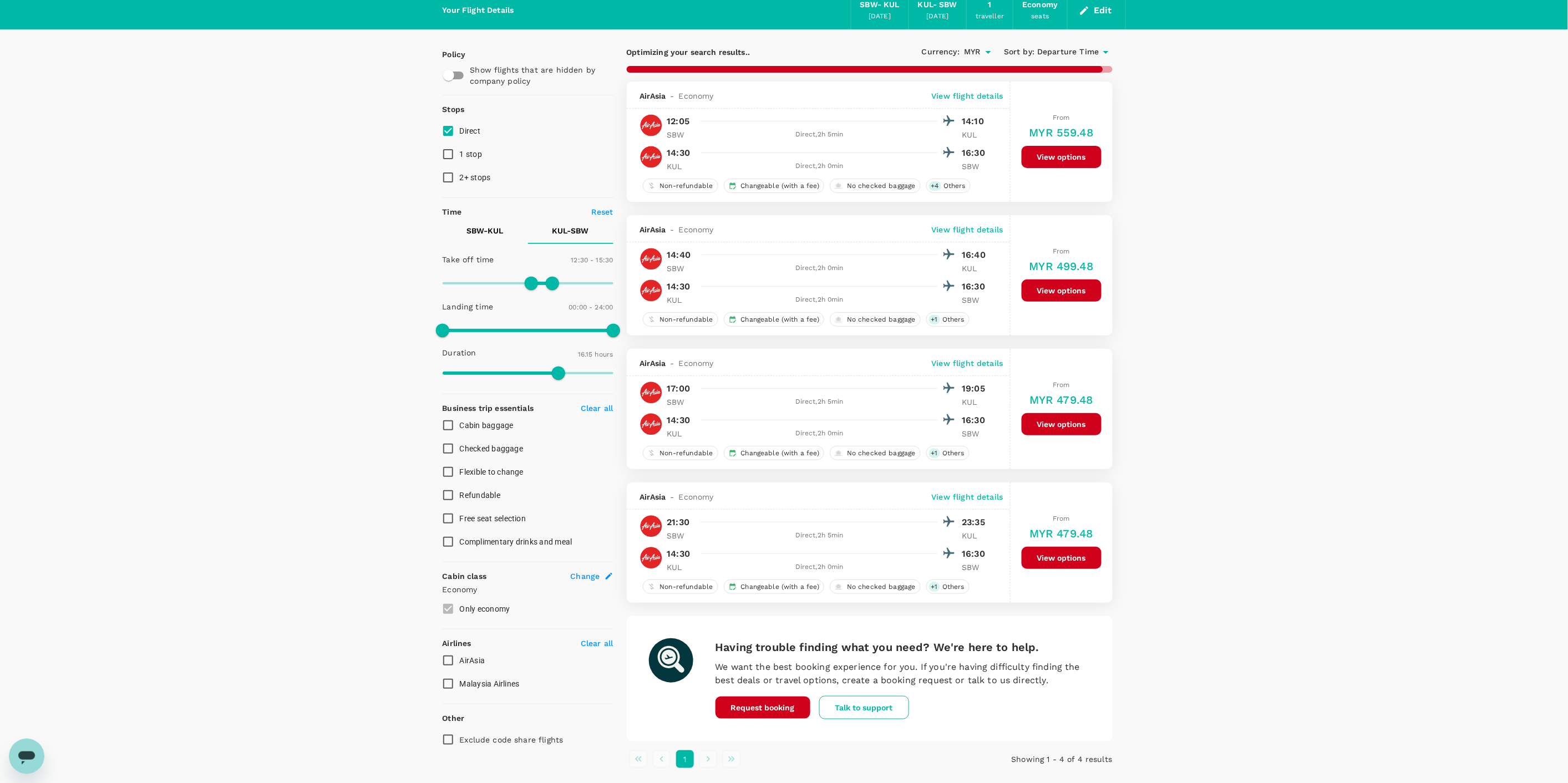
scroll to position [0, 0]
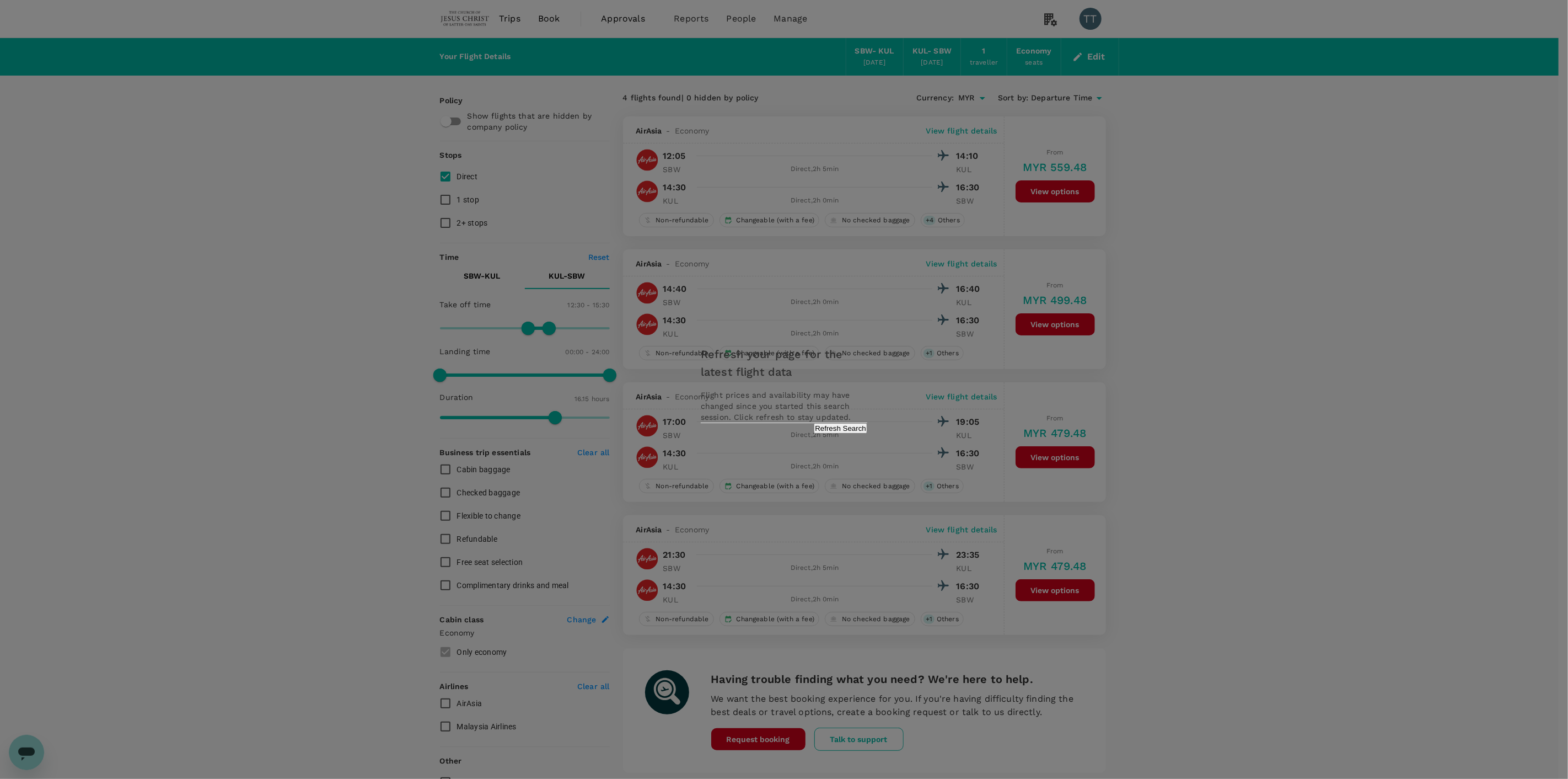
click at [814, 434] on button "Refresh Search" at bounding box center [841, 428] width 54 height 10
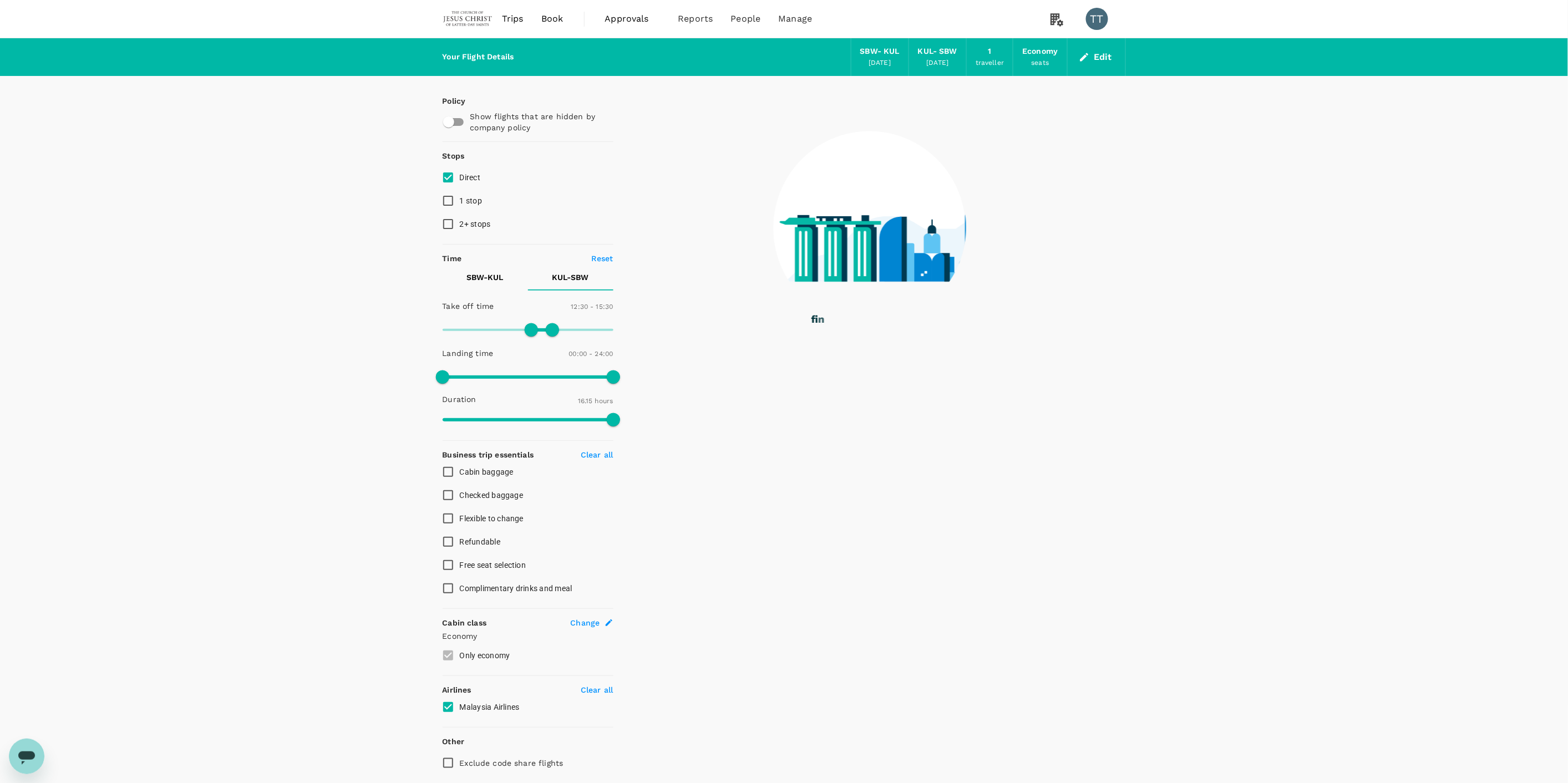
type input "975"
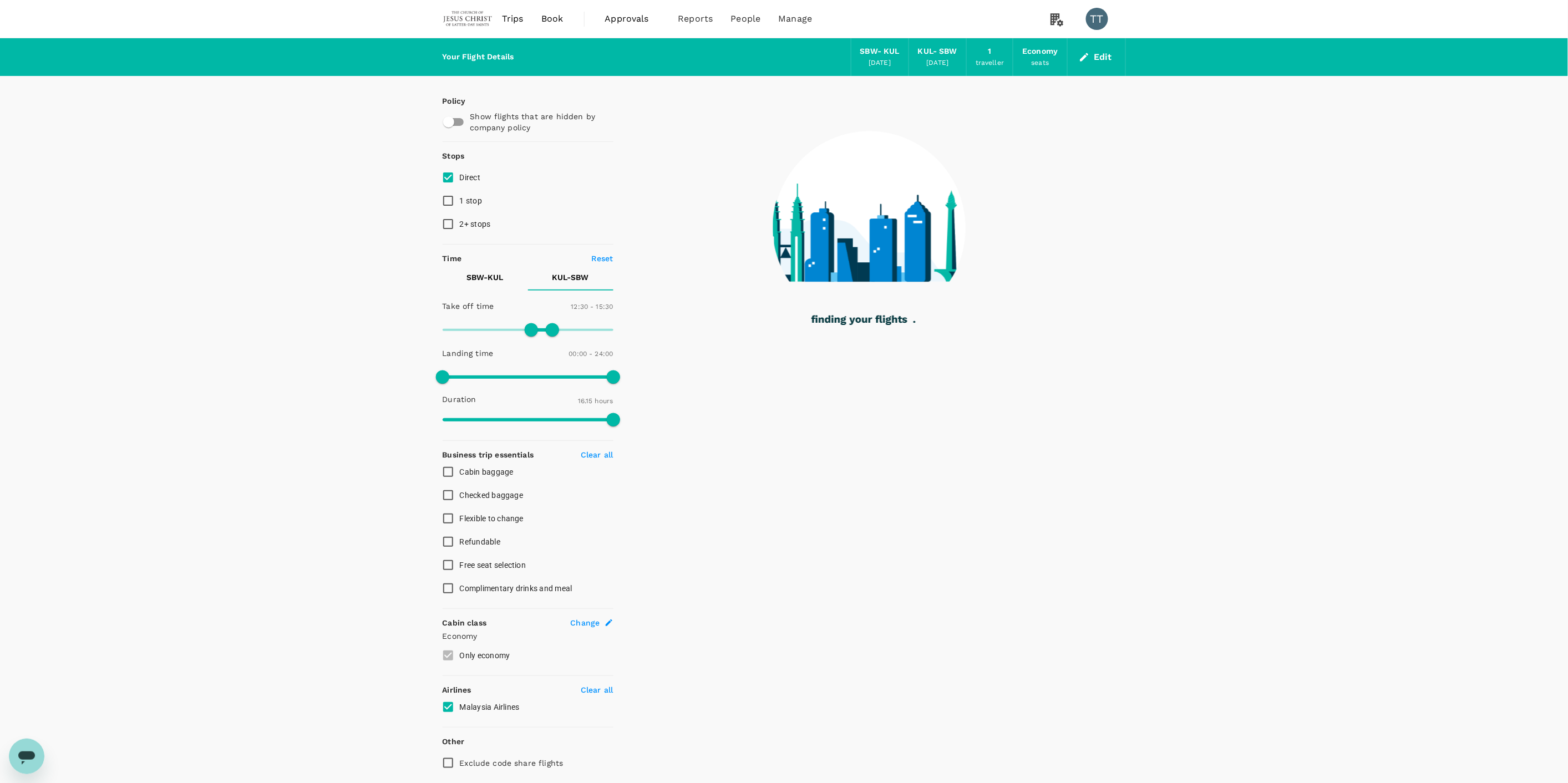
checkbox input "false"
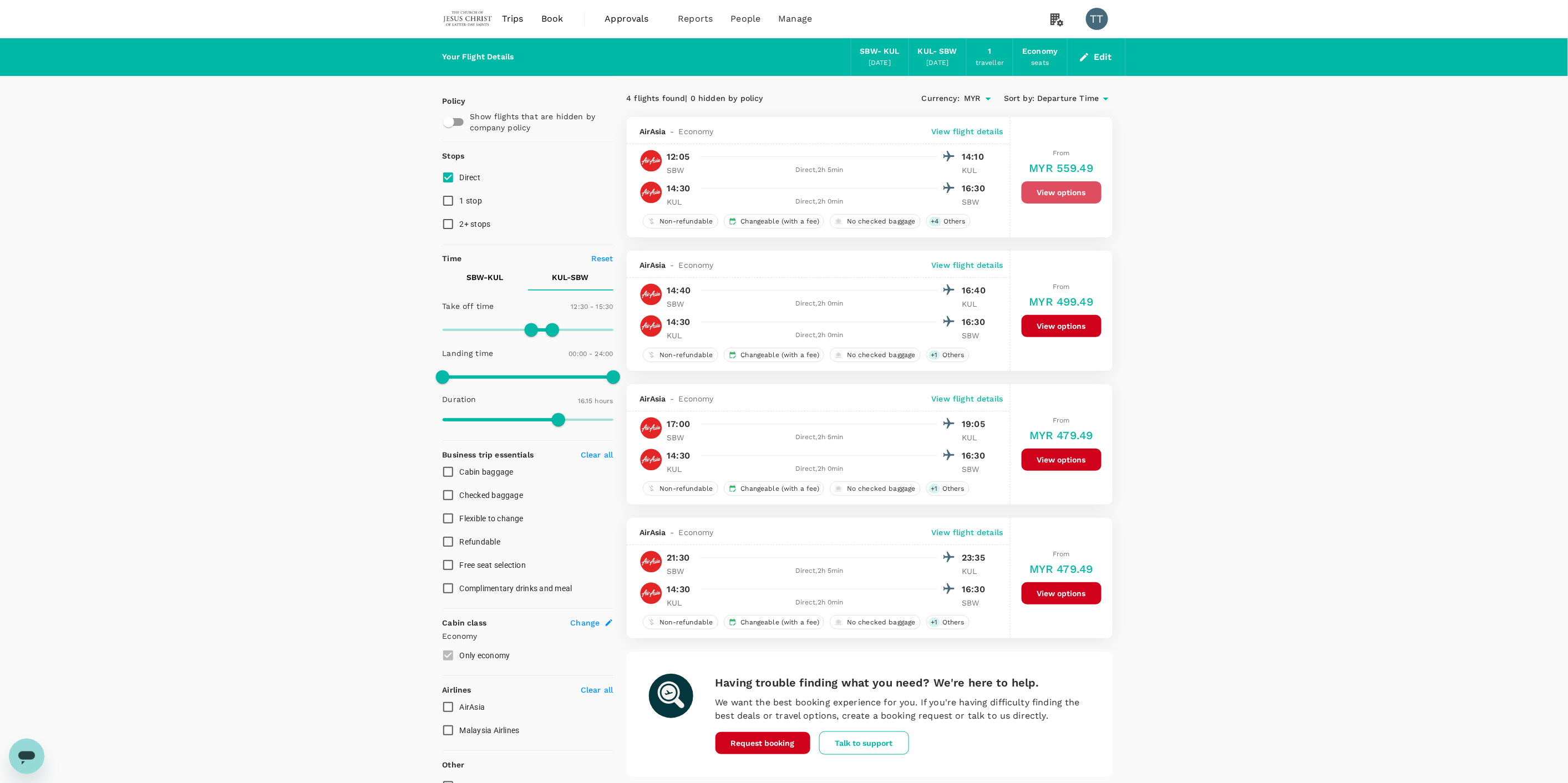
click at [1076, 197] on button "View options" at bounding box center [1061, 192] width 80 height 22
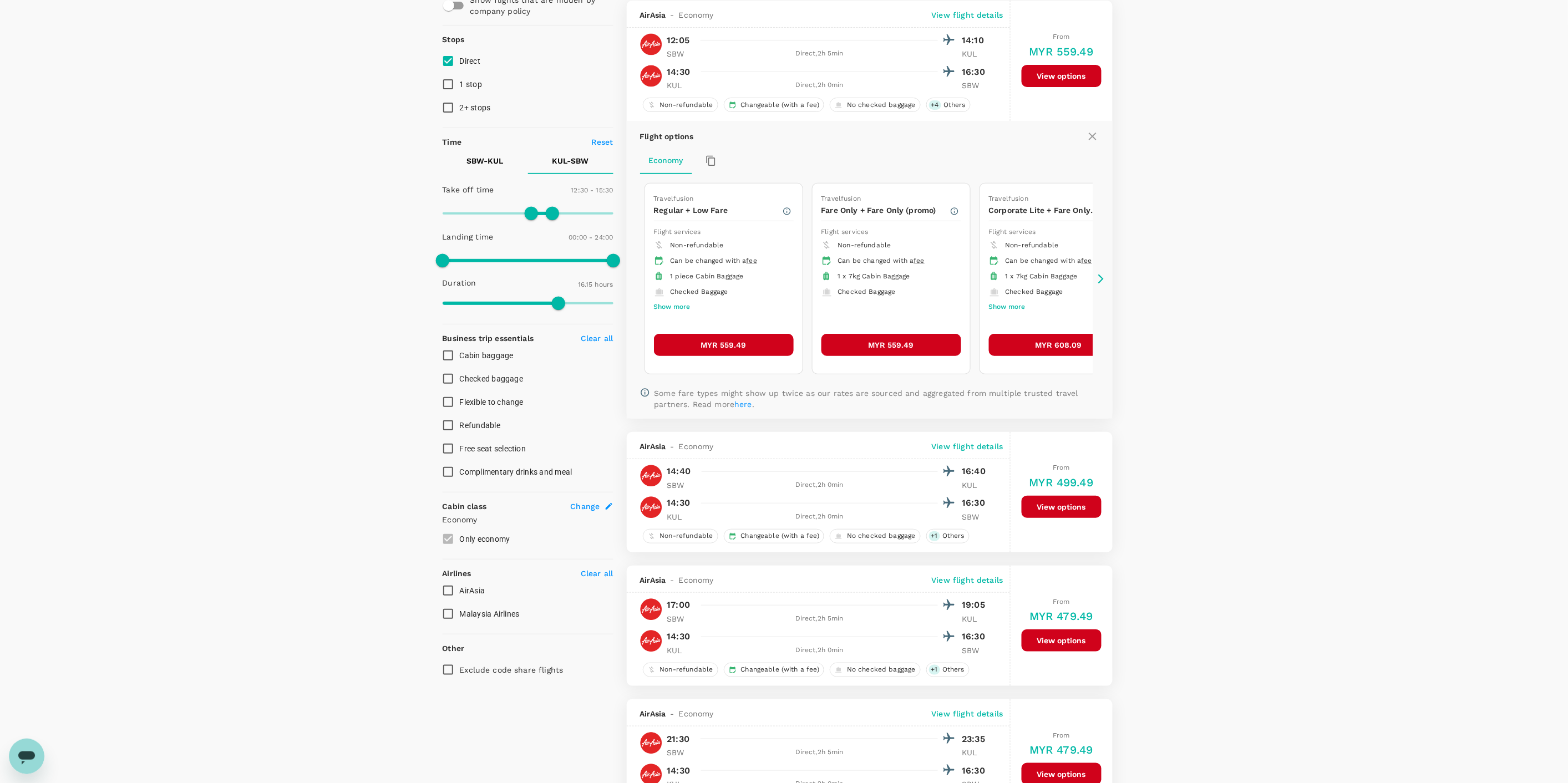
scroll to position [117, 0]
click at [738, 350] on button "MYR 559.49" at bounding box center [724, 344] width 140 height 22
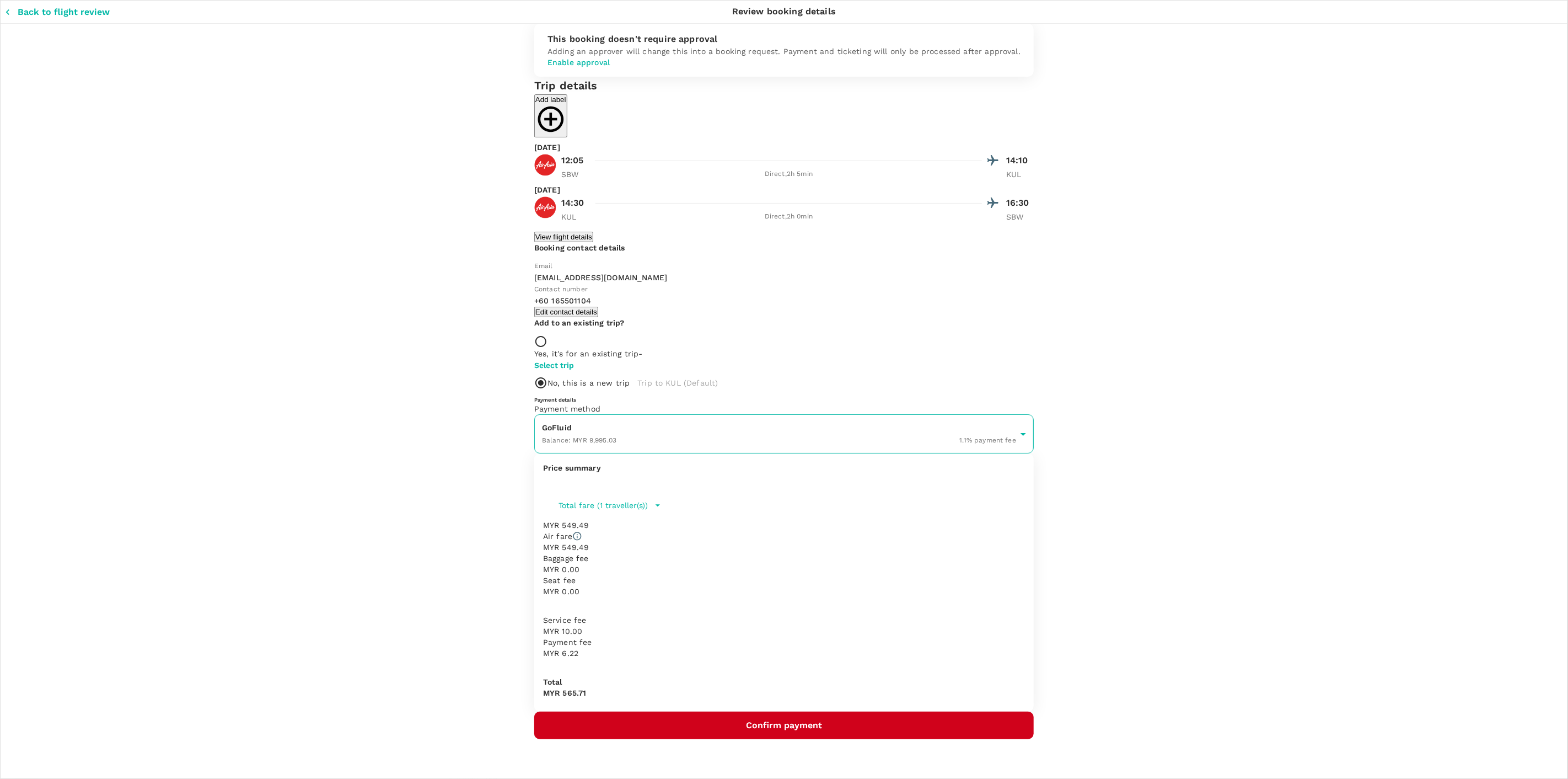
click at [1004, 125] on body "Back to flight results Flight review Traveller(s) Traveller 1 : GG GEOFREY DEEP…" at bounding box center [784, 457] width 1568 height 914
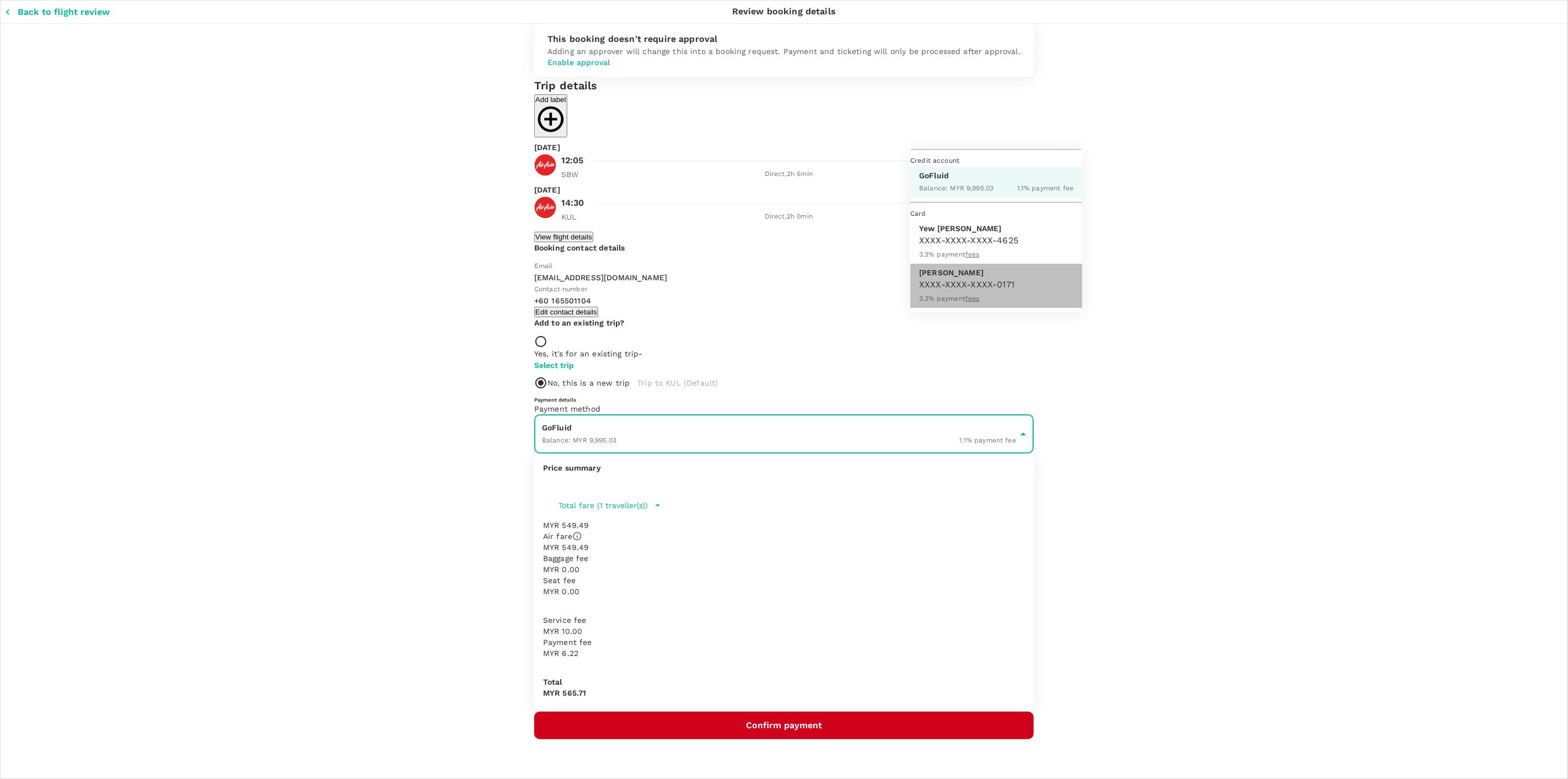
click at [979, 300] on span "3.3 % payment fees" at bounding box center [949, 298] width 60 height 8
type input "9f54a39c-bc4b-49db-872f-8e6cf35468d8"
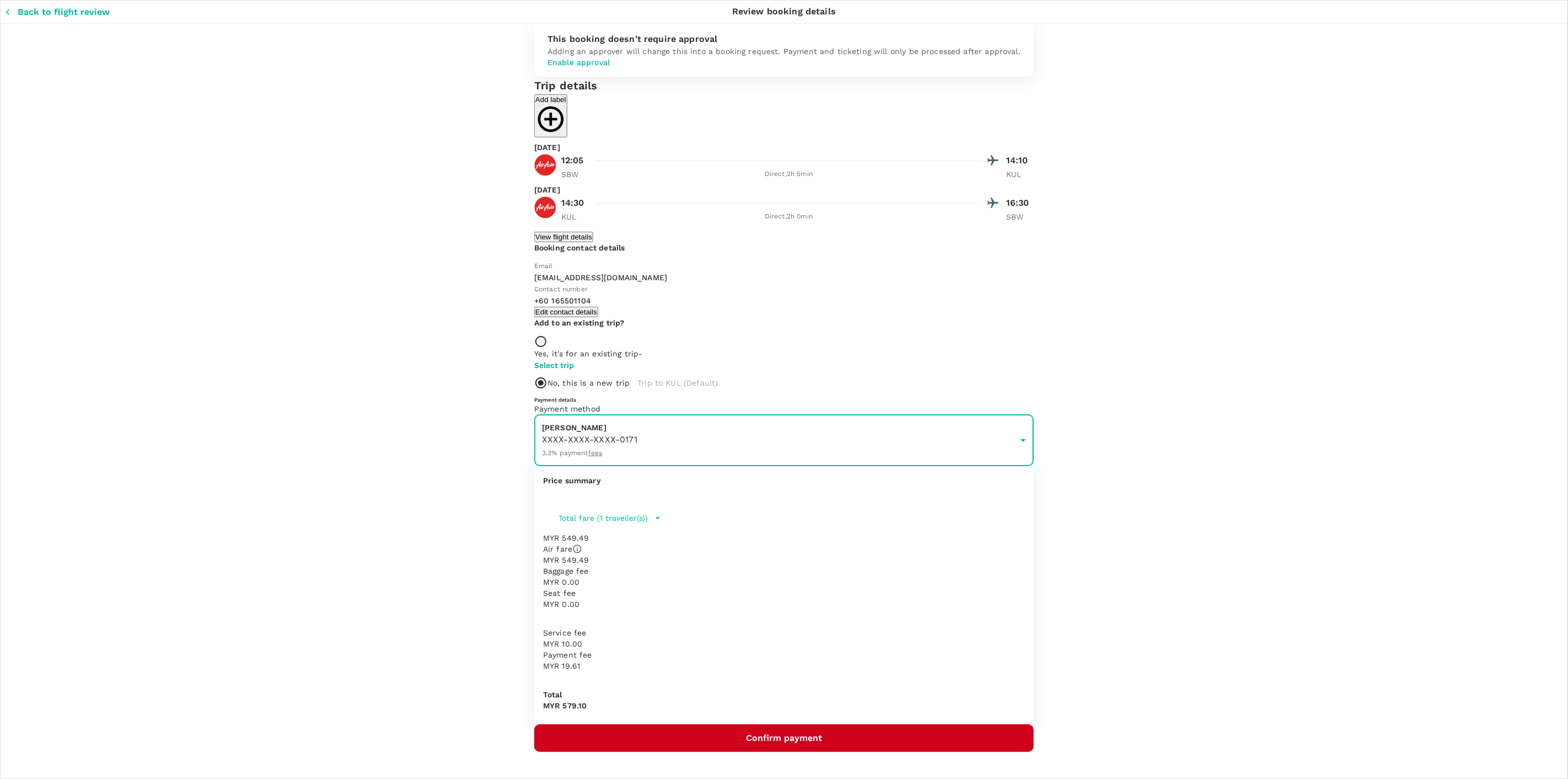
click at [1024, 724] on button "Confirm payment" at bounding box center [784, 738] width 500 height 27
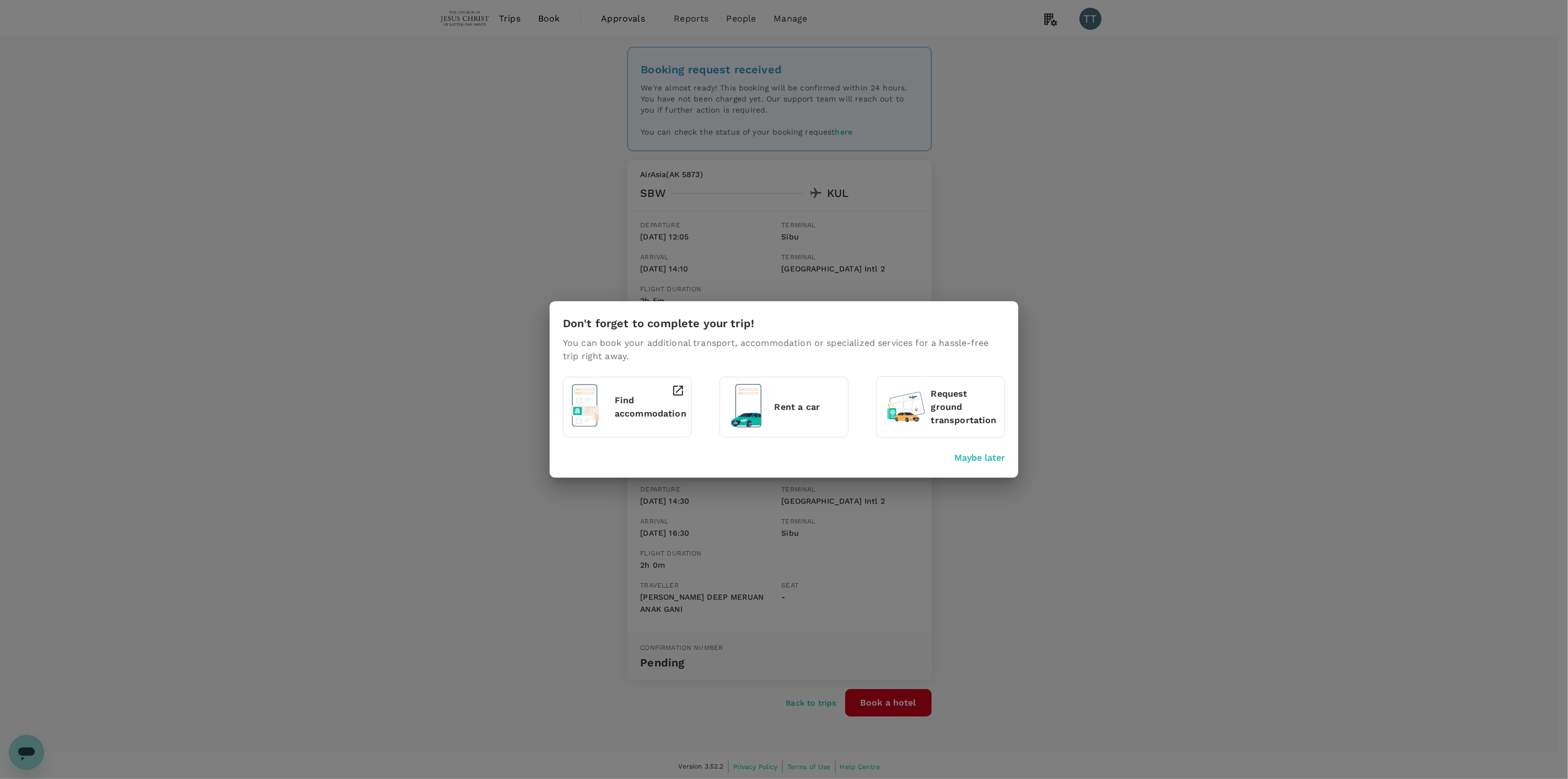
click at [979, 465] on div "Don't forget to complete your trip! You can book your additional transport, acc…" at bounding box center [784, 390] width 469 height 177
click at [973, 459] on p "Maybe later" at bounding box center [979, 458] width 51 height 13
